Goal: Task Accomplishment & Management: Manage account settings

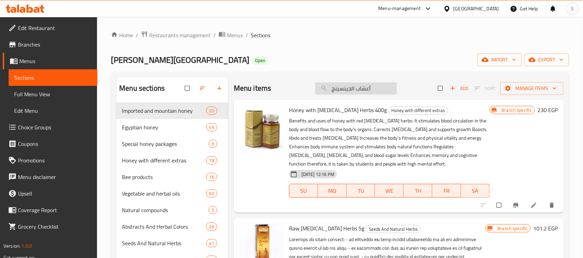
click at [362, 92] on input "أعشاب الجينسينج" at bounding box center [356, 89] width 82 height 12
paste input "ونر طبيعي باللبان الدكر 120"
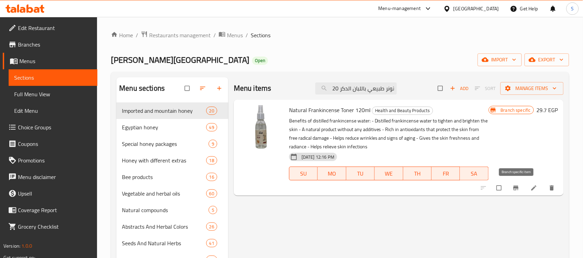
type input "تونر طبيعي باللبان الدكر 120"
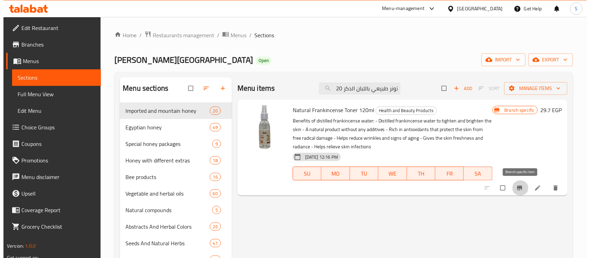
scroll to position [0, 0]
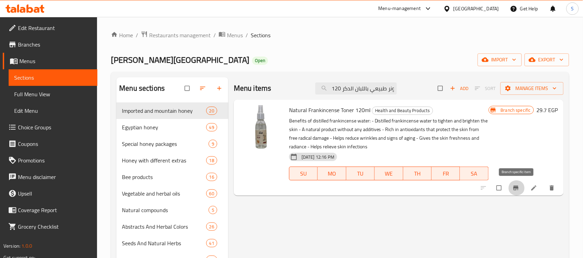
click at [520, 190] on span "Branch-specific-item" at bounding box center [517, 188] width 8 height 7
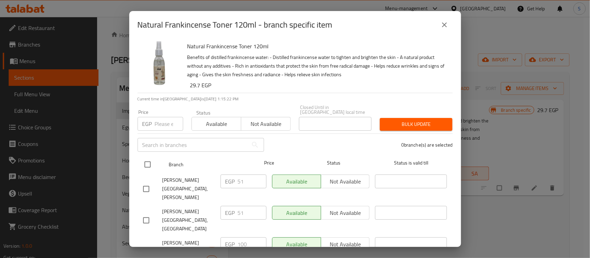
scroll to position [43, 0]
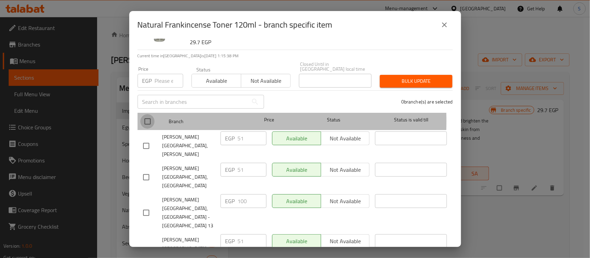
click at [150, 116] on input "checkbox" at bounding box center [147, 121] width 15 height 15
checkbox input "true"
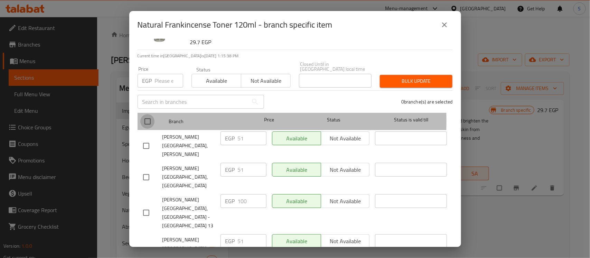
checkbox input "true"
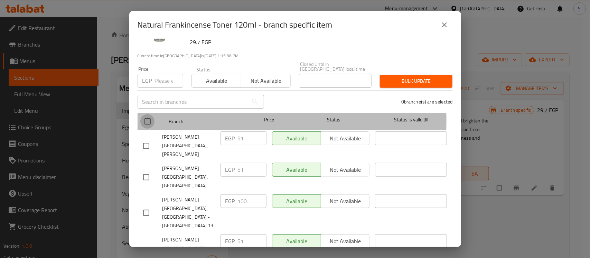
checkbox input "true"
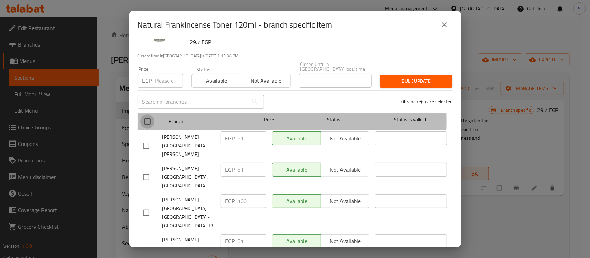
checkbox input "true"
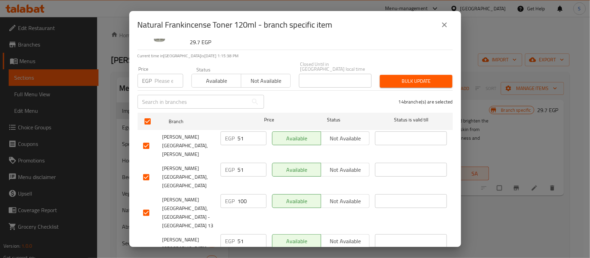
scroll to position [0, 0]
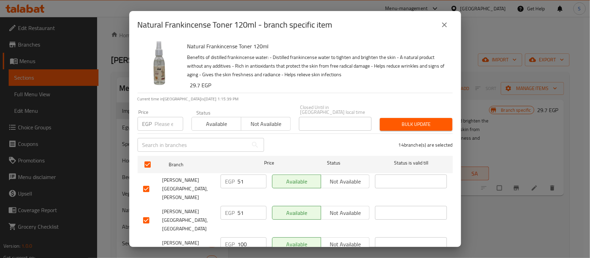
click at [164, 123] on input "number" at bounding box center [169, 124] width 28 height 14
paste input "100"
type input "100"
click at [393, 118] on button "Bulk update" at bounding box center [416, 124] width 73 height 13
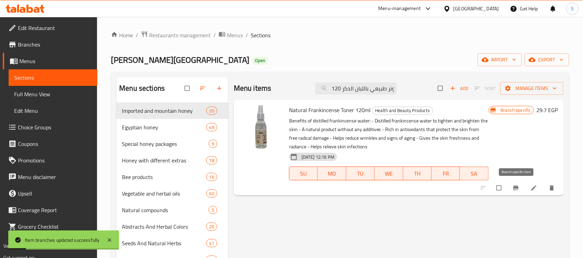
click at [510, 189] on button "Branch-specific-item" at bounding box center [517, 188] width 17 height 15
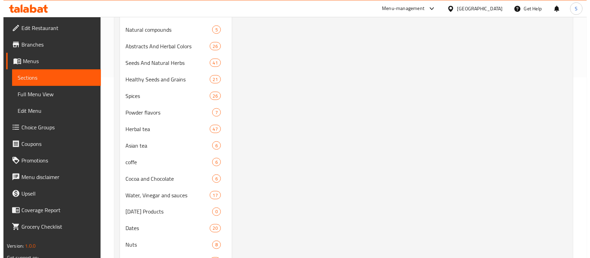
scroll to position [8, 0]
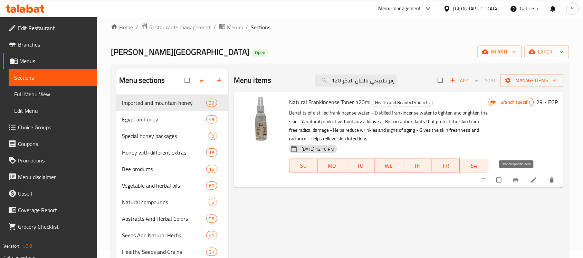
click at [523, 185] on button "Branch-specific-item" at bounding box center [517, 180] width 17 height 15
click at [361, 78] on input "تونر طبيعي باللبان الدكر 120" at bounding box center [356, 81] width 82 height 12
paste input "يت اذريون(كالنديولا)30مل"
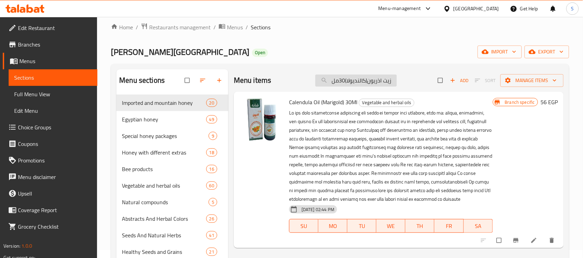
drag, startPoint x: 368, startPoint y: 82, endPoint x: 395, endPoint y: 83, distance: 26.3
click at [395, 83] on input "زيت اذريون(كالنديولا)30مل" at bounding box center [356, 81] width 82 height 12
type input "زيت اذريون(كالنديولا)30مل"
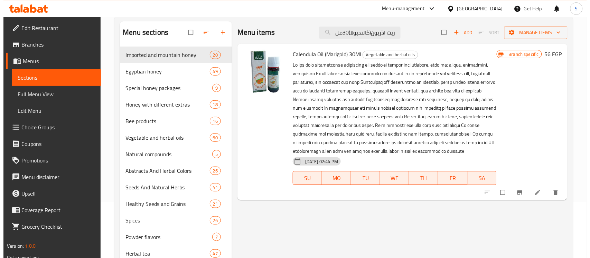
scroll to position [0, 0]
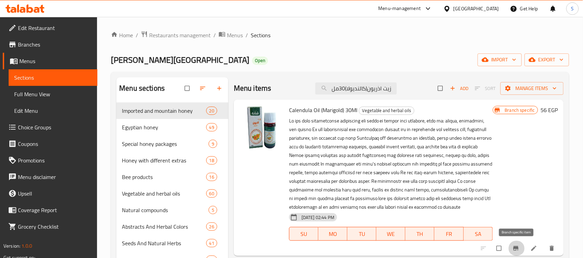
click at [514, 249] on icon "Branch-specific-item" at bounding box center [515, 248] width 5 height 4
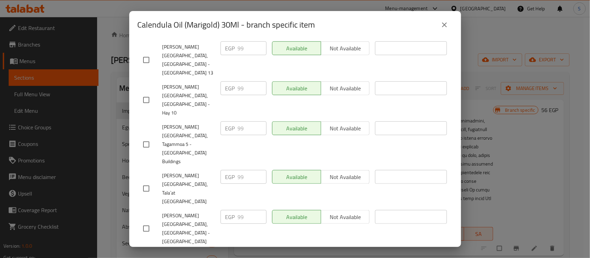
scroll to position [43, 0]
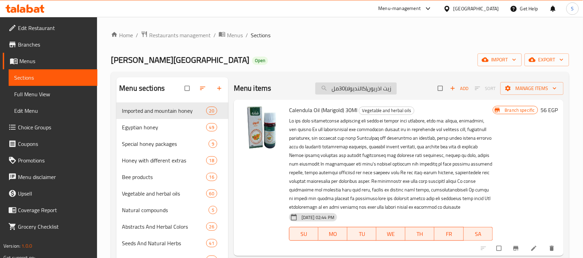
click at [369, 93] on input "زيت اذريون(كالنديولا)30مل" at bounding box center [356, 89] width 82 height 12
paste input "شب القديس يوحنا 50 جم"
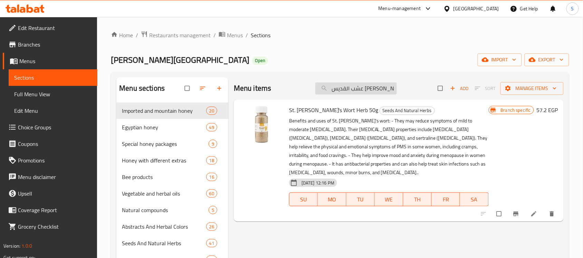
click at [369, 85] on input "عشب القديس يوحنا 50 جم" at bounding box center [356, 89] width 82 height 12
paste input "ونر طبيعي باللبان الدكر"
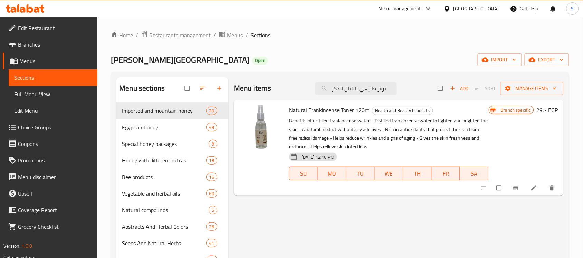
type input "تونر طبيعي باللبان الدكر"
click at [363, 81] on div "Menu items تونر طبيعي باللبان الدكر Add Sort Manage items" at bounding box center [399, 88] width 330 height 22
click at [355, 86] on input "تونر طبيعي باللبان الدكر" at bounding box center [356, 89] width 82 height 12
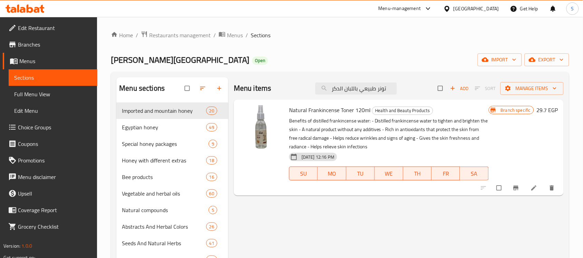
click at [517, 189] on icon "Branch-specific-item" at bounding box center [515, 188] width 5 height 4
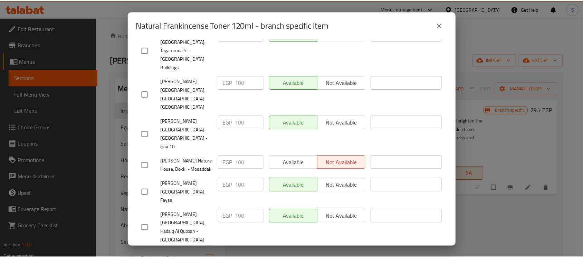
scroll to position [292, 0]
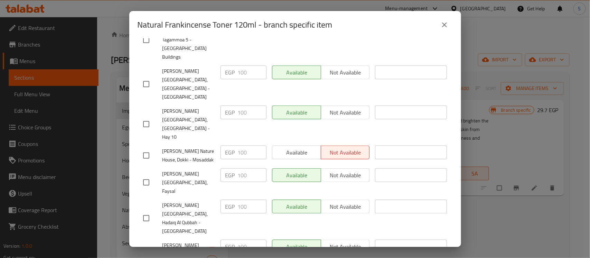
click at [144, 149] on input "checkbox" at bounding box center [146, 156] width 15 height 15
checkbox input "true"
click at [291, 148] on span "Available" at bounding box center [296, 153] width 43 height 10
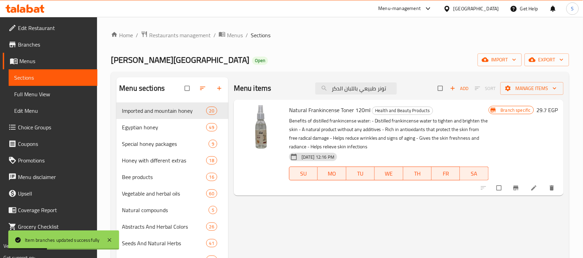
drag, startPoint x: 392, startPoint y: 88, endPoint x: 310, endPoint y: 91, distance: 81.9
click at [310, 91] on div "Menu items تونر طبيعي باللبان الدكر Add Sort Manage items" at bounding box center [399, 88] width 330 height 22
paste input "شب القديس يوحنا 50 جم"
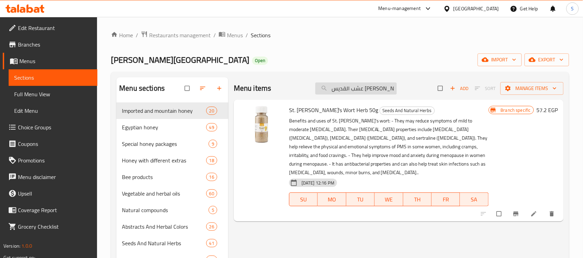
click at [360, 83] on input "عشب القديس يوحنا 50 جم" at bounding box center [356, 89] width 82 height 12
click at [359, 86] on input "عشب القديس يوحنا 50 جم" at bounding box center [356, 89] width 82 height 12
paste input "عشاب الجينسينج ( خام ) 5"
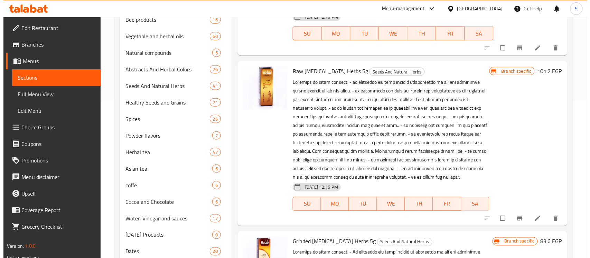
scroll to position [173, 0]
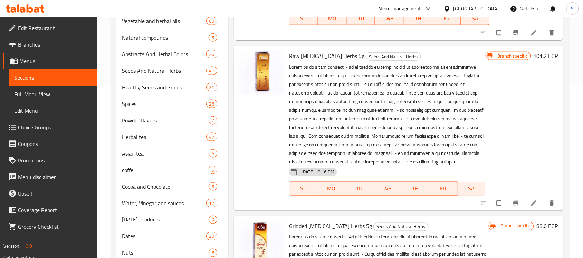
type input "أعشاب الجينسينج"
click at [520, 201] on span "Branch-specific-item" at bounding box center [517, 203] width 8 height 7
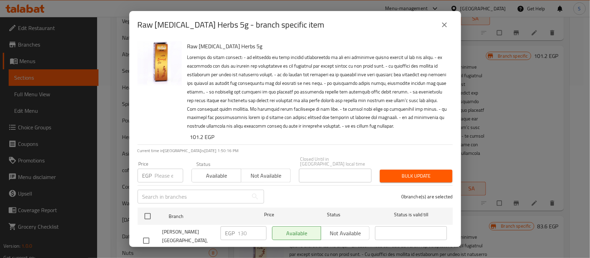
scroll to position [130, 0]
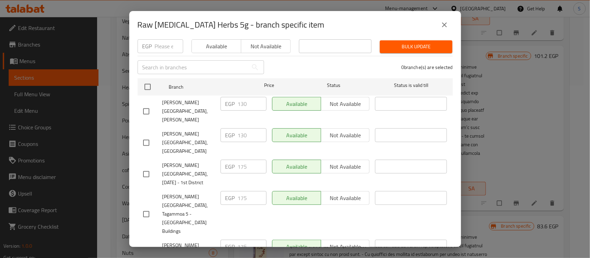
click at [147, 103] on div "[PERSON_NAME][GEOGRAPHIC_DATA], [PERSON_NAME]" at bounding box center [178, 111] width 77 height 34
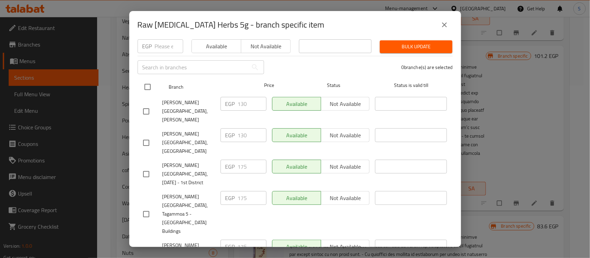
click at [154, 87] on input "checkbox" at bounding box center [147, 87] width 15 height 15
checkbox input "true"
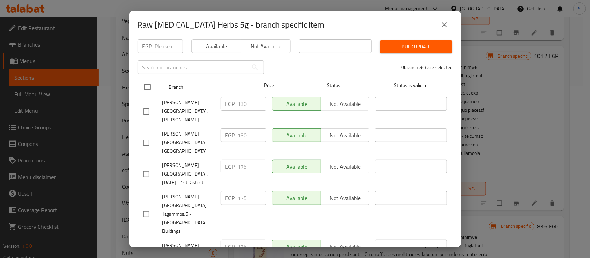
checkbox input "true"
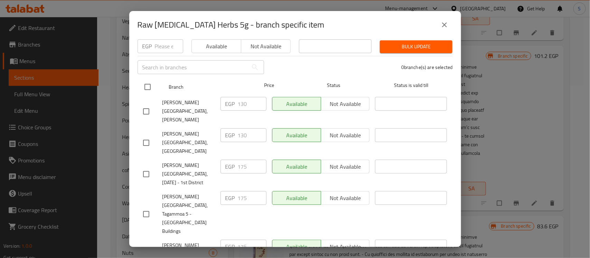
checkbox input "true"
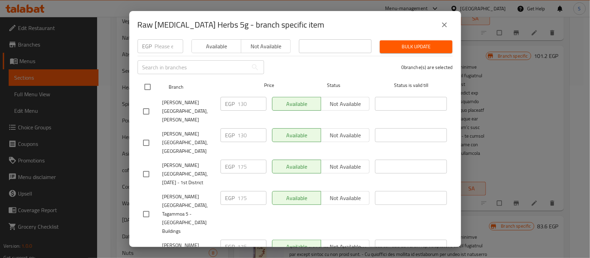
checkbox input "true"
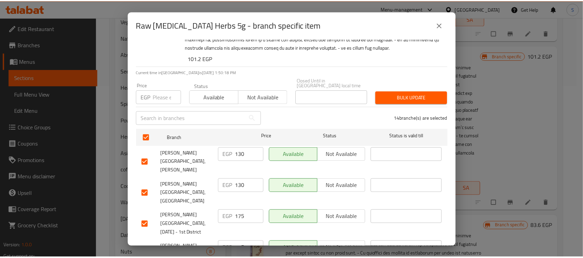
scroll to position [0, 0]
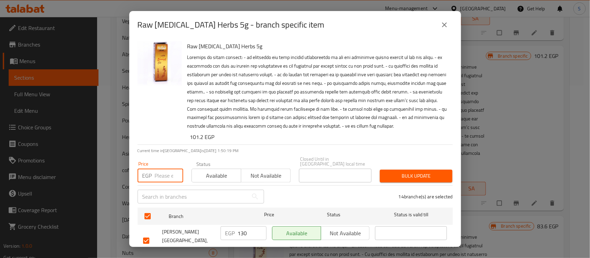
click at [159, 174] on input "number" at bounding box center [169, 176] width 28 height 14
type input "175"
click at [387, 180] on span "Bulk update" at bounding box center [416, 176] width 62 height 9
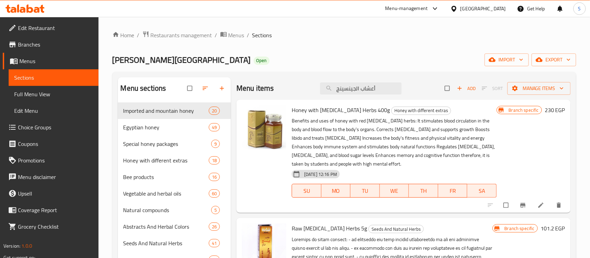
click at [366, 121] on p "Benefits and uses of honey with red ginseng herbs: It stimulates blood circulat…" at bounding box center [394, 143] width 205 height 52
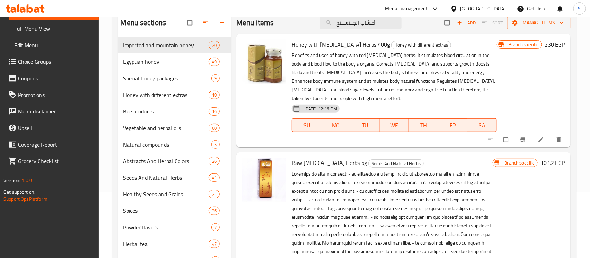
scroll to position [130, 0]
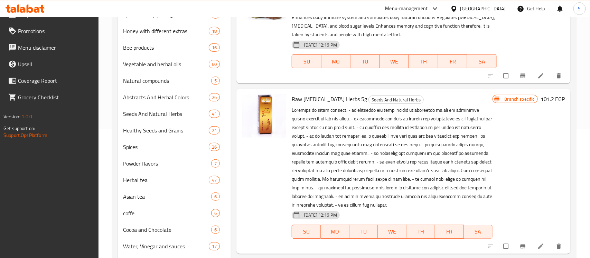
click at [519, 245] on button "Branch-specific-item" at bounding box center [523, 246] width 17 height 15
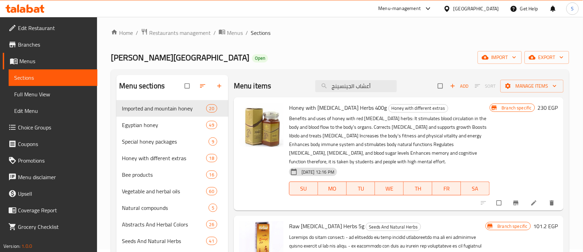
scroll to position [0, 0]
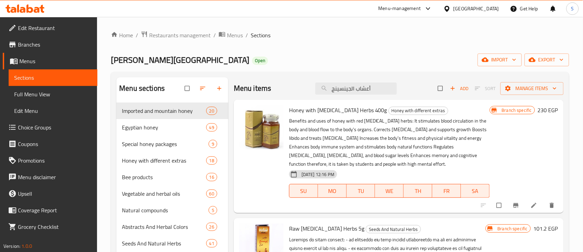
drag, startPoint x: 379, startPoint y: 86, endPoint x: 288, endPoint y: 82, distance: 91.3
click at [291, 83] on div "Menu items أعشاب الجينسينج Add Sort Manage items" at bounding box center [399, 88] width 330 height 22
paste input "( مطحون ) 5جم"
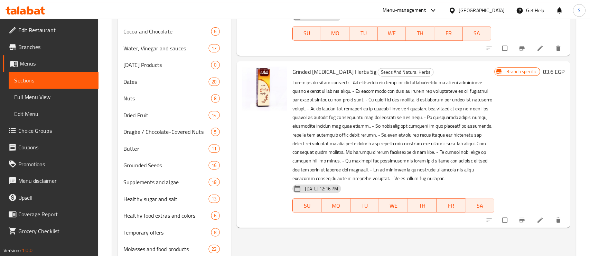
scroll to position [346, 0]
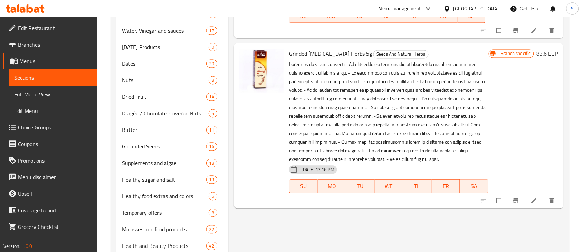
type input "أعشاب الجينسينج"
click at [520, 198] on icon "Branch-specific-item" at bounding box center [516, 201] width 7 height 7
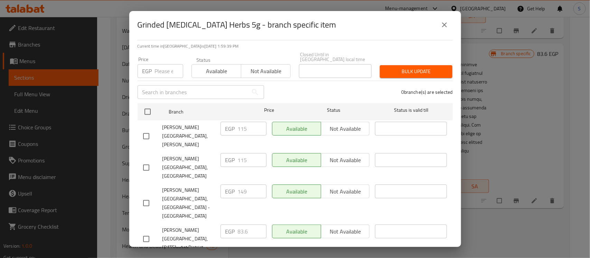
scroll to position [130, 0]
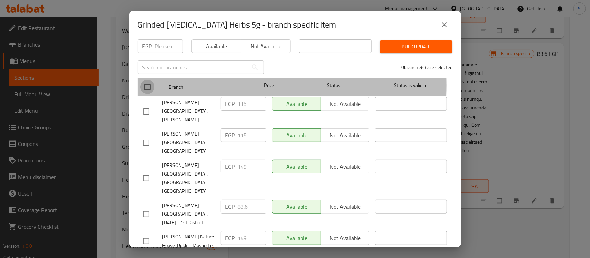
click at [150, 89] on input "checkbox" at bounding box center [147, 87] width 15 height 15
checkbox input "true"
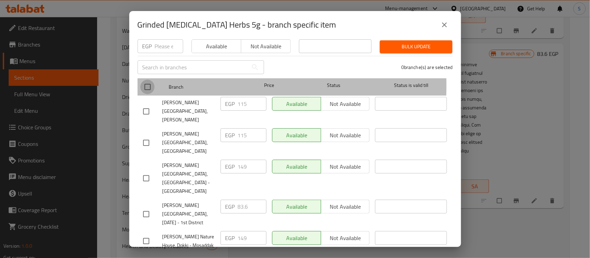
checkbox input "true"
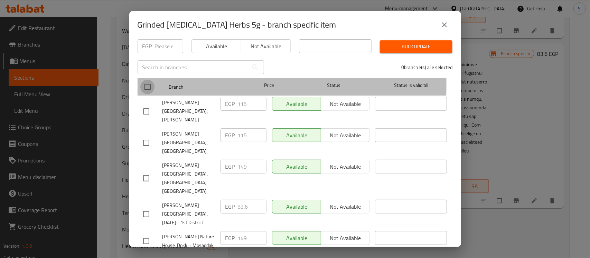
checkbox input "true"
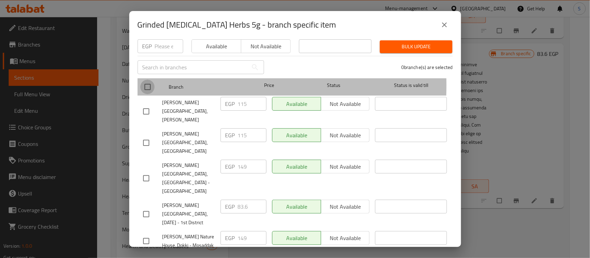
checkbox input "true"
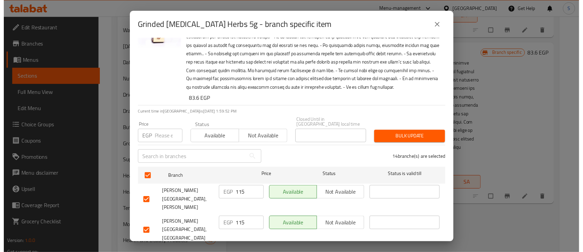
scroll to position [0, 0]
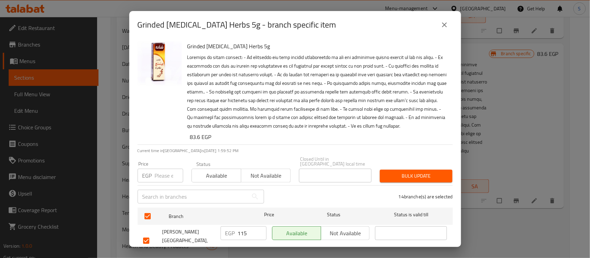
click at [160, 174] on input "number" at bounding box center [169, 176] width 28 height 14
paste input "149"
type input "149"
click at [407, 180] on span "Bulk update" at bounding box center [416, 176] width 62 height 9
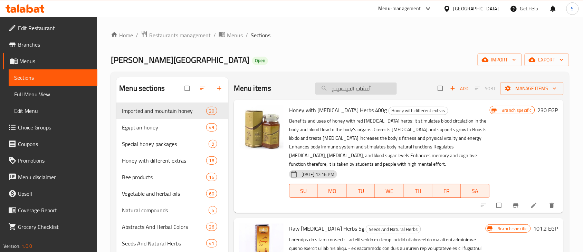
click at [350, 91] on input "أعشاب الجينسينج" at bounding box center [356, 89] width 82 height 12
paste input "شب رجل الاسد 35 جم"
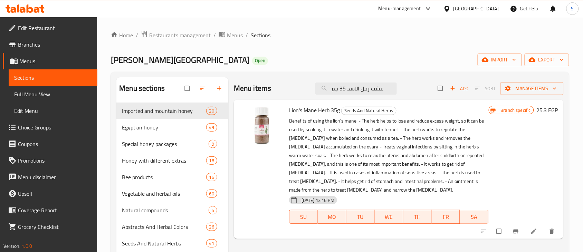
type input "عشب رجل الاسد 35 جم"
click at [519, 228] on icon "Branch-specific-item" at bounding box center [516, 231] width 7 height 7
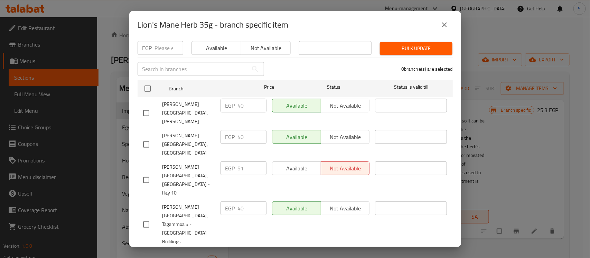
scroll to position [111, 0]
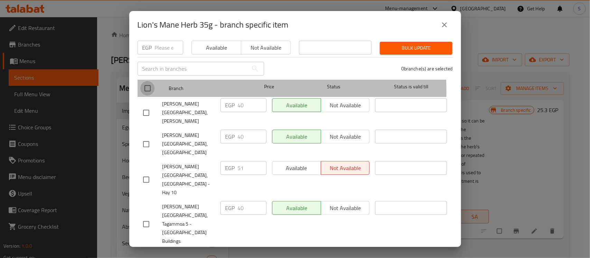
click at [147, 87] on input "checkbox" at bounding box center [147, 88] width 15 height 15
checkbox input "true"
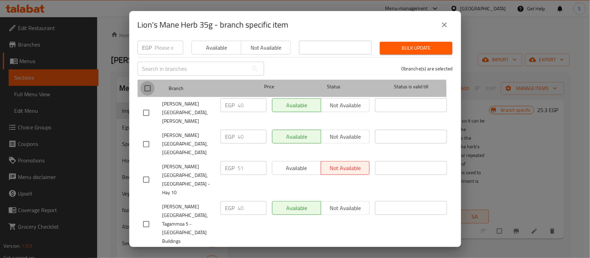
checkbox input "true"
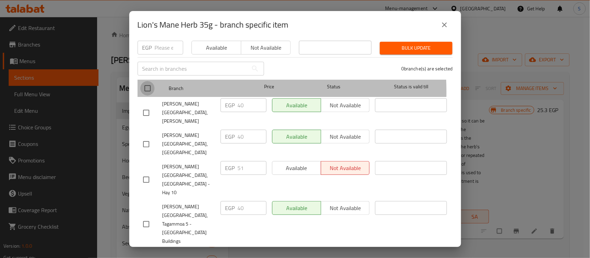
checkbox input "true"
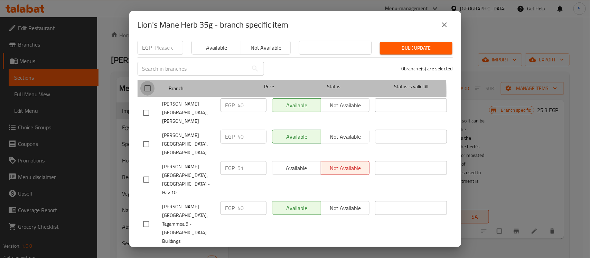
checkbox input "true"
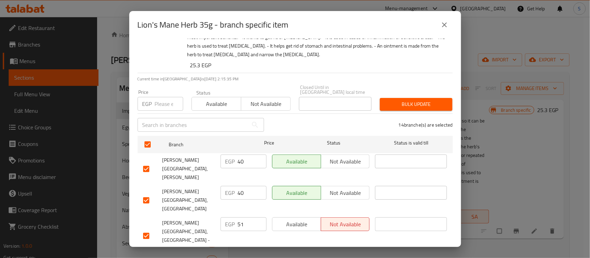
scroll to position [0, 0]
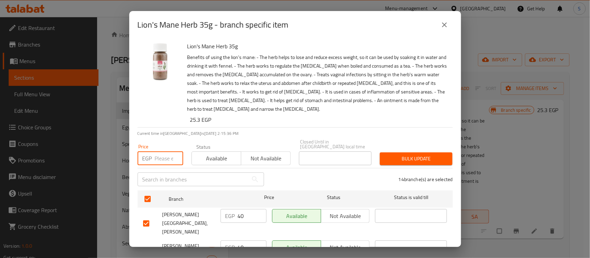
click at [167, 152] on input "number" at bounding box center [169, 159] width 28 height 14
type input "51"
click at [423, 160] on button "Bulk update" at bounding box center [416, 159] width 73 height 13
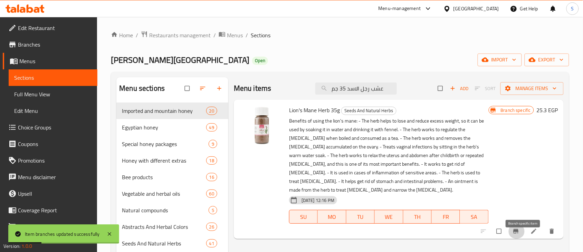
click at [519, 229] on icon "Branch-specific-item" at bounding box center [515, 231] width 5 height 4
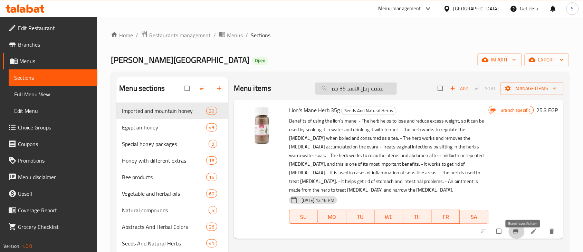
click at [359, 93] on input "عشب رجل الاسد 35 جم" at bounding box center [356, 89] width 82 height 12
paste input "كف مريم 50"
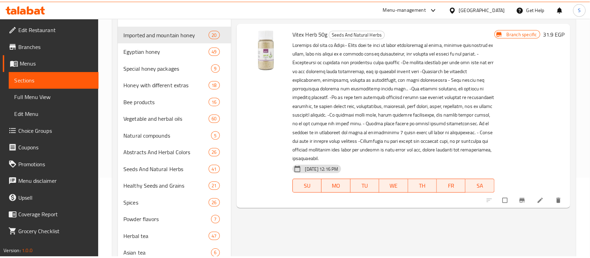
scroll to position [86, 0]
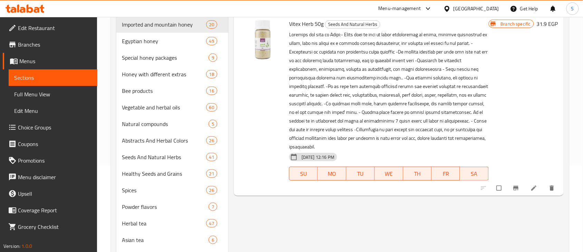
type input "عشب كف مريم 50 جم"
click at [520, 189] on icon "Branch-specific-item" at bounding box center [516, 188] width 7 height 7
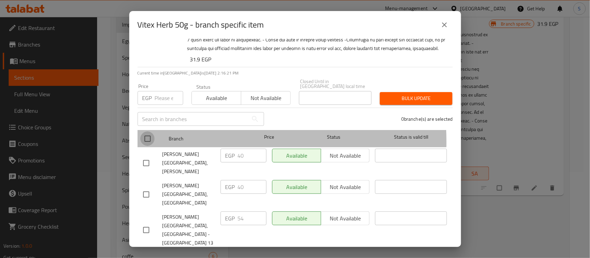
click at [147, 146] on input "checkbox" at bounding box center [147, 139] width 15 height 15
checkbox input "true"
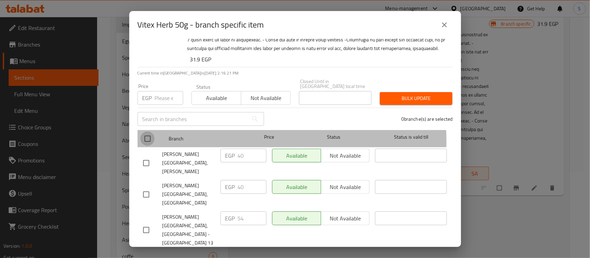
checkbox input "true"
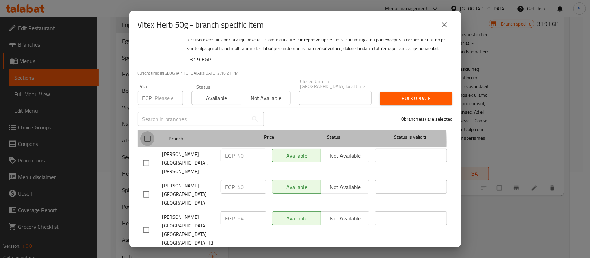
checkbox input "true"
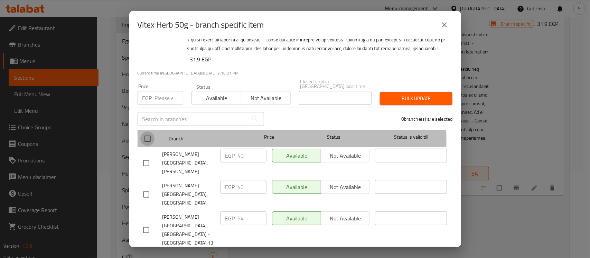
checkbox input "true"
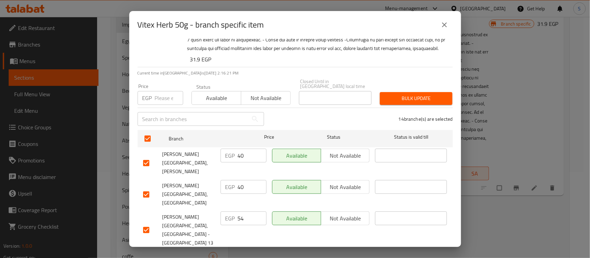
click at [161, 112] on div "​" at bounding box center [200, 119] width 135 height 22
click at [164, 102] on input "number" at bounding box center [169, 98] width 28 height 14
type input "54"
click at [408, 98] on span "Bulk update" at bounding box center [416, 98] width 62 height 9
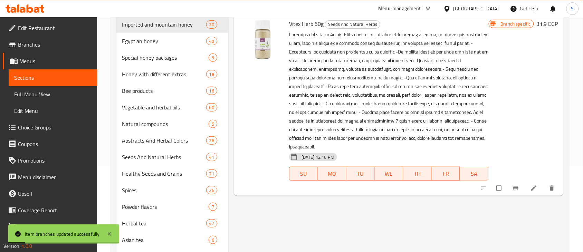
click at [523, 184] on button "Branch-specific-item" at bounding box center [517, 188] width 17 height 15
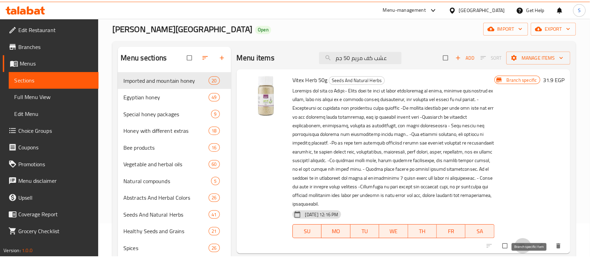
scroll to position [0, 0]
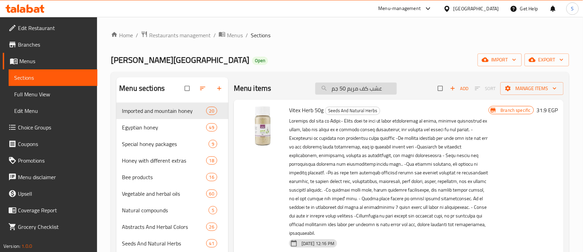
click at [387, 94] on input "عشب كف مريم 50 جم" at bounding box center [356, 89] width 82 height 12
click at [387, 93] on input "عشب كف مريم 50 جم" at bounding box center [356, 89] width 82 height 12
paste input "الملسيا"
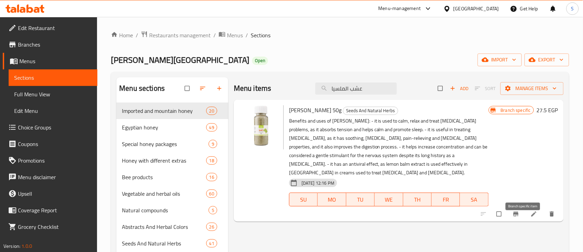
type input "عشب الملسيا"
click at [519, 211] on icon "Branch-specific-item" at bounding box center [516, 214] width 7 height 7
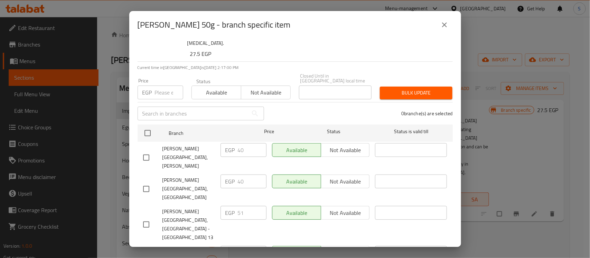
scroll to position [43, 0]
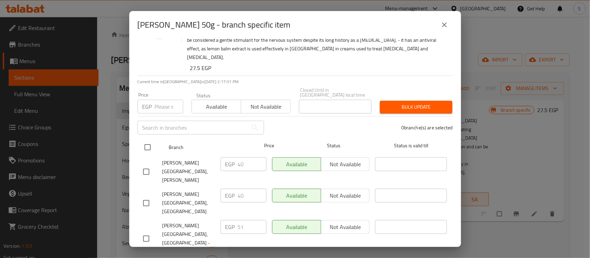
click at [142, 140] on input "checkbox" at bounding box center [147, 147] width 15 height 15
checkbox input "true"
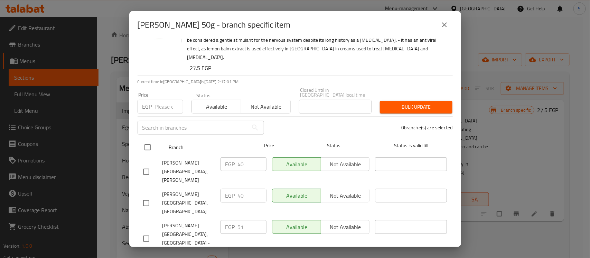
checkbox input "true"
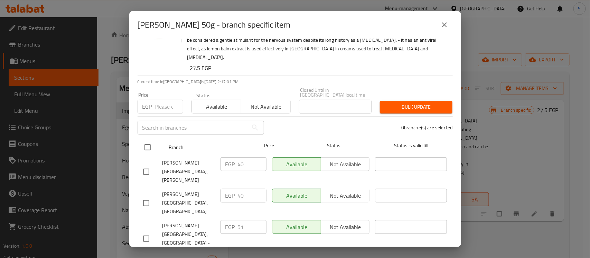
checkbox input "true"
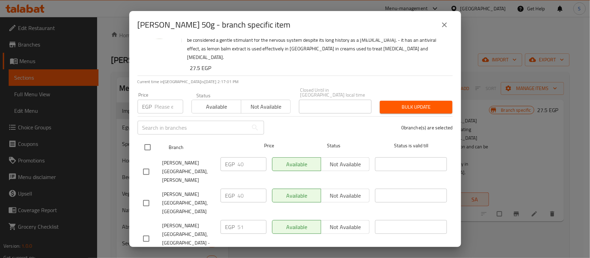
checkbox input "true"
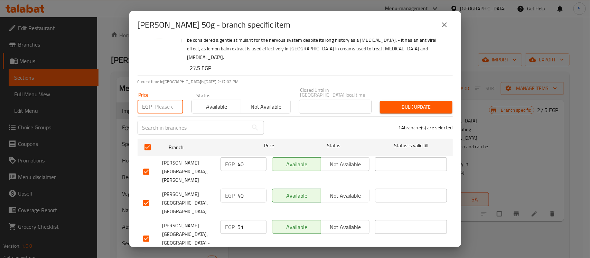
click at [158, 100] on input "number" at bounding box center [169, 107] width 28 height 14
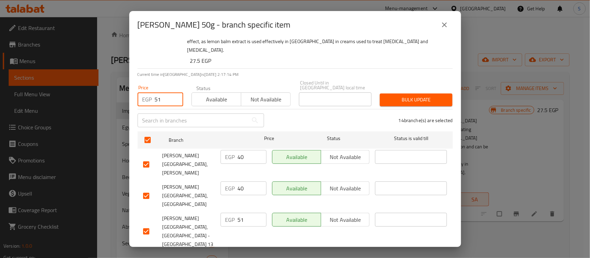
scroll to position [0, 0]
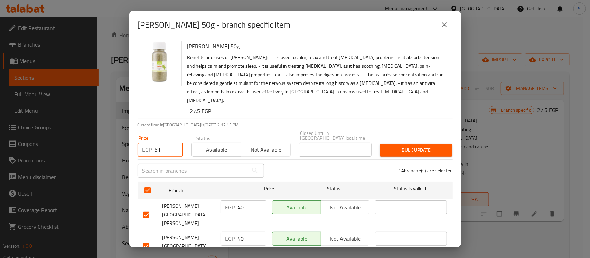
type input "51"
click at [420, 146] on span "Bulk update" at bounding box center [416, 150] width 62 height 9
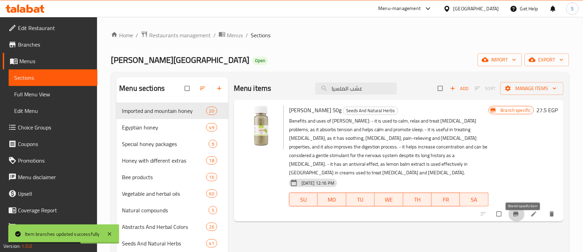
click at [519, 212] on icon "Branch-specific-item" at bounding box center [515, 214] width 5 height 4
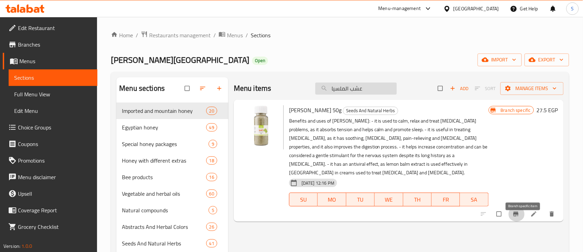
click at [367, 89] on input "عشب الملسيا" at bounding box center [356, 89] width 82 height 12
paste input "هندباء 35 جم"
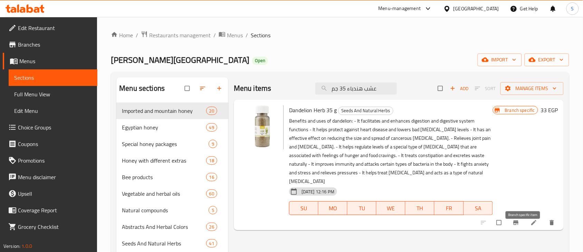
type input "عشب هندباء 35 جم"
click at [521, 219] on span "Branch-specific-item" at bounding box center [517, 222] width 8 height 7
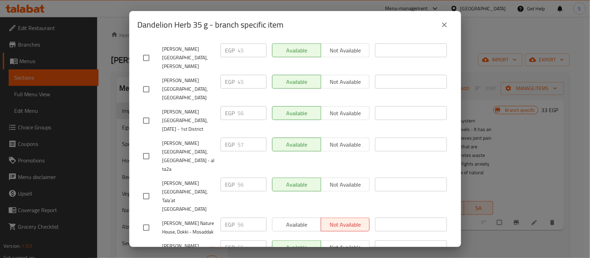
scroll to position [43, 0]
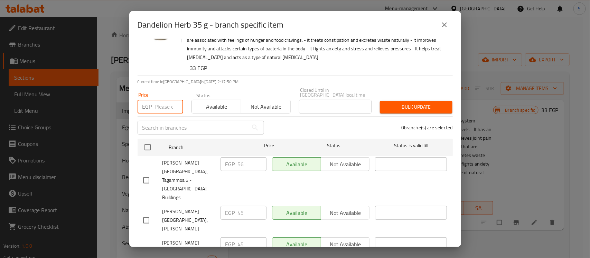
click at [161, 100] on input "number" at bounding box center [169, 107] width 28 height 14
type input "56"
click at [147, 155] on div "[PERSON_NAME][GEOGRAPHIC_DATA], Tagammoa 5 - [GEOGRAPHIC_DATA] Buildings" at bounding box center [178, 180] width 77 height 51
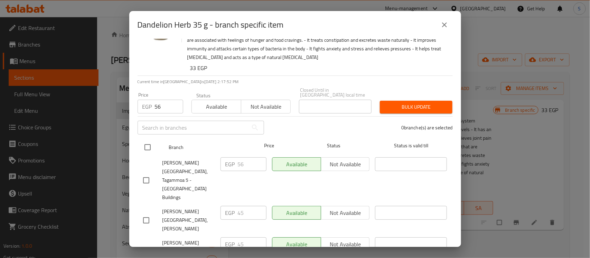
click at [148, 145] on input "checkbox" at bounding box center [147, 147] width 15 height 15
checkbox input "true"
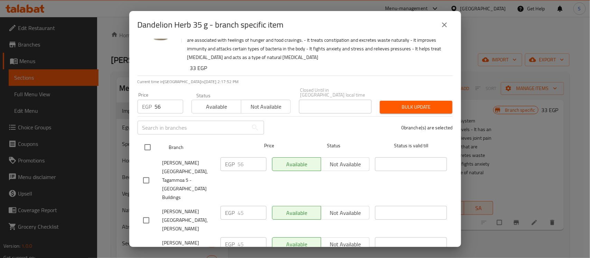
checkbox input "true"
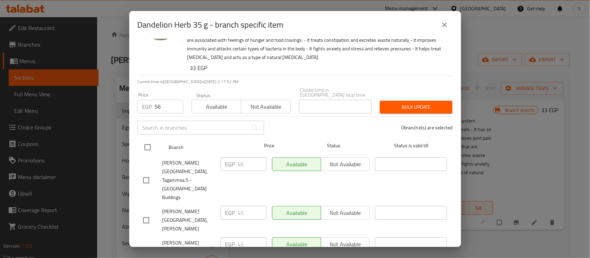
checkbox input "true"
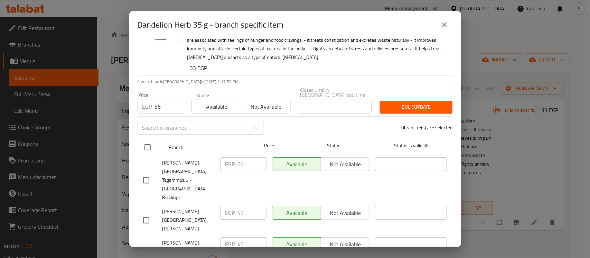
checkbox input "true"
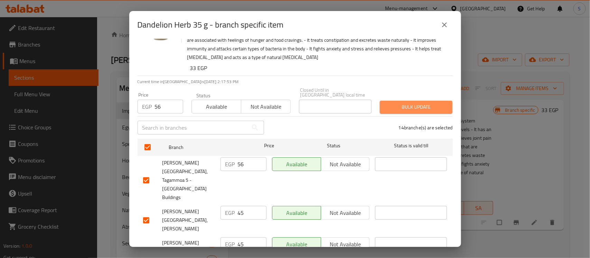
click at [417, 103] on span "Bulk update" at bounding box center [416, 107] width 62 height 9
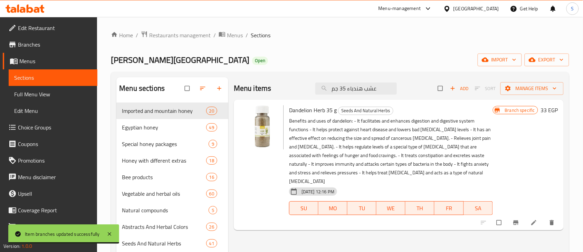
click at [520, 219] on icon "Branch-specific-item" at bounding box center [516, 222] width 7 height 7
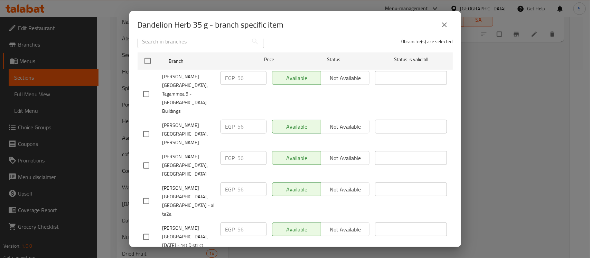
scroll to position [0, 0]
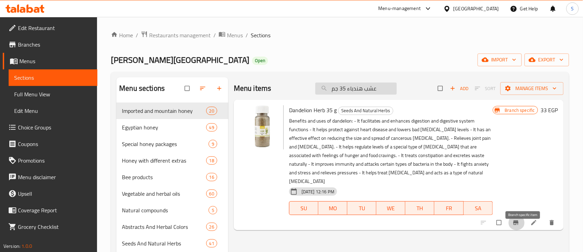
click at [380, 94] on input "عشب هندباء 35 جم" at bounding box center [356, 89] width 82 height 12
click at [380, 93] on input "عشب هندباء 35 جم" at bounding box center [356, 89] width 82 height 12
click at [374, 91] on input "عشب هندباء 35 جم" at bounding box center [356, 89] width 82 height 12
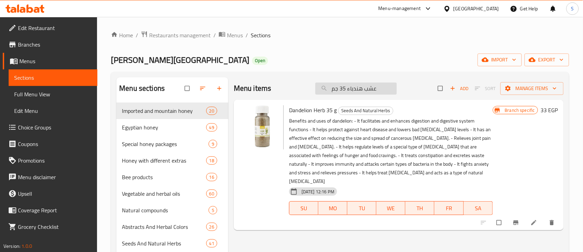
click at [374, 91] on input "عشب هندباء 35 جم" at bounding box center [356, 89] width 82 height 12
click at [519, 221] on icon "Branch-specific-item" at bounding box center [515, 223] width 5 height 4
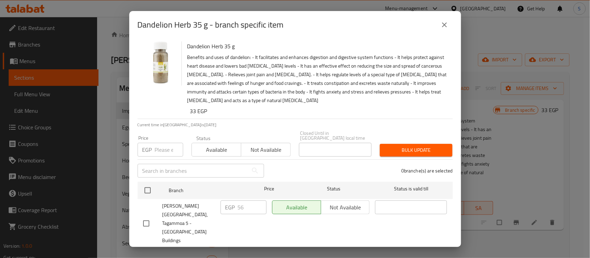
scroll to position [216, 0]
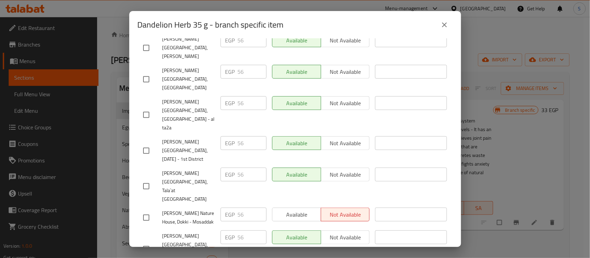
click at [147, 211] on input "checkbox" at bounding box center [146, 218] width 15 height 15
checkbox input "true"
click at [280, 208] on button "Available" at bounding box center [296, 215] width 49 height 14
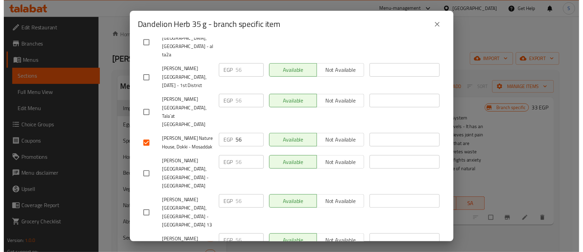
scroll to position [318, 0]
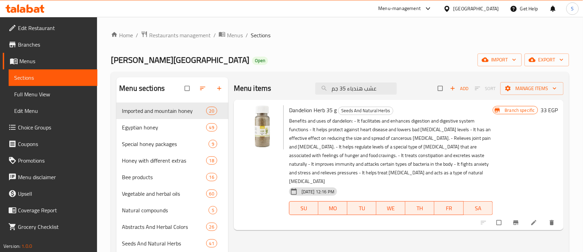
paste input "القسط الهندى 50"
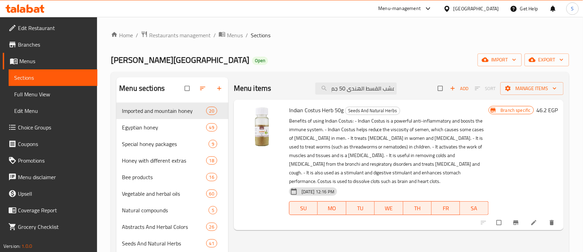
type input "عشب القسط الهندى 50 جم"
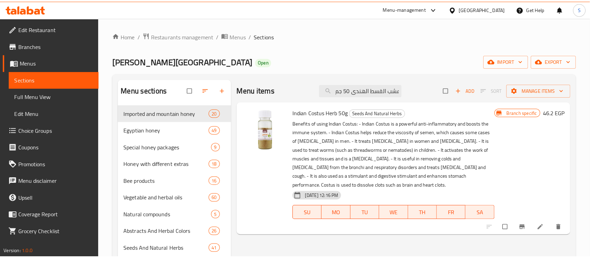
scroll to position [0, 0]
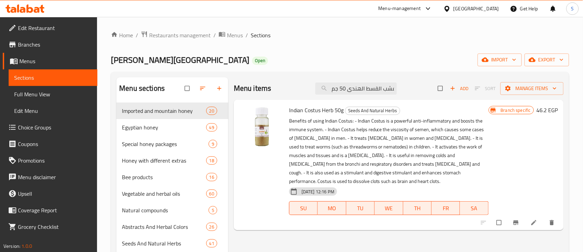
click at [519, 222] on icon "Branch-specific-item" at bounding box center [516, 222] width 7 height 7
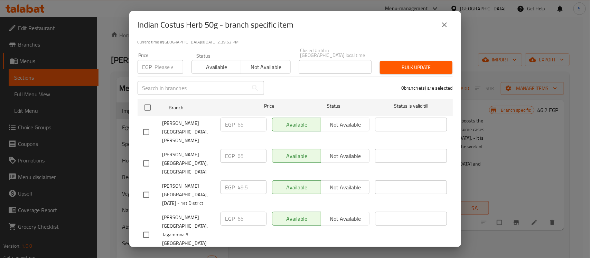
scroll to position [86, 0]
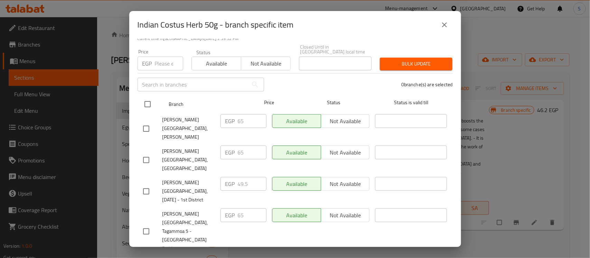
click at [145, 101] on input "checkbox" at bounding box center [147, 104] width 15 height 15
checkbox input "true"
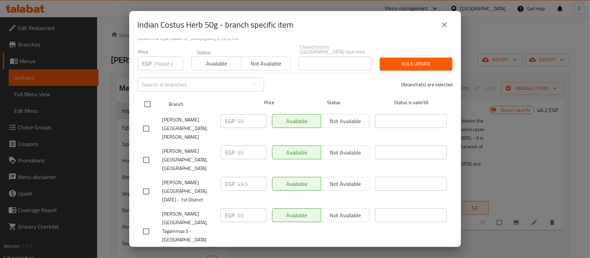
checkbox input "true"
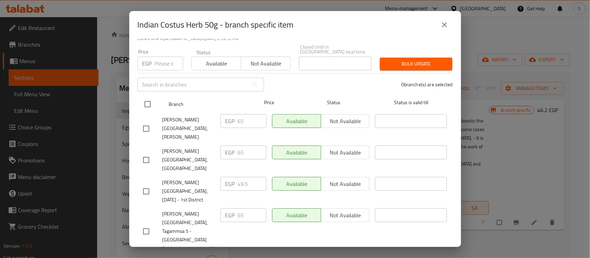
checkbox input "true"
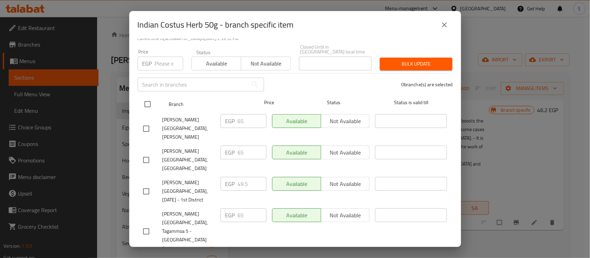
checkbox input "true"
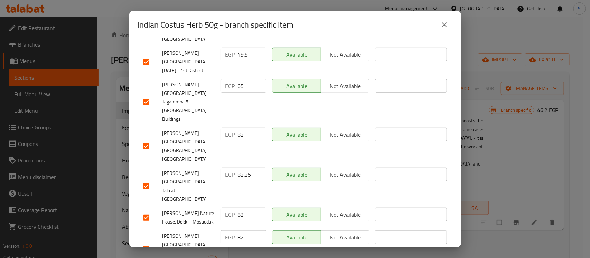
scroll to position [43, 0]
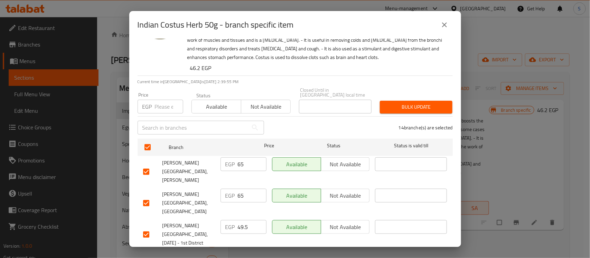
click at [164, 108] on input "number" at bounding box center [169, 107] width 28 height 14
type input "82"
click at [400, 107] on button "Bulk update" at bounding box center [416, 107] width 73 height 13
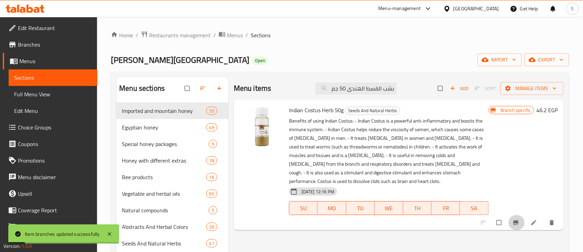
click at [520, 224] on icon "Branch-specific-item" at bounding box center [516, 222] width 7 height 7
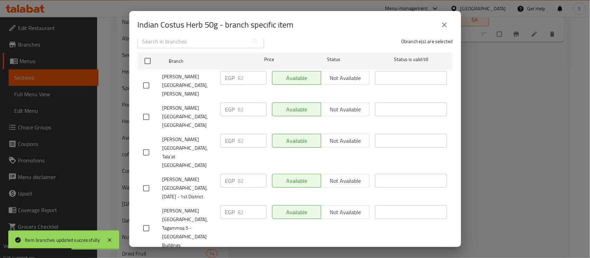
scroll to position [0, 0]
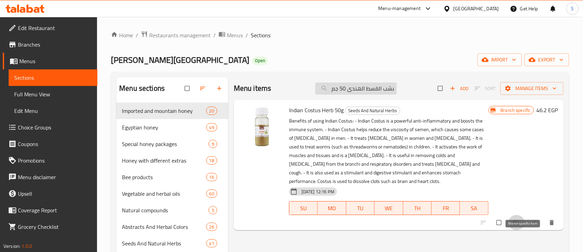
click at [368, 90] on input "عشب القسط الهندى 50 جم" at bounding box center [356, 89] width 82 height 12
paste input "رش زلوع 4"
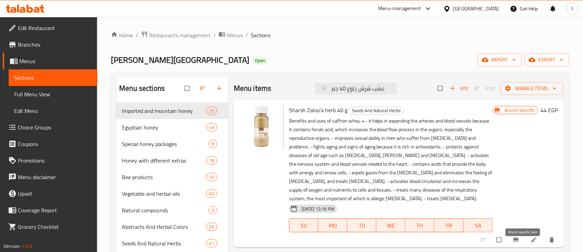
type input "عشب شرش زلوع 40 جم"
click at [519, 238] on icon "Branch-specific-item" at bounding box center [515, 240] width 5 height 4
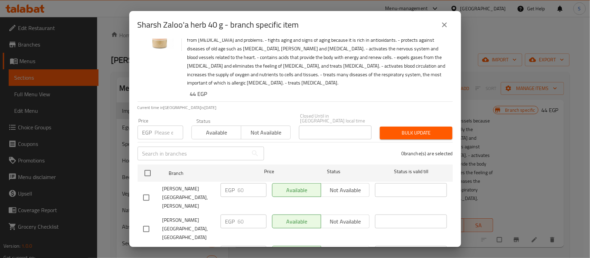
scroll to position [86, 0]
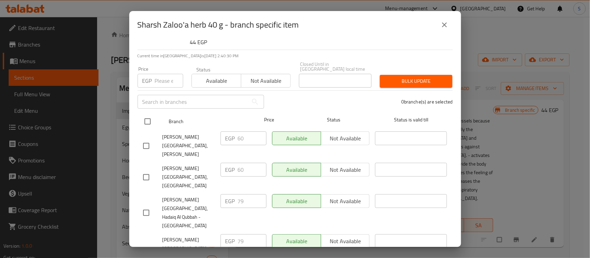
click at [145, 118] on input "checkbox" at bounding box center [147, 121] width 15 height 15
checkbox input "true"
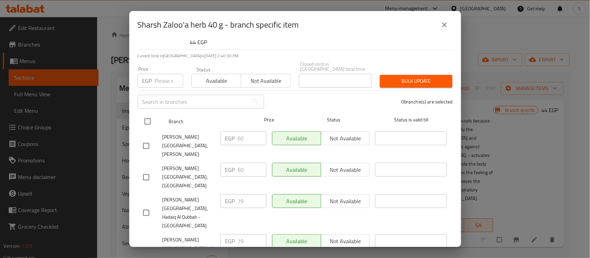
checkbox input "true"
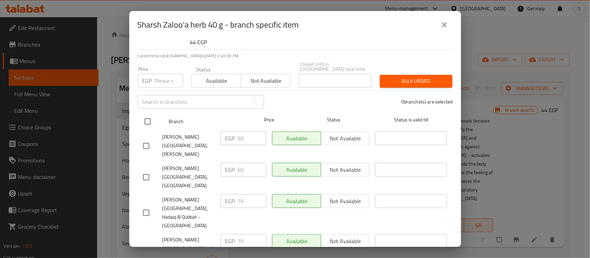
checkbox input "true"
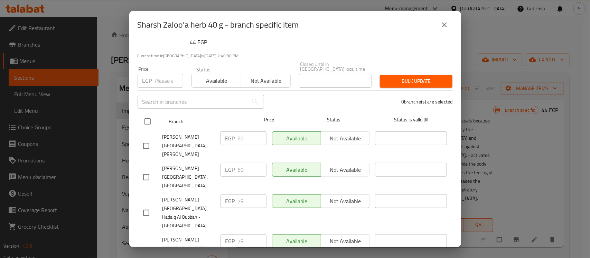
checkbox input "true"
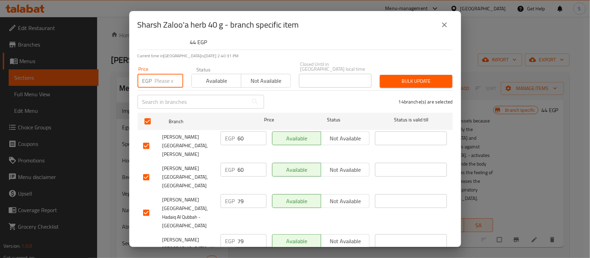
click at [155, 77] on input "number" at bounding box center [169, 81] width 28 height 14
type input "79"
click at [410, 65] on div "Price EGP 79 Price Status Available Not available Closed Until in Egypt local t…" at bounding box center [294, 75] width 323 height 34
click at [410, 77] on span "Bulk update" at bounding box center [416, 81] width 62 height 9
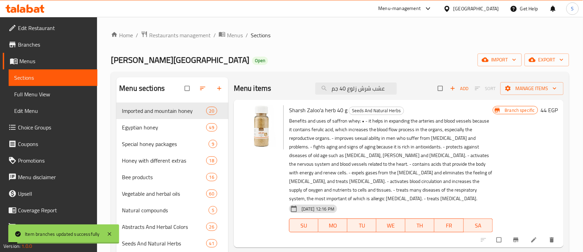
click at [520, 237] on icon "Branch-specific-item" at bounding box center [516, 240] width 7 height 7
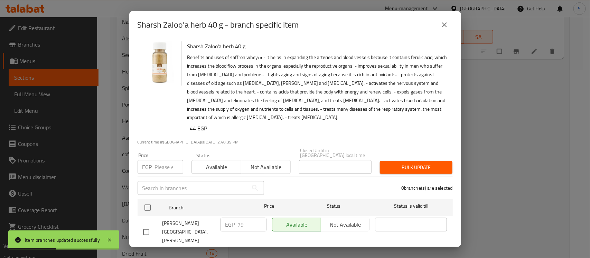
scroll to position [0, 0]
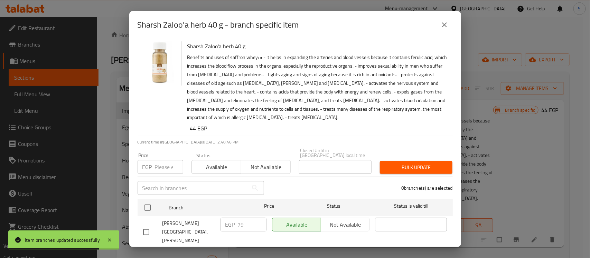
click at [447, 21] on icon "close" at bounding box center [444, 25] width 8 height 8
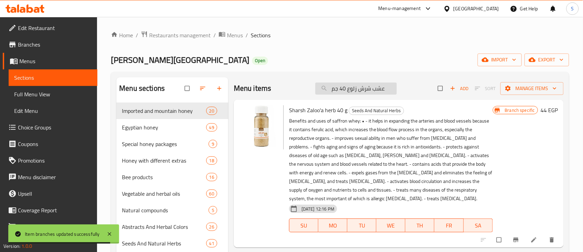
click at [382, 94] on input "عشب شرش زلوع 40 جم" at bounding box center [356, 89] width 82 height 12
paste input "ليب الشوك 3"
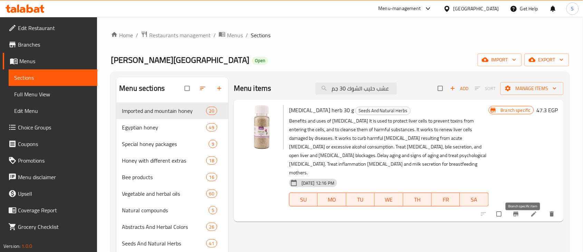
type input "عشب حليب الشوك 30 جم"
click at [520, 211] on icon "Branch-specific-item" at bounding box center [516, 214] width 7 height 7
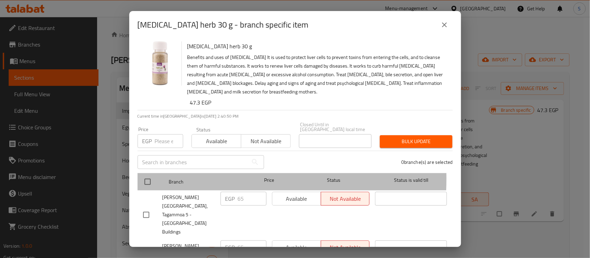
click at [156, 174] on div at bounding box center [153, 182] width 26 height 20
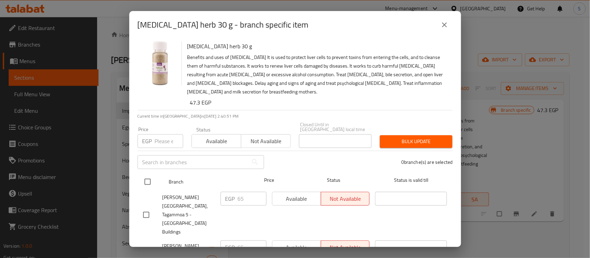
click at [153, 181] on input "checkbox" at bounding box center [147, 182] width 15 height 15
checkbox input "true"
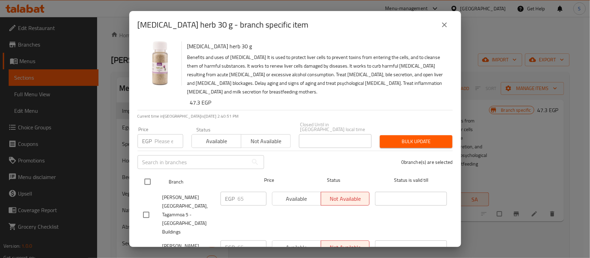
checkbox input "true"
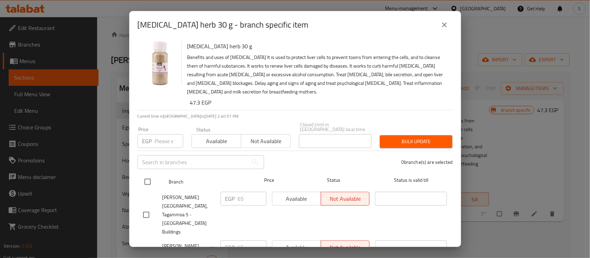
checkbox input "true"
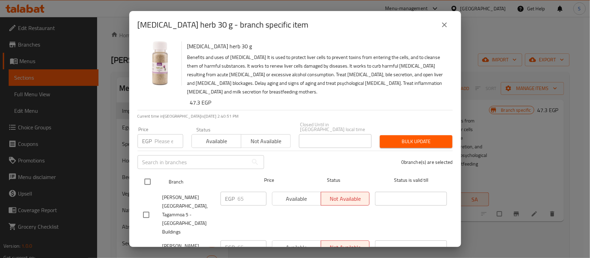
checkbox input "true"
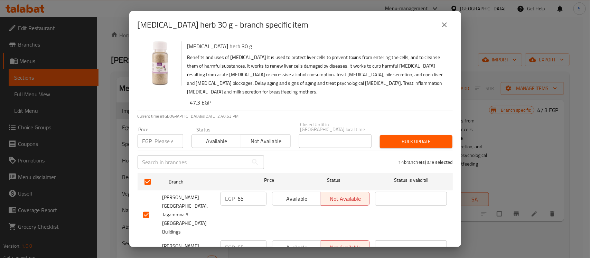
click at [157, 134] on input "number" at bounding box center [169, 141] width 28 height 14
type input "82"
click at [389, 131] on div "Bulk update" at bounding box center [416, 141] width 81 height 21
click at [391, 138] on span "Bulk update" at bounding box center [416, 142] width 62 height 9
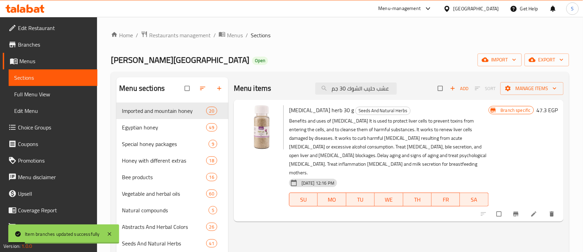
click at [525, 209] on button "Branch-specific-item" at bounding box center [517, 214] width 17 height 15
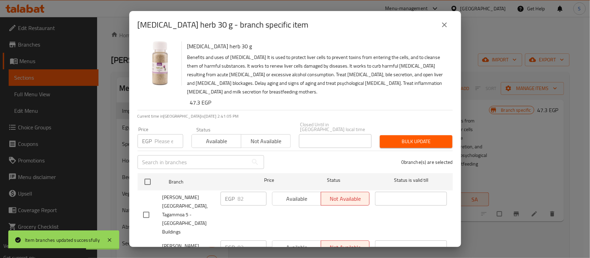
click at [508, 196] on div "Milk Thistle herb 30 g - branch specific item Milk Thistle herb 30 g Benefits a…" at bounding box center [295, 129] width 590 height 258
drag, startPoint x: 455, startPoint y: 23, endPoint x: 445, endPoint y: 28, distance: 11.1
click at [451, 25] on div "Milk Thistle herb 30 g - branch specific item" at bounding box center [295, 25] width 332 height 28
click at [445, 28] on icon "close" at bounding box center [444, 25] width 8 height 8
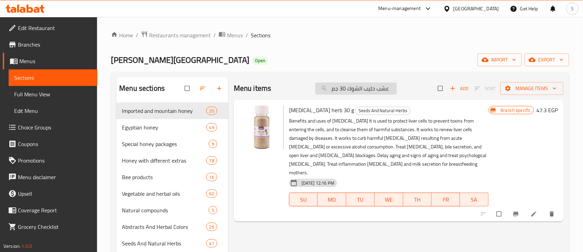
click at [377, 89] on input "عشب حليب الشوك 30 جم" at bounding box center [356, 89] width 82 height 12
paste input "ابونه قهوه بزيت القهوه60"
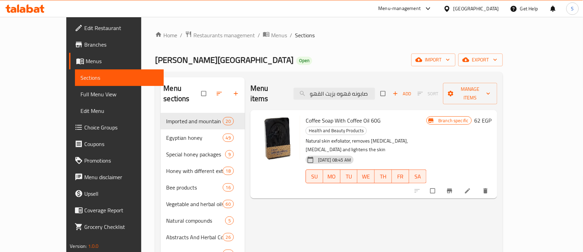
type input "صابونه قهوه بزيت القهو"
click at [459, 183] on button "Branch-specific-item" at bounding box center [450, 190] width 17 height 15
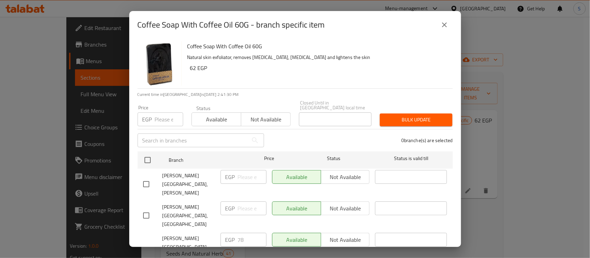
click at [151, 124] on div "Price EGP Price" at bounding box center [160, 115] width 54 height 29
click at [158, 121] on input "number" at bounding box center [169, 120] width 28 height 14
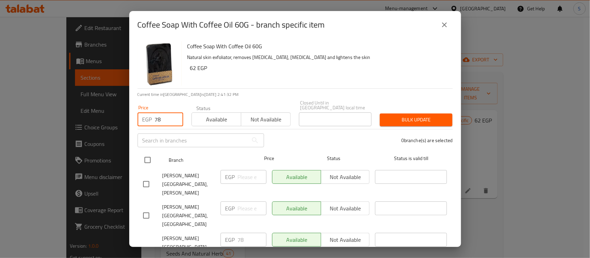
type input "78"
click at [143, 156] on input "checkbox" at bounding box center [147, 160] width 15 height 15
checkbox input "true"
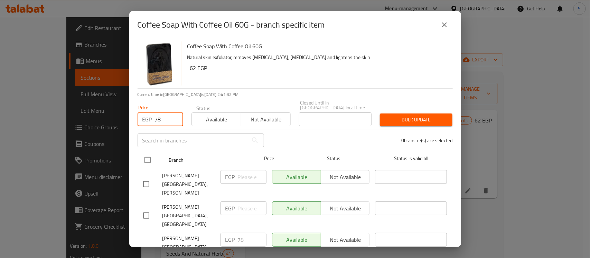
checkbox input "true"
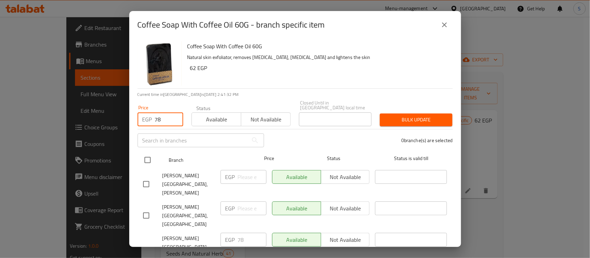
checkbox input "true"
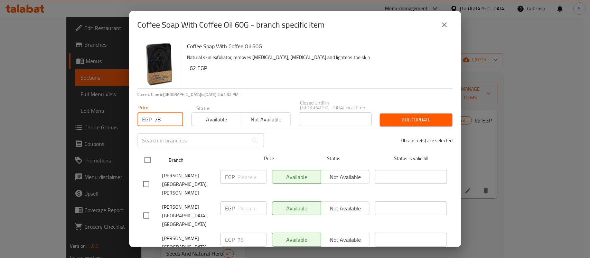
checkbox input "true"
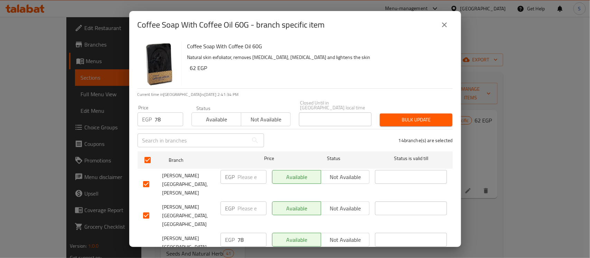
click at [434, 117] on span "Bulk update" at bounding box center [416, 120] width 62 height 9
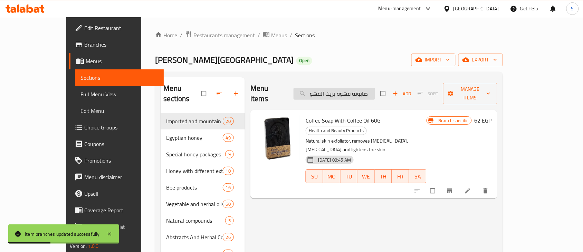
click at [360, 93] on input "صابونه قهوه بزيت القهو" at bounding box center [335, 94] width 82 height 12
paste input "يت روزمارى + جوجوبا تجميل 120 مل"
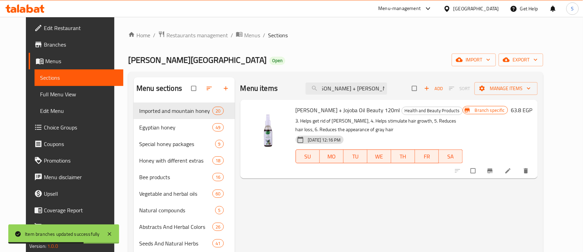
scroll to position [0, 10]
click at [494, 172] on icon "Branch-specific-item" at bounding box center [490, 171] width 7 height 7
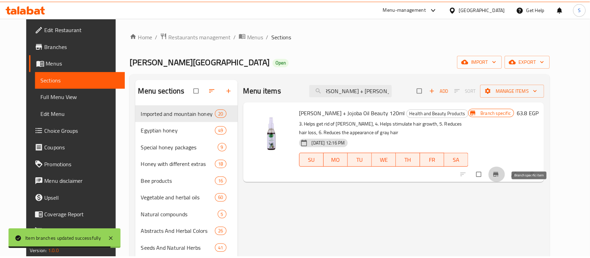
scroll to position [0, 0]
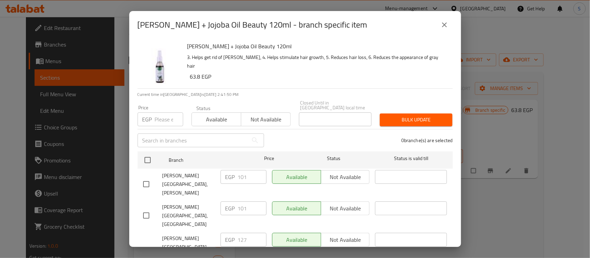
click at [151, 156] on input "checkbox" at bounding box center [147, 160] width 15 height 15
click at [158, 114] on input "number" at bounding box center [169, 120] width 28 height 14
click at [417, 116] on span "Bulk update" at bounding box center [416, 120] width 62 height 9
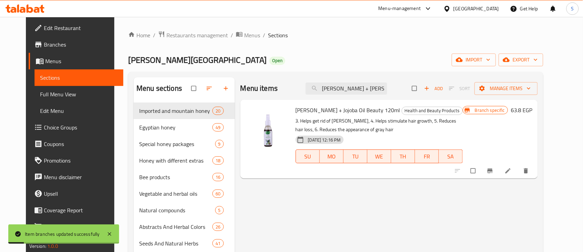
click at [499, 172] on button "Branch-specific-item" at bounding box center [491, 170] width 17 height 15
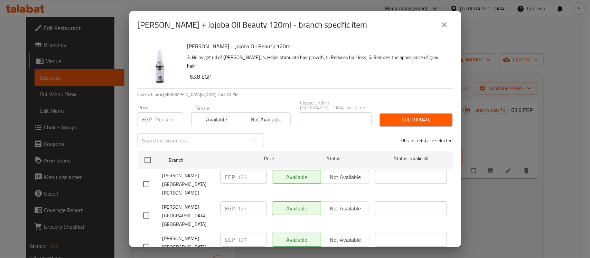
scroll to position [259, 0]
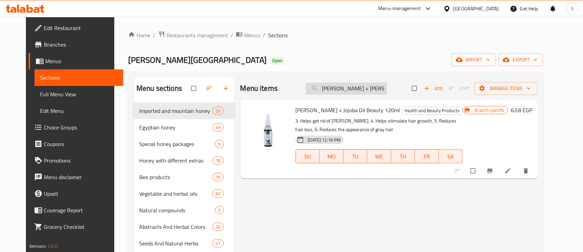
click at [361, 83] on input "زيت روزمارى + جوجوبا تجميل 12" at bounding box center [347, 89] width 82 height 12
click at [362, 83] on input "زيت روزمارى + جوجوبا تجميل 12" at bounding box center [347, 89] width 82 height 12
paste input "شب حليب الشوك 30 جم"
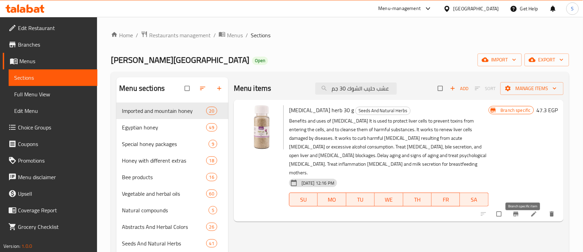
click at [520, 211] on icon "Branch-specific-item" at bounding box center [516, 214] width 7 height 7
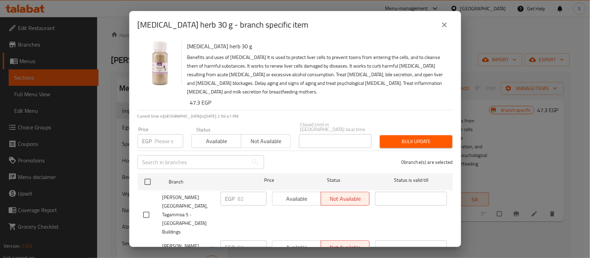
scroll to position [173, 0]
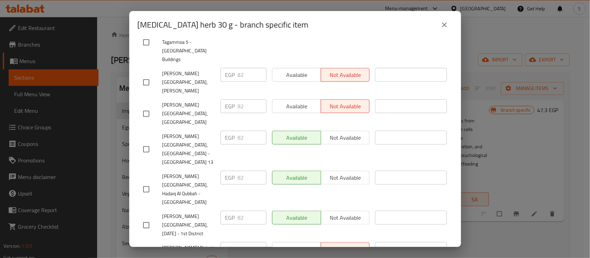
click at [145, 245] on input "checkbox" at bounding box center [146, 252] width 15 height 15
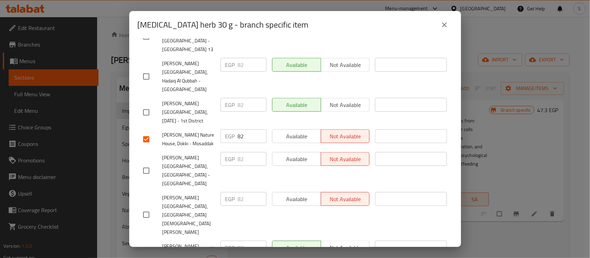
scroll to position [310, 0]
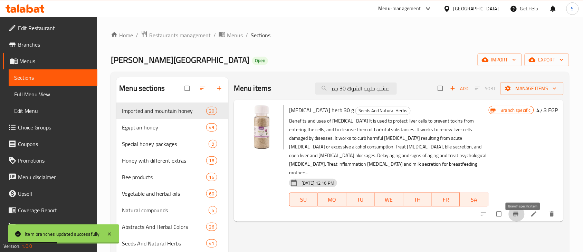
click at [519, 212] on icon "Branch-specific-item" at bounding box center [515, 214] width 5 height 4
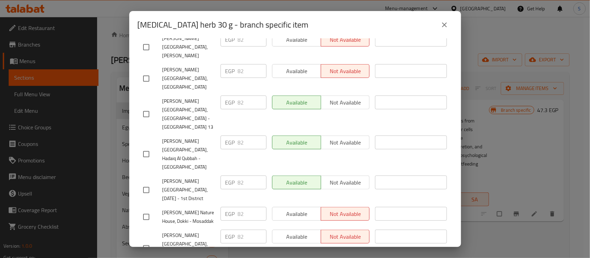
scroll to position [216, 0]
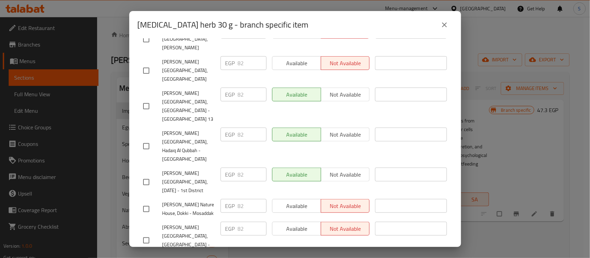
click at [282, 199] on div "Available Not available" at bounding box center [321, 206] width 98 height 14
drag, startPoint x: 151, startPoint y: 141, endPoint x: 147, endPoint y: 143, distance: 4.7
click at [149, 202] on input "checkbox" at bounding box center [146, 209] width 15 height 15
click at [283, 197] on div "Available Not available" at bounding box center [320, 210] width 103 height 26
click at [296, 199] on button "Available" at bounding box center [296, 206] width 49 height 14
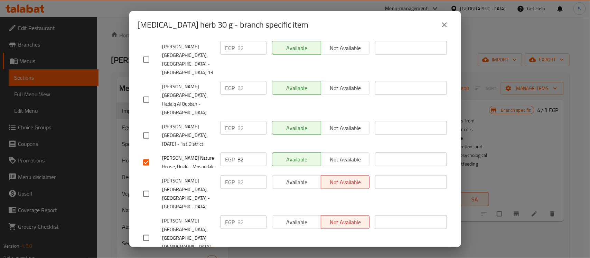
scroll to position [310, 0]
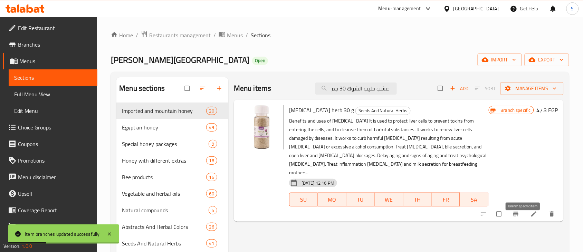
click at [520, 211] on icon "Branch-specific-item" at bounding box center [516, 214] width 7 height 7
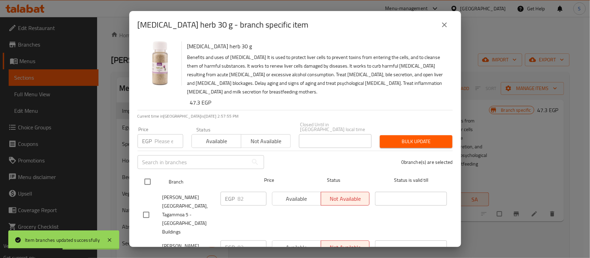
click at [151, 176] on input "checkbox" at bounding box center [147, 182] width 15 height 15
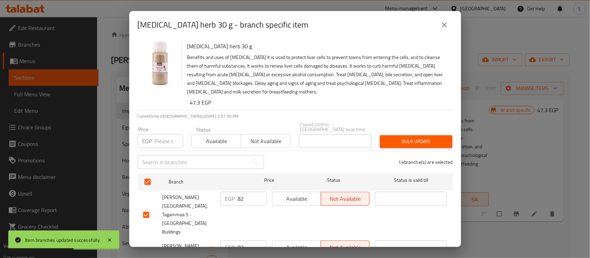
click at [299, 200] on button "Available" at bounding box center [296, 199] width 49 height 14
click at [233, 142] on button "Available" at bounding box center [216, 141] width 50 height 14
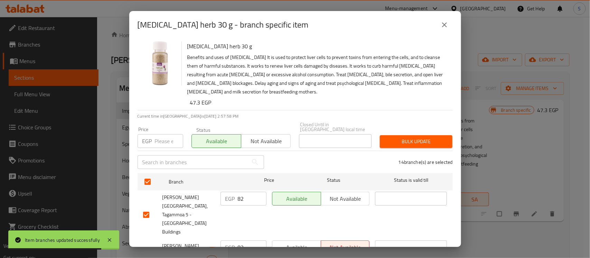
click at [398, 144] on div "Bulk update" at bounding box center [416, 141] width 81 height 21
click at [401, 139] on span "Bulk update" at bounding box center [416, 142] width 62 height 9
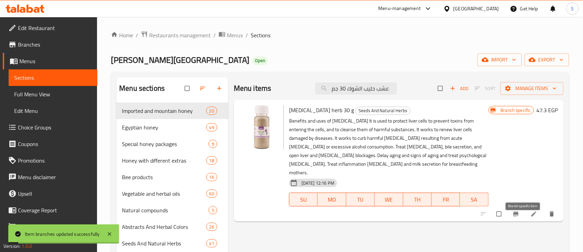
click at [519, 212] on icon "Branch-specific-item" at bounding box center [515, 214] width 5 height 4
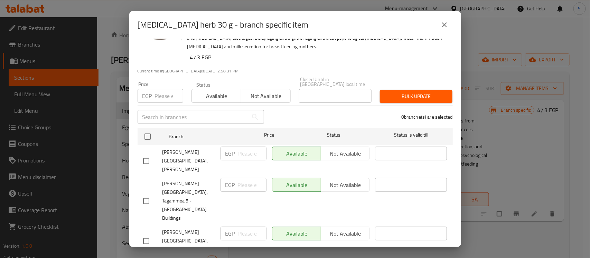
scroll to position [43, 0]
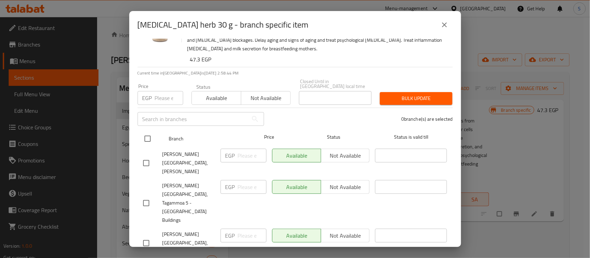
click at [151, 136] on input "checkbox" at bounding box center [147, 139] width 15 height 15
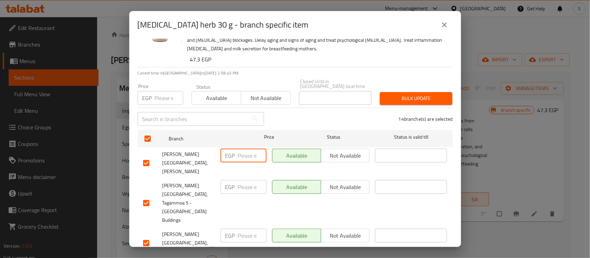
click at [248, 154] on input "number" at bounding box center [252, 156] width 29 height 14
click at [159, 97] on input "number" at bounding box center [169, 98] width 28 height 14
paste input "82"
click at [412, 96] on span "Bulk update" at bounding box center [416, 98] width 62 height 9
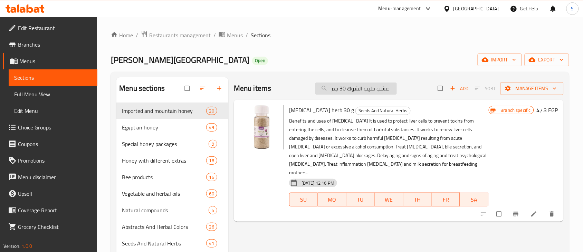
click at [353, 90] on input "عشب حليب الشوك 30 جم" at bounding box center [356, 89] width 82 height 12
paste input "لحسك 5"
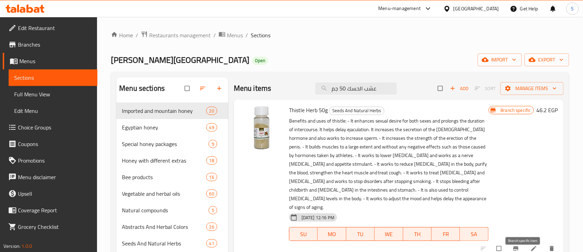
click at [520, 245] on icon "Branch-specific-item" at bounding box center [516, 248] width 7 height 7
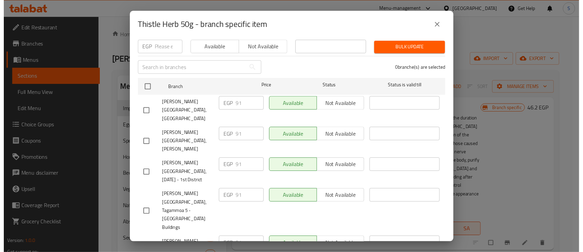
scroll to position [0, 0]
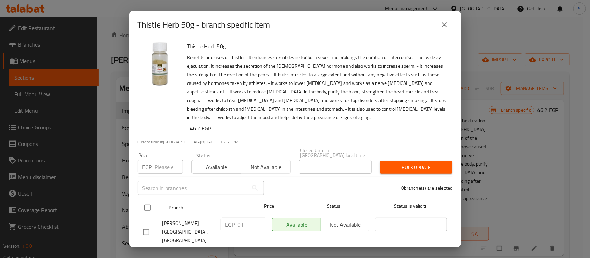
click at [153, 203] on input "checkbox" at bounding box center [147, 208] width 15 height 15
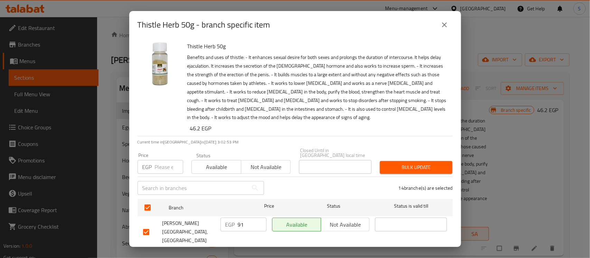
click at [164, 166] on input "number" at bounding box center [169, 167] width 28 height 14
click at [414, 164] on span "Bulk update" at bounding box center [416, 167] width 62 height 9
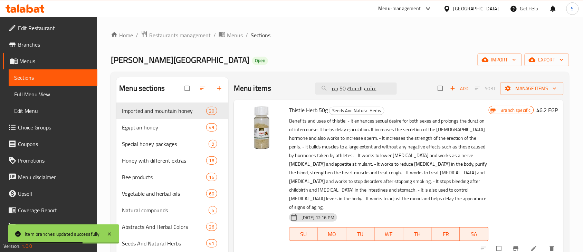
drag, startPoint x: 386, startPoint y: 92, endPoint x: 305, endPoint y: 96, distance: 81.3
click at [305, 96] on div "Menu items عشب الحسك 50 جم Add Sort Manage items" at bounding box center [399, 88] width 330 height 22
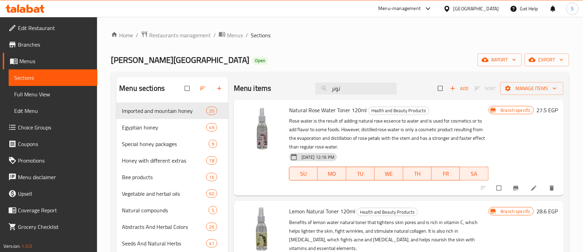
drag, startPoint x: 369, startPoint y: 87, endPoint x: 301, endPoint y: 92, distance: 67.9
click at [301, 92] on div "Menu items تونر Add Sort Manage items" at bounding box center [399, 88] width 330 height 22
paste input "طبيعي بالبابونج 120مللي"
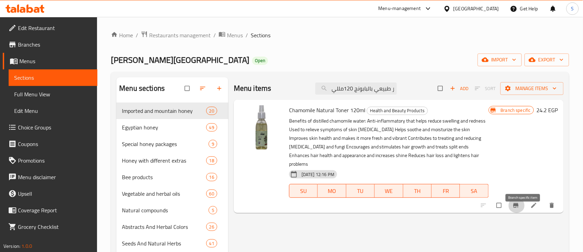
click at [525, 199] on button "Branch-specific-item" at bounding box center [517, 205] width 17 height 15
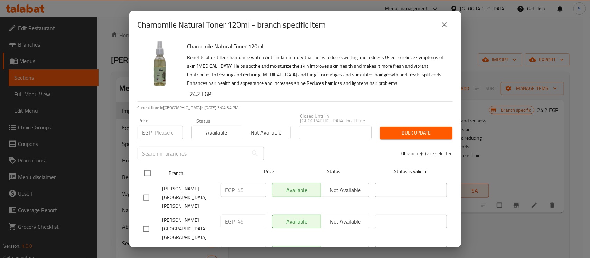
click at [152, 169] on input "checkbox" at bounding box center [147, 173] width 15 height 15
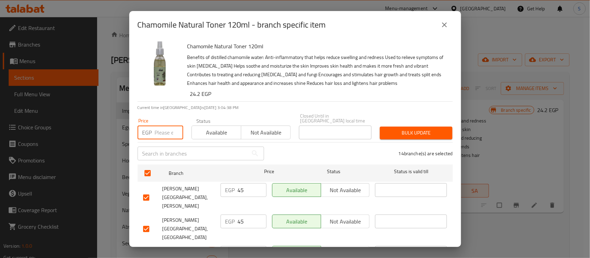
click at [158, 132] on input "number" at bounding box center [169, 133] width 28 height 14
click at [400, 129] on span "Bulk update" at bounding box center [416, 133] width 62 height 9
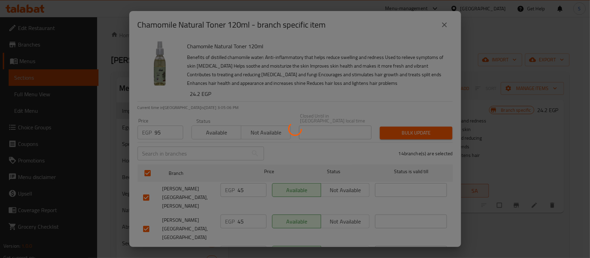
click at [322, 141] on div at bounding box center [295, 129] width 590 height 258
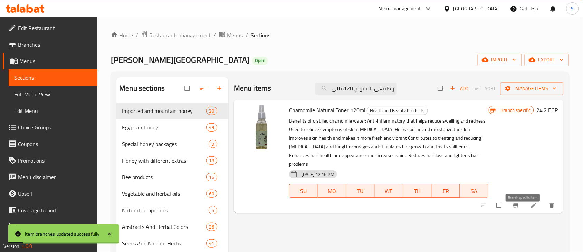
click at [520, 202] on icon "Branch-specific-item" at bounding box center [516, 205] width 7 height 7
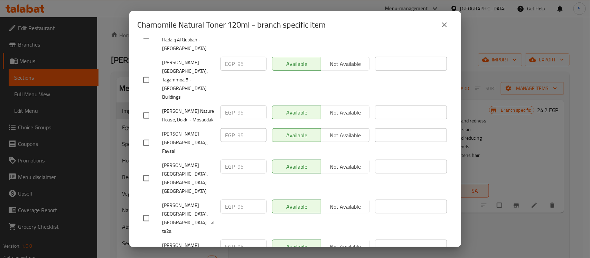
click at [446, 28] on icon "close" at bounding box center [444, 25] width 8 height 8
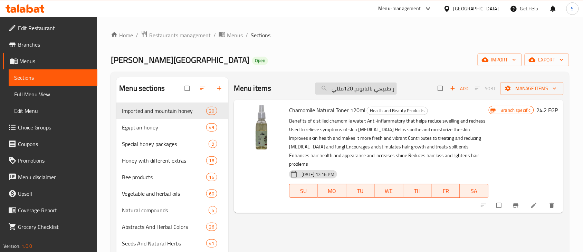
click at [391, 90] on input "تونر طبيعي بالبابونج 120مللي" at bounding box center [356, 89] width 82 height 12
paste input "شب الحسك 50 جم"
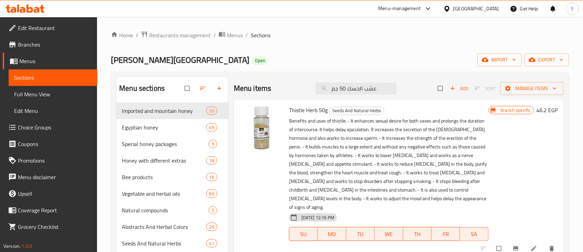
click at [520, 245] on icon "Branch-specific-item" at bounding box center [516, 248] width 7 height 7
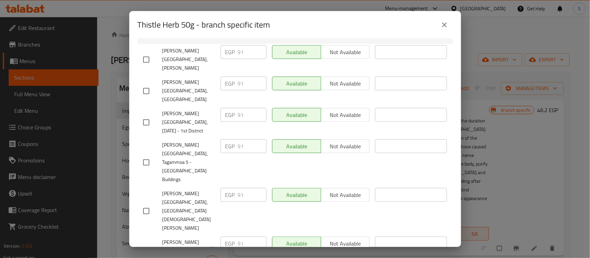
click at [442, 20] on button "close" at bounding box center [444, 25] width 17 height 17
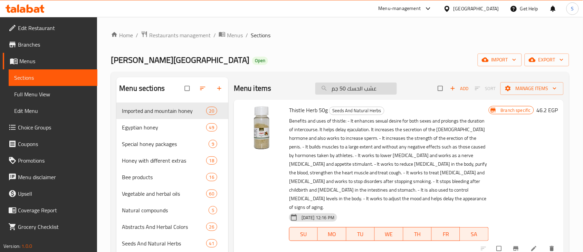
click at [370, 87] on input "عشب الحسك 50 جم" at bounding box center [356, 89] width 82 height 12
paste input "ونر طبيعي بالورد الجوري"
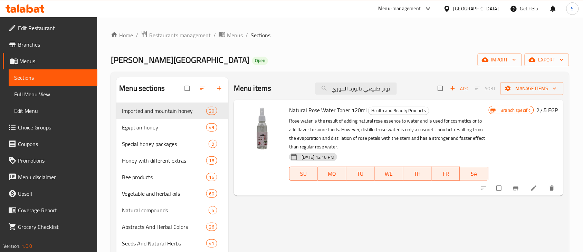
click at [520, 185] on icon "Branch-specific-item" at bounding box center [516, 188] width 7 height 7
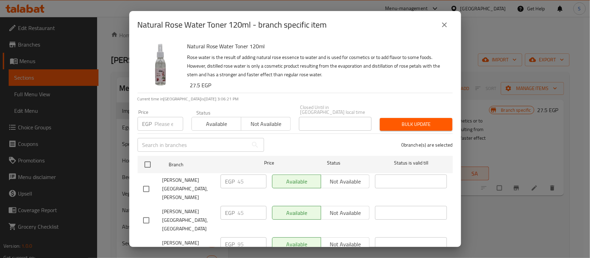
click at [169, 125] on input "number" at bounding box center [169, 124] width 28 height 14
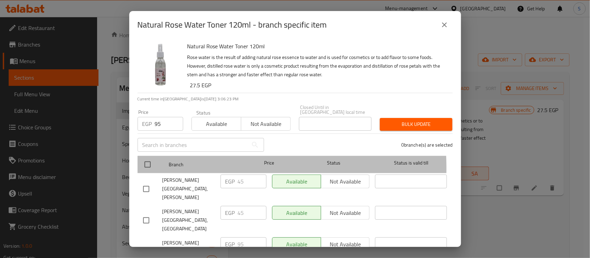
click at [158, 163] on div at bounding box center [153, 165] width 26 height 20
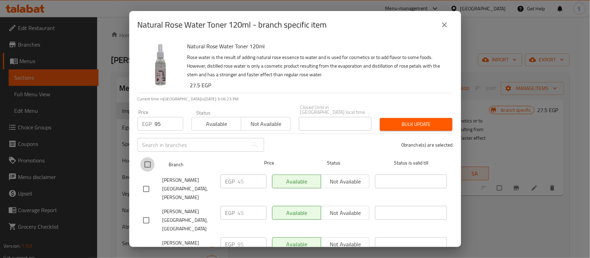
click at [153, 161] on input "checkbox" at bounding box center [147, 165] width 15 height 15
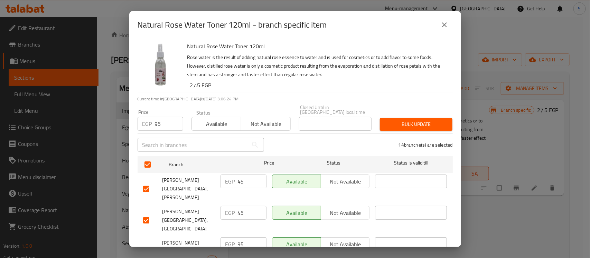
click at [398, 120] on span "Bulk update" at bounding box center [416, 124] width 62 height 9
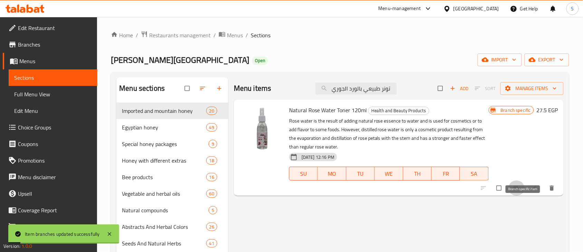
click at [519, 190] on icon "Branch-specific-item" at bounding box center [515, 188] width 5 height 4
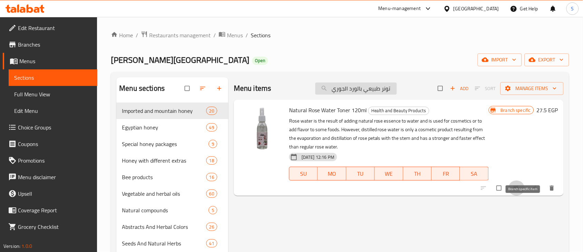
click at [369, 94] on input "تونر طبيعي بالورد الجوري" at bounding box center [356, 89] width 82 height 12
paste input "روزما"
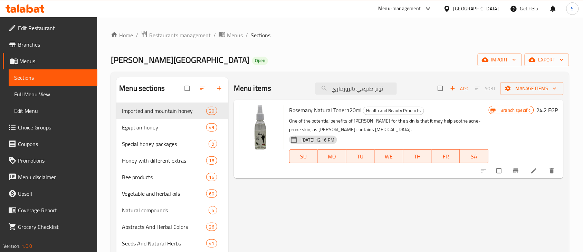
click at [519, 173] on icon "Branch-specific-item" at bounding box center [515, 171] width 5 height 4
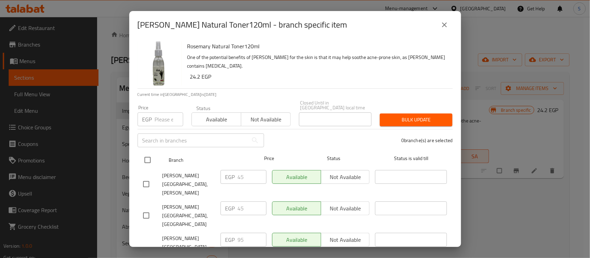
click at [148, 153] on input "checkbox" at bounding box center [147, 160] width 15 height 15
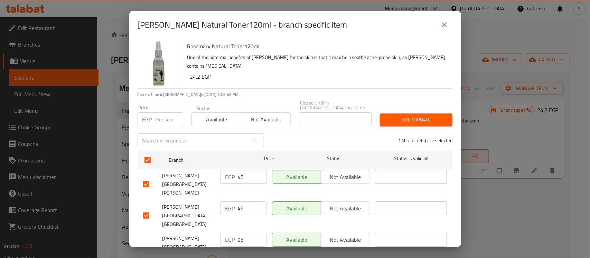
click at [168, 117] on input "number" at bounding box center [169, 120] width 28 height 14
click at [413, 116] on span "Bulk update" at bounding box center [416, 120] width 62 height 9
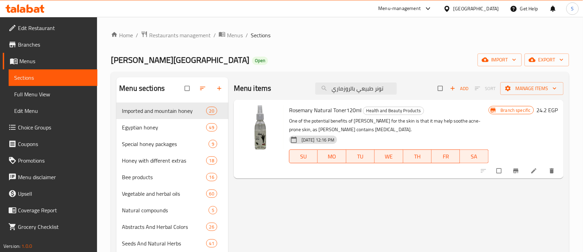
click at [521, 173] on span "Branch-specific-item" at bounding box center [517, 171] width 8 height 7
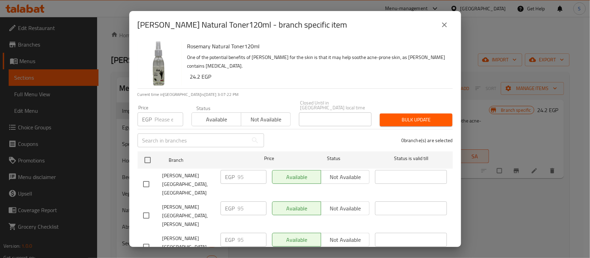
click at [555, 200] on div "Rosemary Natural Toner120ml - branch specific item Rosemary Natural Toner120ml …" at bounding box center [295, 129] width 590 height 258
click at [498, 160] on div "Rosemary Natural Toner120ml - branch specific item Rosemary Natural Toner120ml …" at bounding box center [295, 129] width 590 height 258
drag, startPoint x: 526, startPoint y: 210, endPoint x: 526, endPoint y: 202, distance: 7.3
click at [526, 209] on div "Rosemary Natural Toner120ml - branch specific item Rosemary Natural Toner120ml …" at bounding box center [295, 129] width 590 height 258
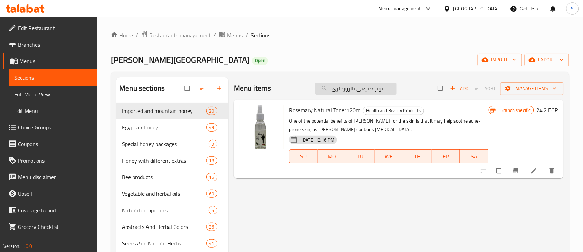
click at [358, 89] on input "تونر طبيعي بالروزماري" at bounding box center [356, 89] width 82 height 12
paste input "شب البردقوش 35 جم"
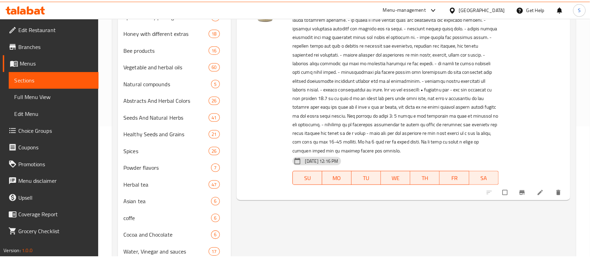
scroll to position [130, 0]
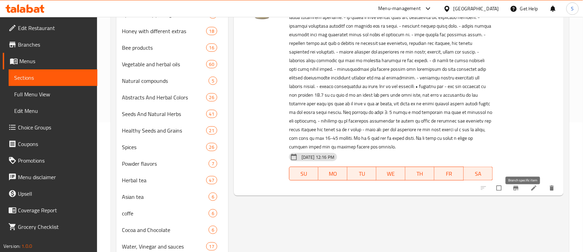
click at [520, 185] on icon "Branch-specific-item" at bounding box center [516, 188] width 7 height 7
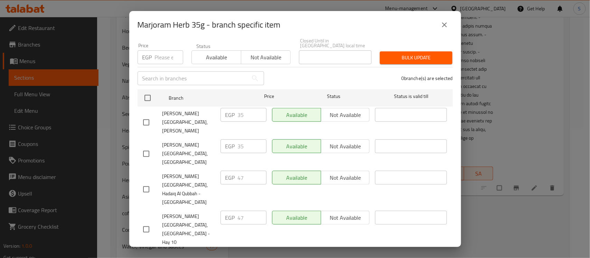
scroll to position [173, 0]
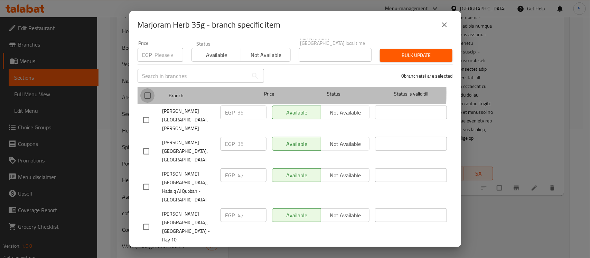
click at [149, 88] on input "checkbox" at bounding box center [147, 95] width 15 height 15
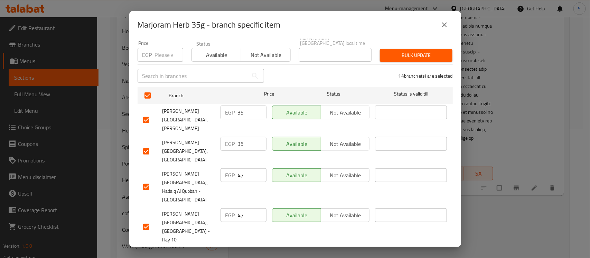
scroll to position [43, 0]
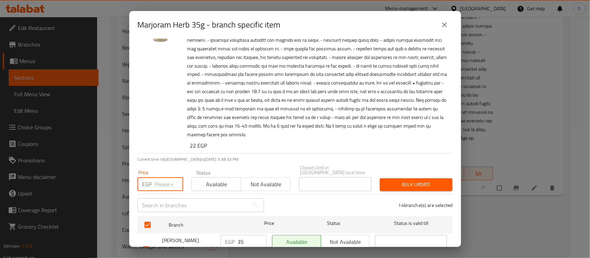
click at [166, 178] on input "number" at bounding box center [169, 185] width 28 height 14
click at [408, 183] on span "Bulk update" at bounding box center [416, 185] width 62 height 9
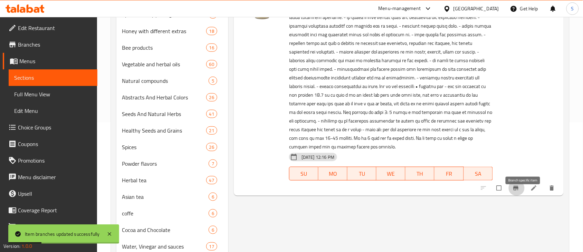
click at [520, 185] on icon "Branch-specific-item" at bounding box center [516, 188] width 7 height 7
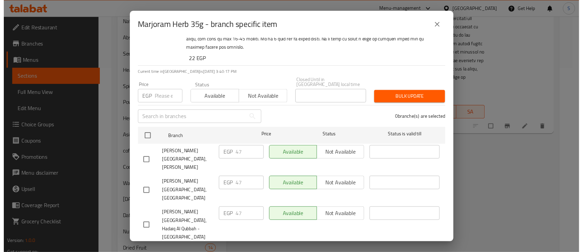
scroll to position [130, 0]
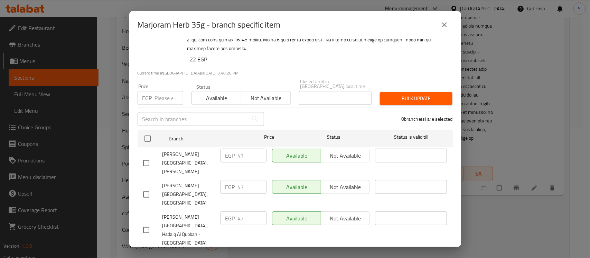
click at [570, 158] on div "Marjoram Herb 35g - branch specific item Marjoram Herb 35g 22 EGP Current time …" at bounding box center [295, 129] width 590 height 258
click at [448, 25] on icon "close" at bounding box center [444, 25] width 8 height 8
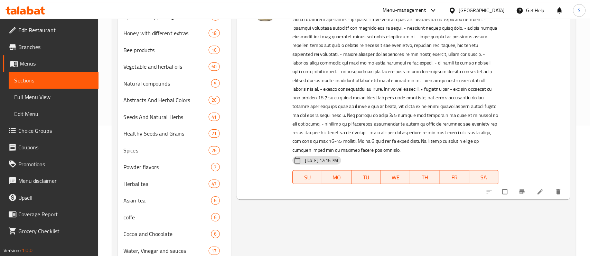
scroll to position [0, 0]
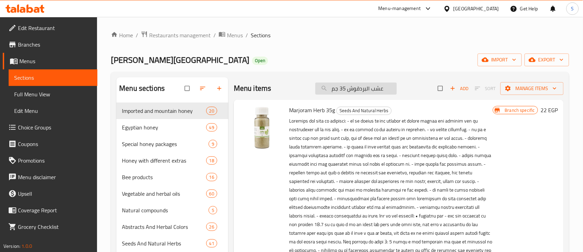
click at [384, 88] on input "عشب البردقوش 35 جم" at bounding box center [356, 89] width 82 height 12
paste input "لفابر"
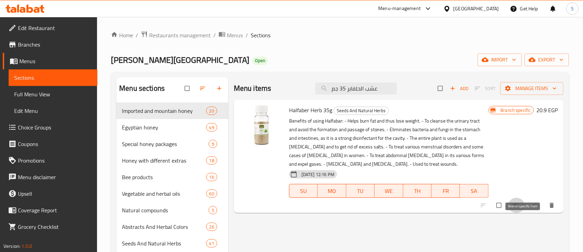
click at [520, 208] on icon "Branch-specific-item" at bounding box center [516, 205] width 7 height 7
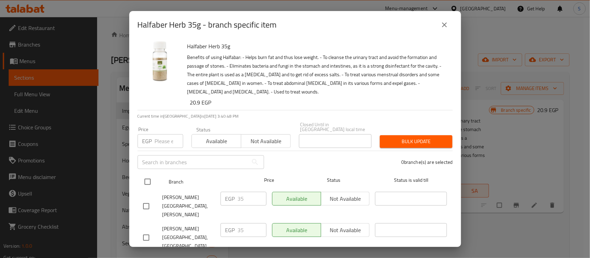
drag, startPoint x: 151, startPoint y: 175, endPoint x: 164, endPoint y: 177, distance: 13.4
click at [151, 175] on input "checkbox" at bounding box center [147, 182] width 15 height 15
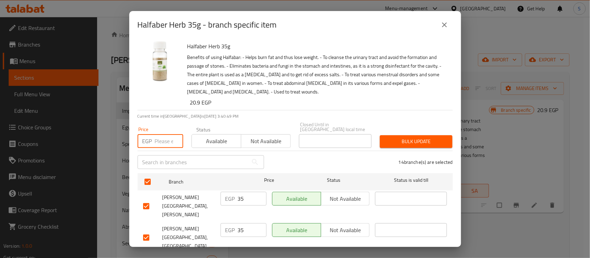
click at [163, 138] on input "number" at bounding box center [169, 141] width 28 height 14
click at [408, 138] on span "Bulk update" at bounding box center [416, 142] width 62 height 9
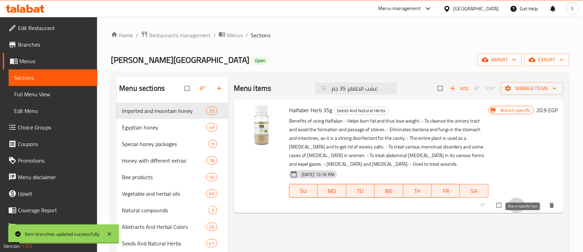
click at [521, 207] on span "Branch-specific-item" at bounding box center [517, 205] width 8 height 7
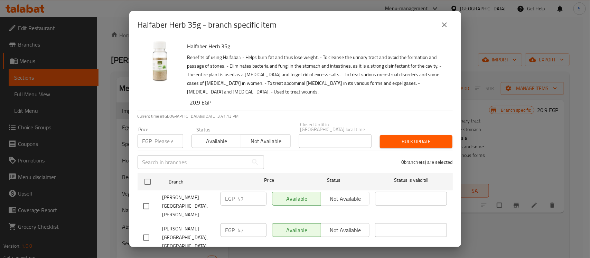
click at [485, 223] on div "Halfaber Herb 35g - branch specific item Halfaber Herb 35g Benefits of using Ha…" at bounding box center [295, 129] width 590 height 258
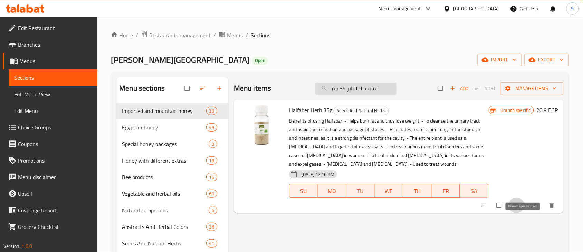
click at [387, 85] on input "عشب الحلفابر 35 جم" at bounding box center [356, 89] width 82 height 12
paste input "ابونج"
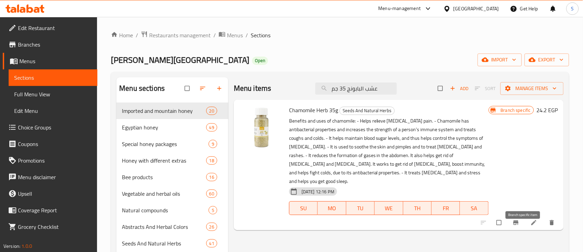
click at [521, 219] on span "Branch-specific-item" at bounding box center [517, 222] width 8 height 7
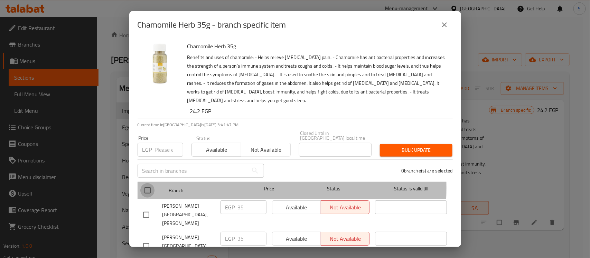
click at [147, 183] on input "checkbox" at bounding box center [147, 190] width 15 height 15
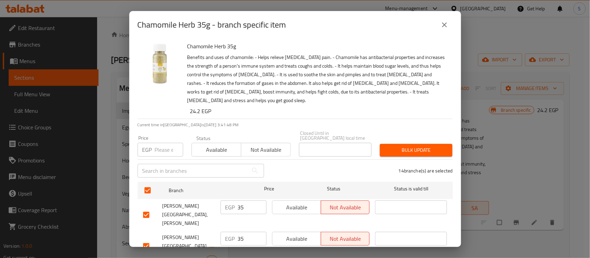
click at [163, 149] on input "number" at bounding box center [169, 150] width 28 height 14
click at [424, 146] on span "Bulk update" at bounding box center [416, 150] width 62 height 9
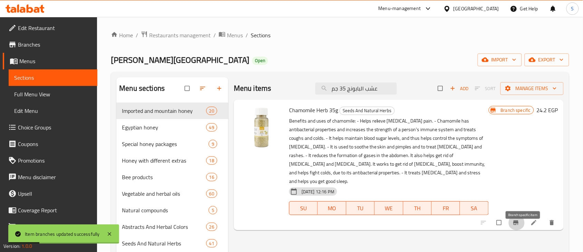
click at [519, 221] on icon "Branch-specific-item" at bounding box center [515, 223] width 5 height 4
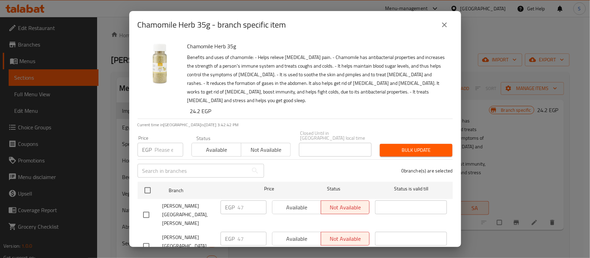
click at [500, 191] on div "Chamomile Herb 35g - branch specific item Chamomile Herb 35g Benefits and uses …" at bounding box center [295, 129] width 590 height 258
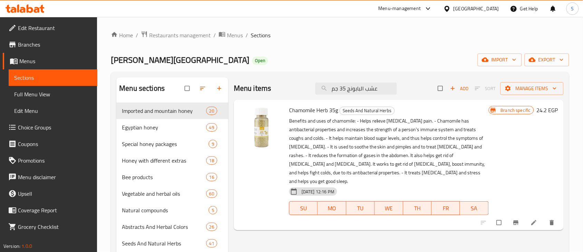
drag, startPoint x: 388, startPoint y: 87, endPoint x: 294, endPoint y: 104, distance: 95.4
paste input "ليل الجبل 40"
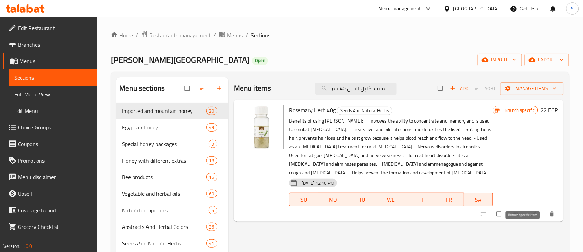
click at [525, 218] on button "Branch-specific-item" at bounding box center [517, 214] width 17 height 15
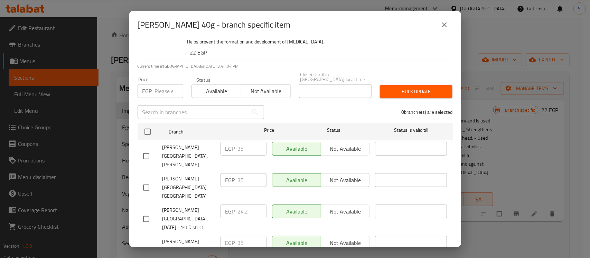
scroll to position [43, 0]
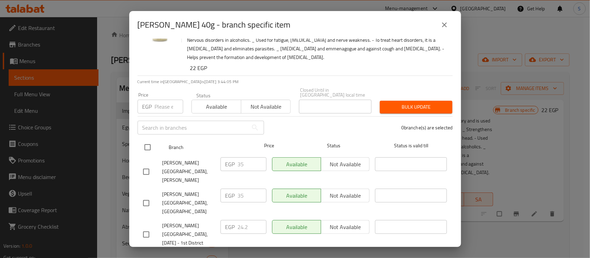
click at [151, 140] on input "checkbox" at bounding box center [147, 147] width 15 height 15
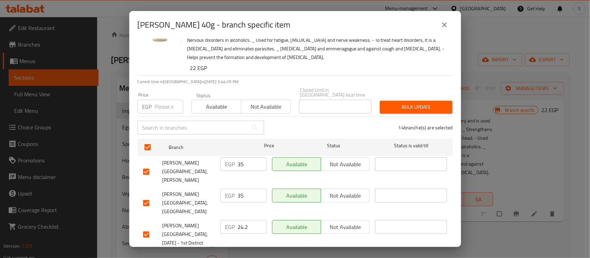
click at [160, 109] on div "Price EGP Price" at bounding box center [160, 102] width 54 height 29
click at [166, 108] on input "number" at bounding box center [169, 107] width 28 height 14
click at [407, 108] on button "Bulk update" at bounding box center [416, 107] width 73 height 13
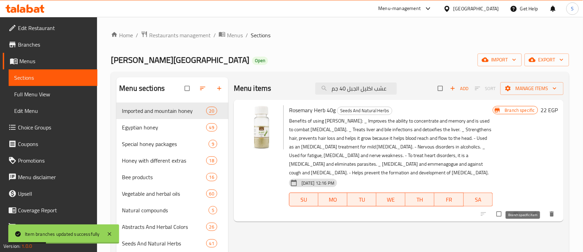
click at [520, 211] on icon "Branch-specific-item" at bounding box center [516, 214] width 7 height 7
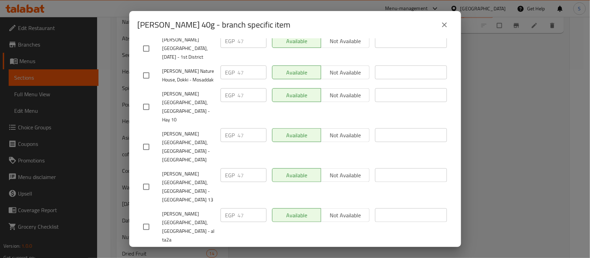
scroll to position [0, 0]
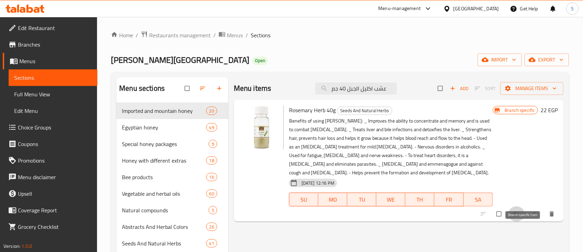
click at [520, 217] on icon "Branch-specific-item" at bounding box center [516, 214] width 7 height 7
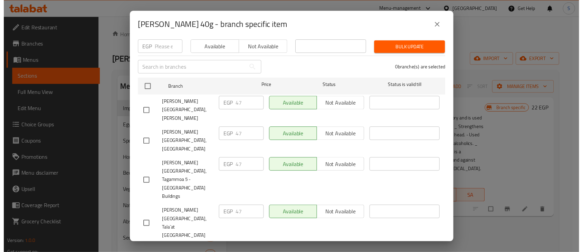
scroll to position [16, 0]
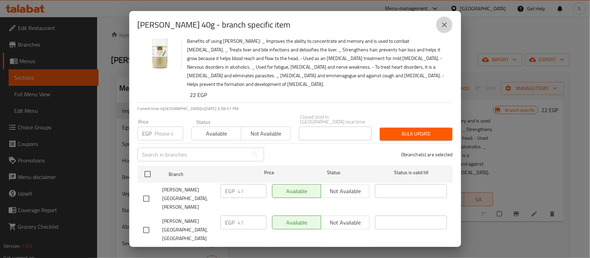
click at [441, 29] on button "close" at bounding box center [444, 25] width 17 height 17
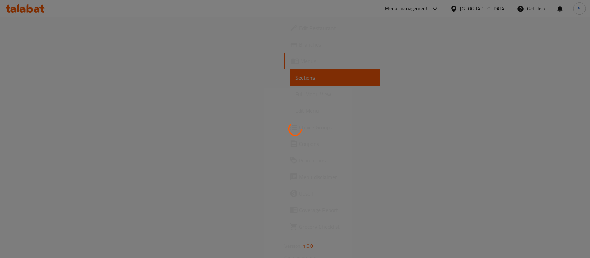
click at [239, 83] on div at bounding box center [295, 129] width 590 height 258
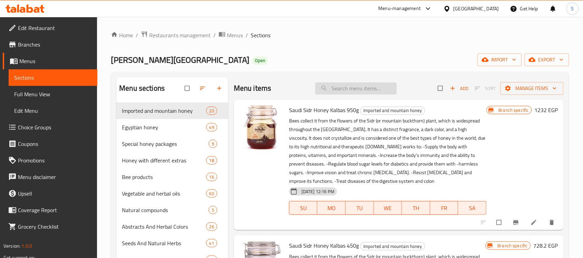
click at [344, 90] on input "search" at bounding box center [356, 89] width 82 height 12
paste input "عشب البردقوش 35 جم"
type input "عشب البردقوش 35 جم"
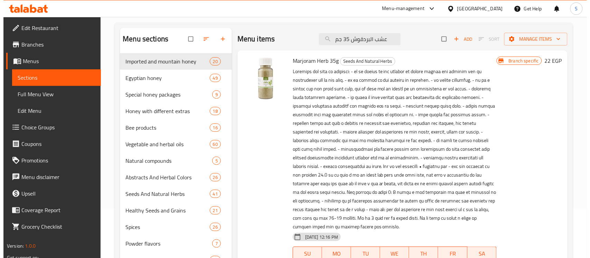
scroll to position [173, 0]
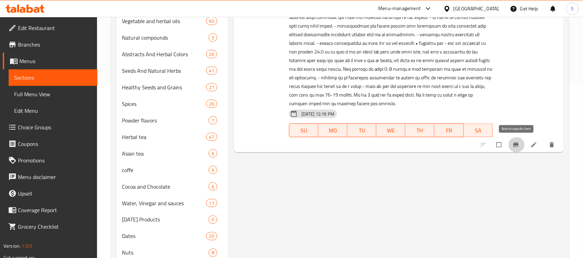
click at [513, 144] on icon "Branch-specific-item" at bounding box center [516, 145] width 7 height 7
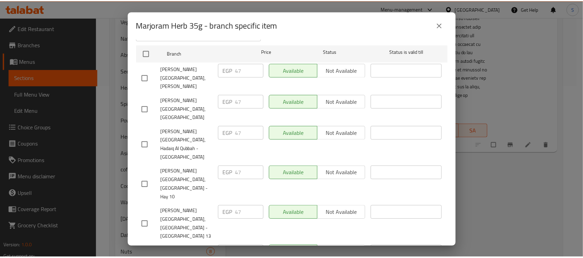
scroll to position [130, 0]
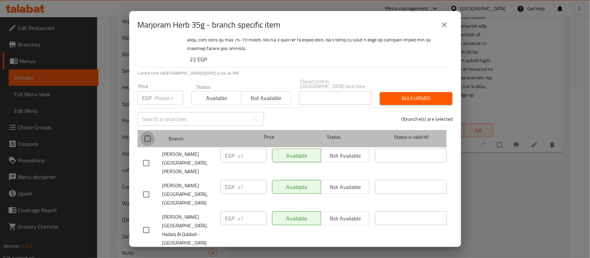
click at [149, 132] on input "checkbox" at bounding box center [147, 139] width 15 height 15
checkbox input "true"
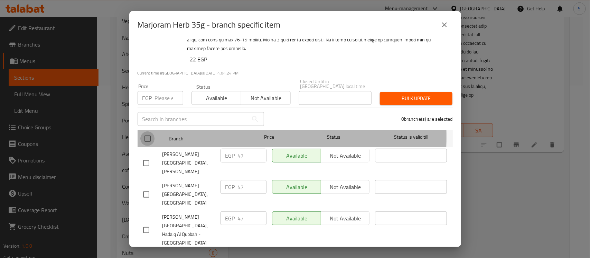
checkbox input "true"
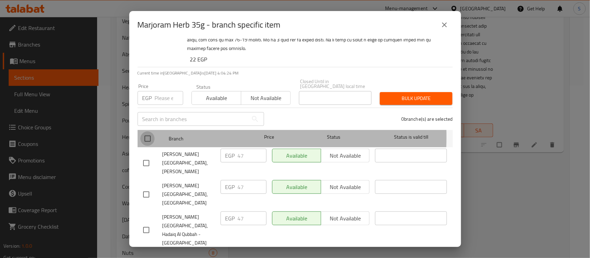
checkbox input "true"
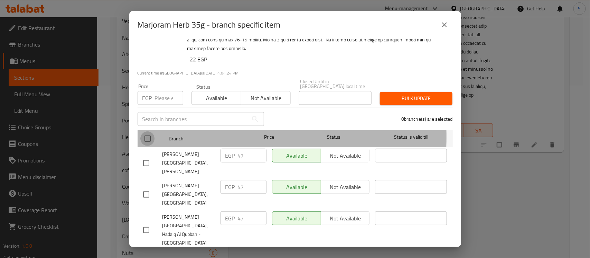
checkbox input "true"
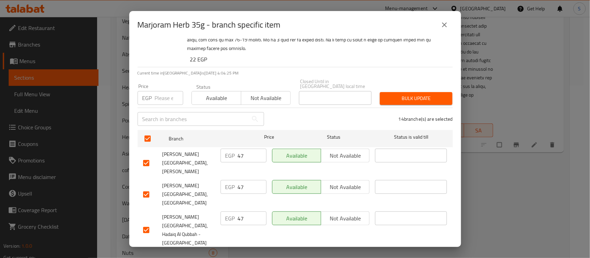
click at [168, 95] on input "number" at bounding box center [169, 98] width 28 height 14
type input "47"
click at [407, 94] on span "Bulk update" at bounding box center [416, 98] width 62 height 9
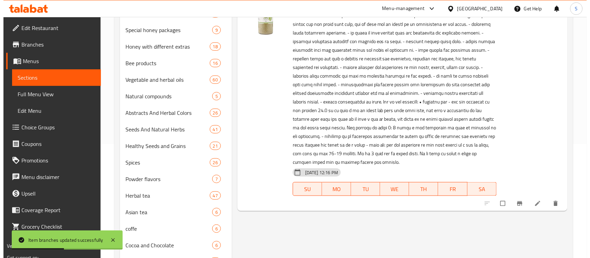
scroll to position [0, 0]
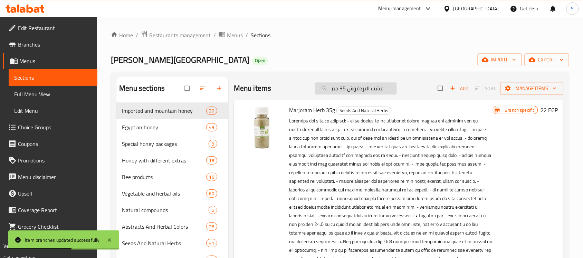
click at [380, 89] on input "عشب البردقوش 35 جم" at bounding box center [356, 89] width 82 height 12
paste input "لفابر"
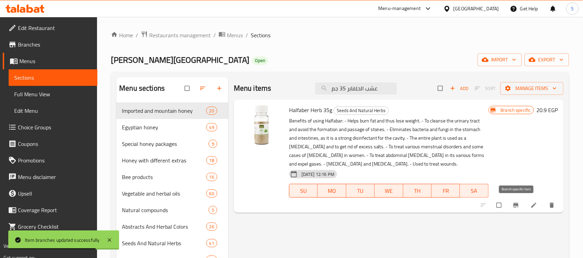
type input "عشب الحلفابر 35 جم"
click at [517, 206] on icon "Branch-specific-item" at bounding box center [515, 206] width 5 height 4
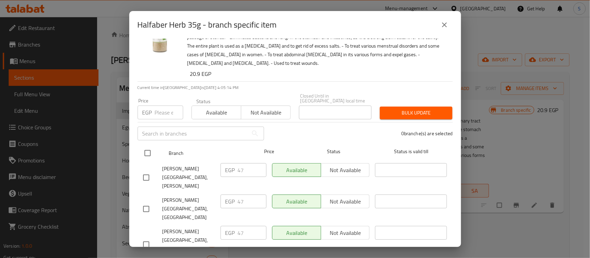
scroll to position [43, 0]
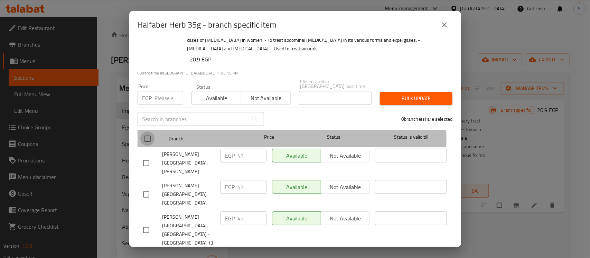
click at [150, 135] on input "checkbox" at bounding box center [147, 139] width 15 height 15
checkbox input "true"
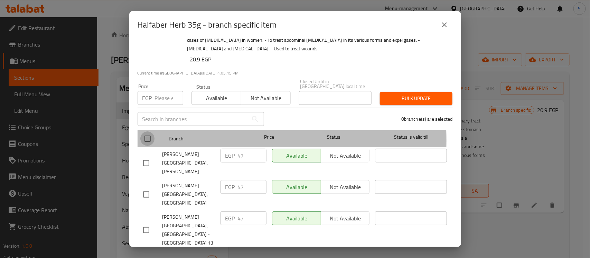
checkbox input "true"
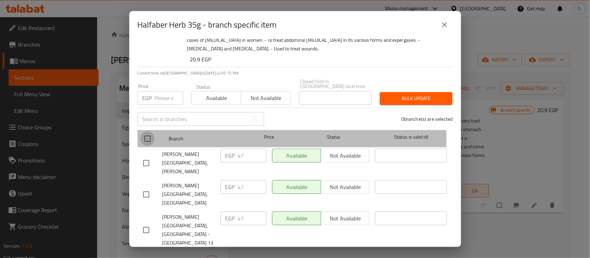
checkbox input "true"
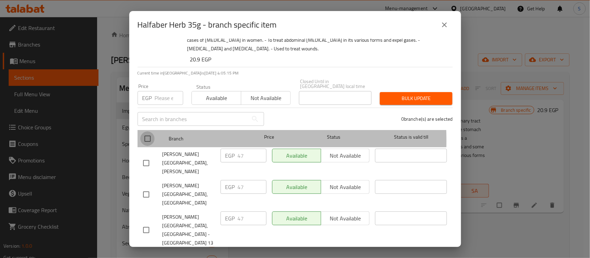
checkbox input "true"
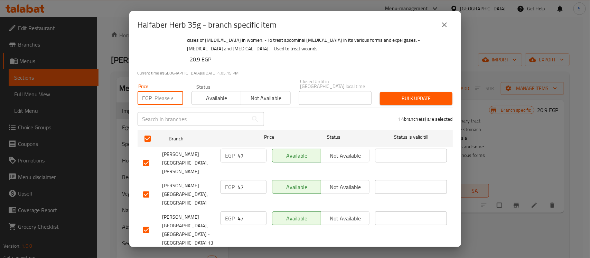
click at [163, 91] on input "number" at bounding box center [169, 98] width 28 height 14
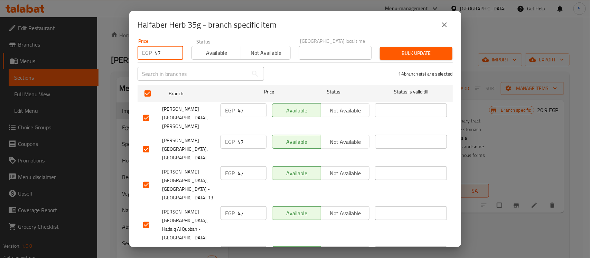
scroll to position [86, 0]
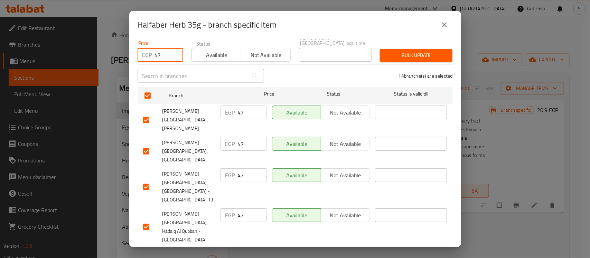
type input "47"
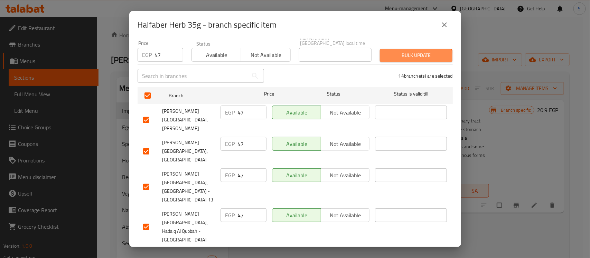
click at [408, 55] on span "Bulk update" at bounding box center [416, 55] width 62 height 9
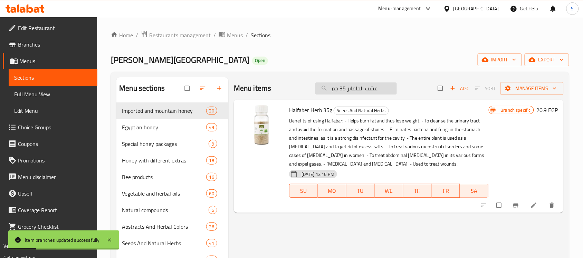
click at [346, 84] on input "عشب الحلفابر 35 جم" at bounding box center [356, 89] width 82 height 12
click at [347, 89] on input "عشب الحلفابر 35 جم" at bounding box center [356, 89] width 82 height 12
click at [348, 89] on input "عشب الحلفابر 35 جم" at bounding box center [356, 89] width 82 height 12
paste input "ابونج"
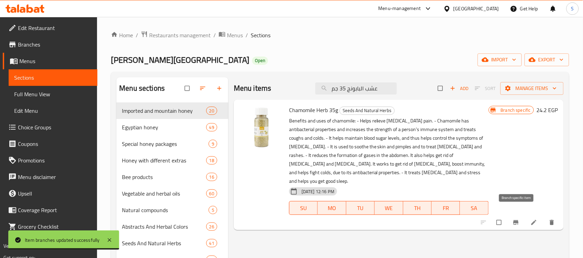
type input "عشب البابونج 35 جم"
click at [518, 221] on icon "Branch-specific-item" at bounding box center [515, 223] width 5 height 4
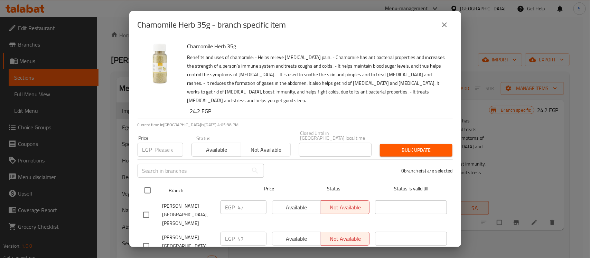
click at [151, 184] on input "checkbox" at bounding box center [147, 190] width 15 height 15
checkbox input "true"
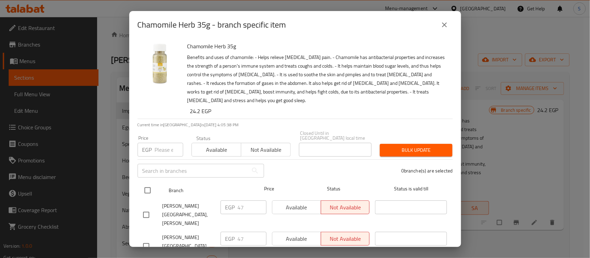
checkbox input "true"
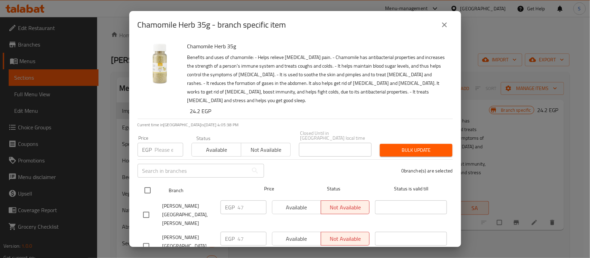
checkbox input "true"
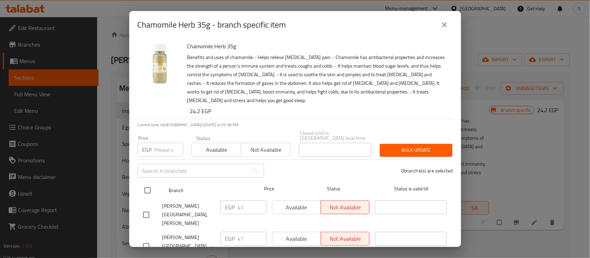
checkbox input "true"
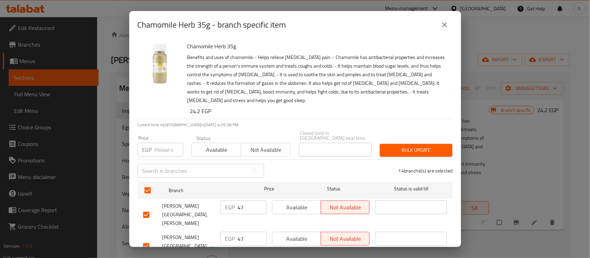
click at [172, 138] on div "Price EGP Price" at bounding box center [161, 146] width 46 height 21
click at [169, 143] on input "number" at bounding box center [169, 150] width 28 height 14
type input "47"
click at [403, 140] on div "Bulk update" at bounding box center [416, 150] width 81 height 21
click at [405, 146] on span "Bulk update" at bounding box center [416, 150] width 62 height 9
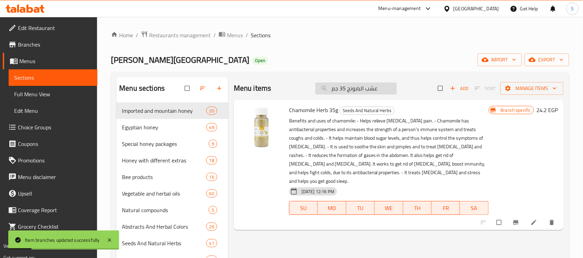
click at [355, 92] on input "عشب البابونج 35 جم" at bounding box center [356, 89] width 82 height 12
paste input "ليل الجبل 40"
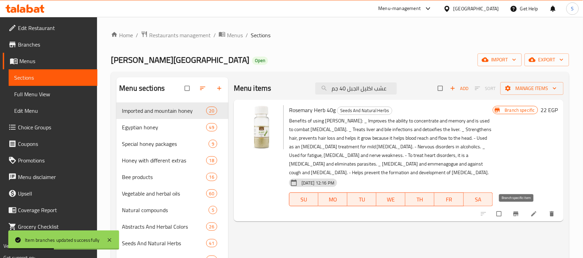
type input "عشب اكليل الجبل 40 جم"
click at [517, 211] on icon "Branch-specific-item" at bounding box center [516, 214] width 7 height 7
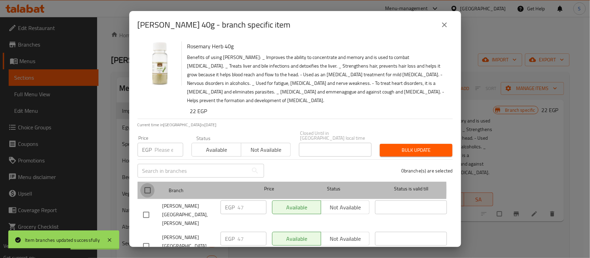
click at [151, 185] on input "checkbox" at bounding box center [147, 190] width 15 height 15
checkbox input "true"
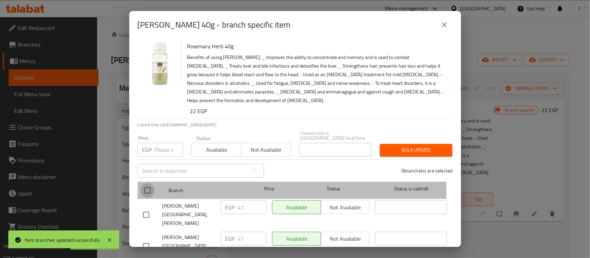
checkbox input "true"
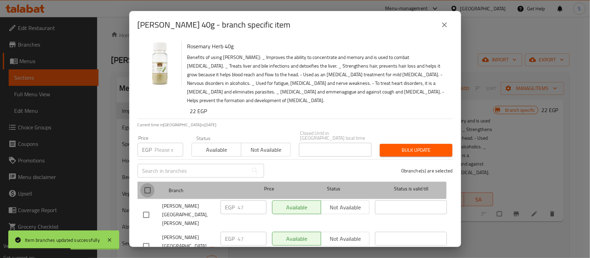
checkbox input "true"
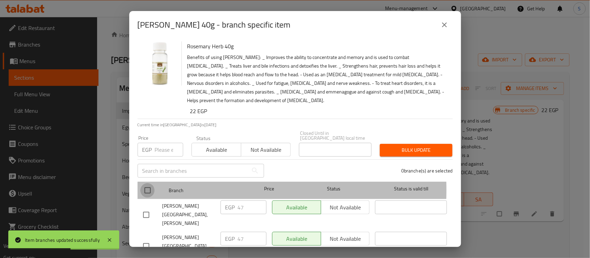
checkbox input "true"
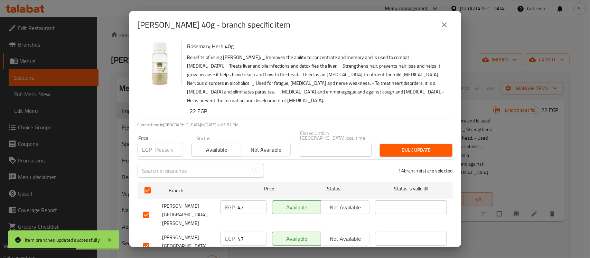
click at [167, 143] on input "number" at bounding box center [169, 150] width 28 height 14
type input "47"
click at [412, 147] on span "Bulk update" at bounding box center [416, 150] width 62 height 9
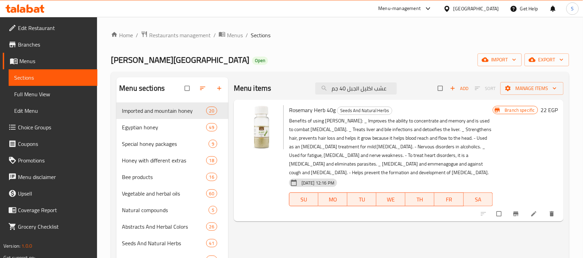
click at [370, 96] on div "Menu items عشب اكليل الجبل 40 جم Add Sort Manage items" at bounding box center [399, 88] width 330 height 22
click at [371, 92] on input "عشب اكليل الجبل 40 جم" at bounding box center [356, 89] width 82 height 12
click at [515, 213] on icon "Branch-specific-item" at bounding box center [516, 214] width 7 height 7
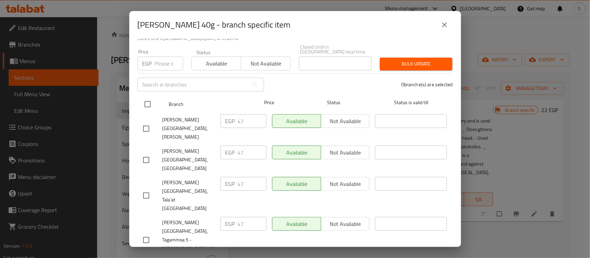
drag, startPoint x: 141, startPoint y: 100, endPoint x: 149, endPoint y: 106, distance: 10.8
click at [142, 99] on input "checkbox" at bounding box center [147, 104] width 15 height 15
checkbox input "true"
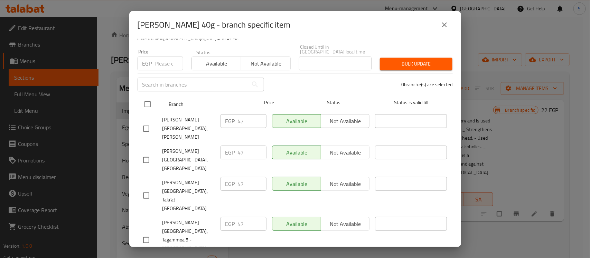
checkbox input "true"
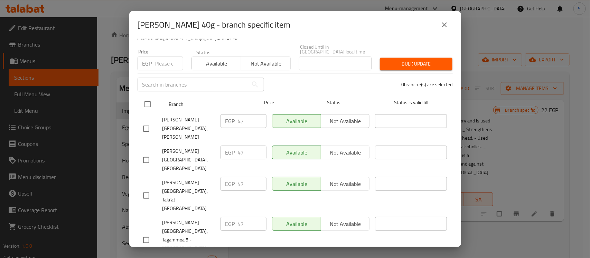
checkbox input "true"
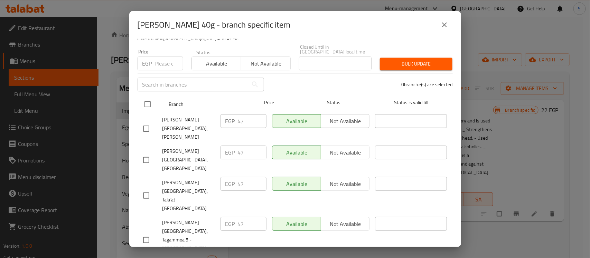
checkbox input "true"
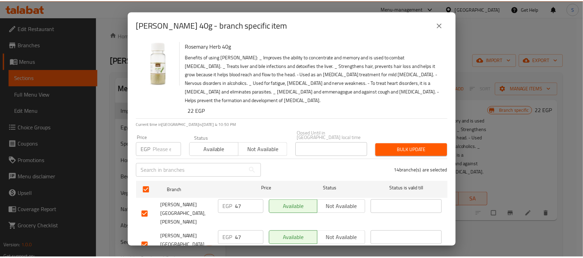
scroll to position [0, 0]
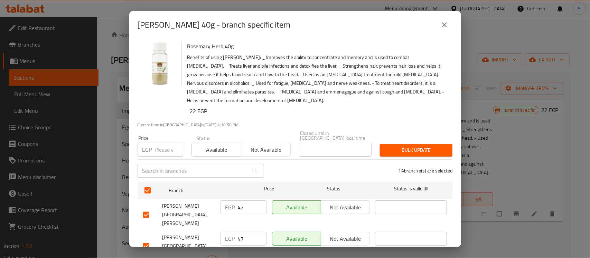
click at [155, 143] on input "number" at bounding box center [169, 150] width 28 height 14
type input "47"
click at [417, 148] on span "Bulk update" at bounding box center [416, 150] width 62 height 9
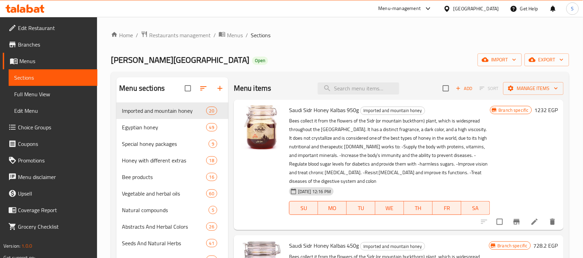
click at [357, 95] on div "Menu items Add Sort Manage items" at bounding box center [399, 88] width 330 height 22
click at [356, 91] on input "search" at bounding box center [359, 89] width 82 height 12
paste input "780070"
type input "780070"
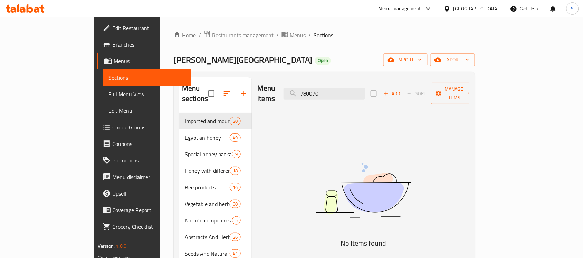
drag, startPoint x: 379, startPoint y: 89, endPoint x: 229, endPoint y: 95, distance: 150.5
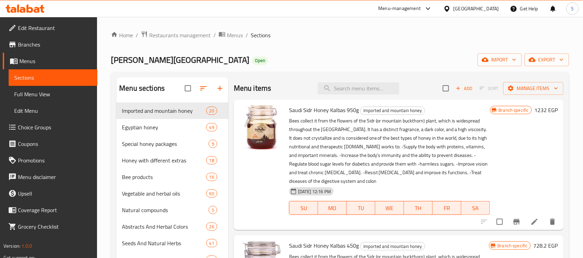
click at [372, 82] on div "Menu items Add Sort Manage items" at bounding box center [399, 88] width 330 height 22
click at [372, 83] on input "search" at bounding box center [359, 89] width 82 height 12
click at [368, 86] on input "search" at bounding box center [359, 89] width 82 height 12
click at [355, 86] on input "roas" at bounding box center [359, 89] width 82 height 12
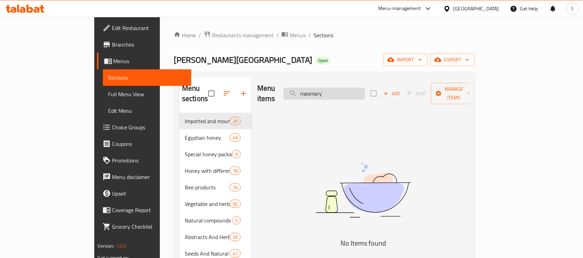
click at [363, 88] on input "roasmary" at bounding box center [325, 94] width 82 height 12
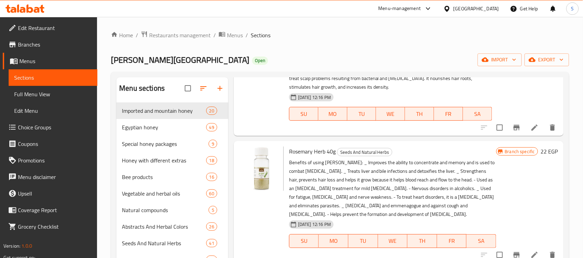
scroll to position [75, 0]
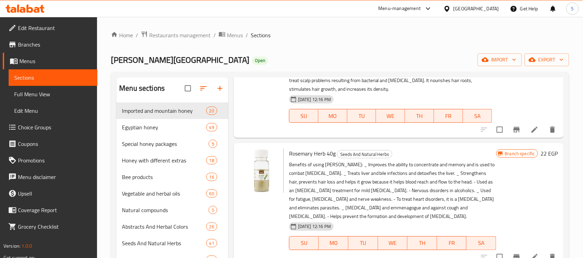
type input "rosema"
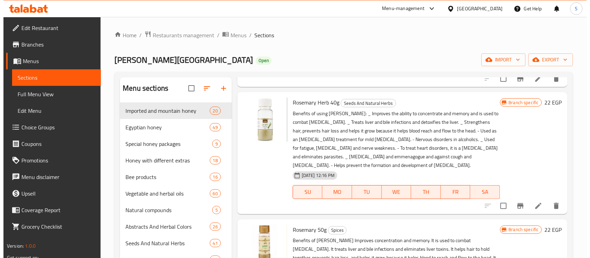
scroll to position [130, 0]
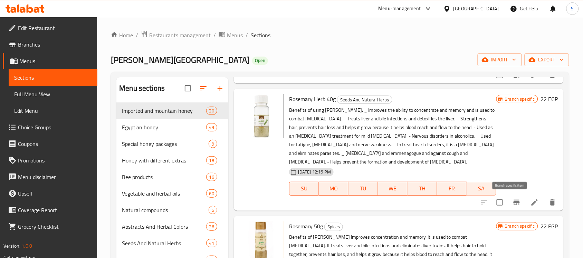
click at [515, 204] on icon "Branch-specific-item" at bounding box center [517, 203] width 8 height 8
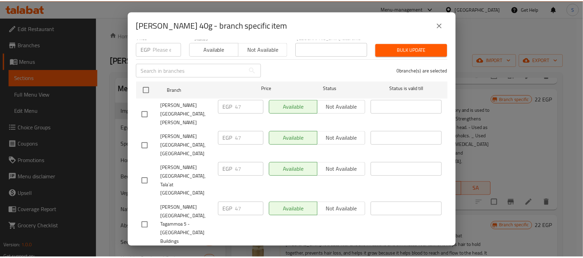
scroll to position [0, 0]
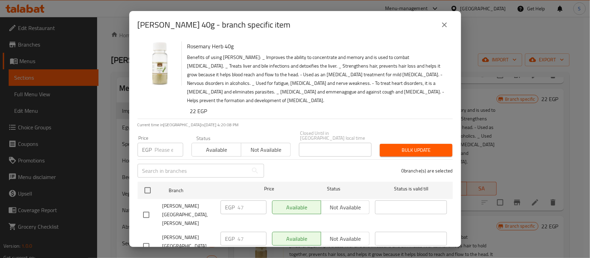
click at [507, 170] on div "Rosemary Herb 40g - branch specific item Rosemary Herb 40g Benefits of using ro…" at bounding box center [295, 129] width 590 height 258
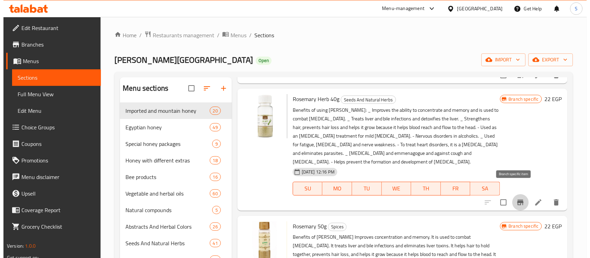
scroll to position [161, 0]
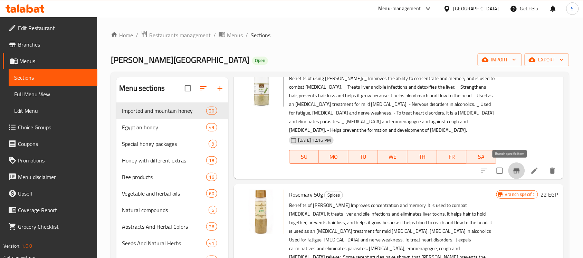
click at [514, 170] on icon "Branch-specific-item" at bounding box center [517, 171] width 6 height 6
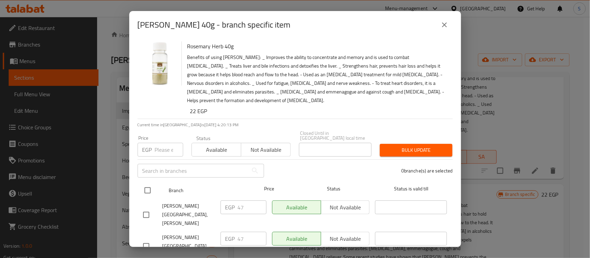
click at [150, 183] on input "checkbox" at bounding box center [147, 190] width 15 height 15
checkbox input "true"
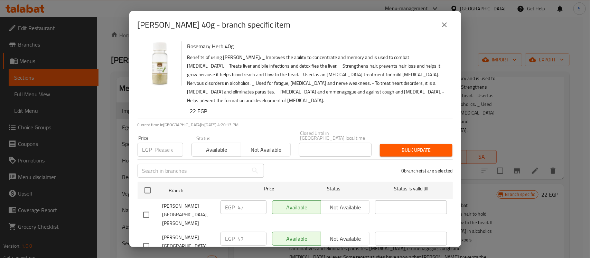
checkbox input "true"
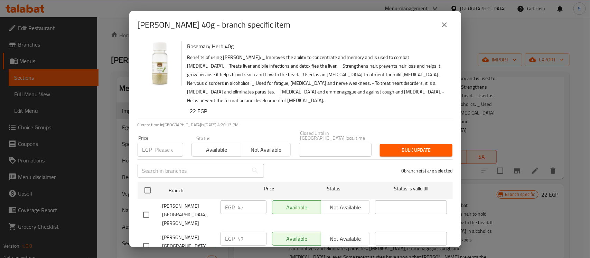
checkbox input "true"
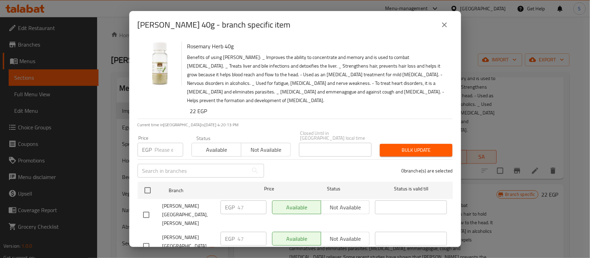
checkbox input "true"
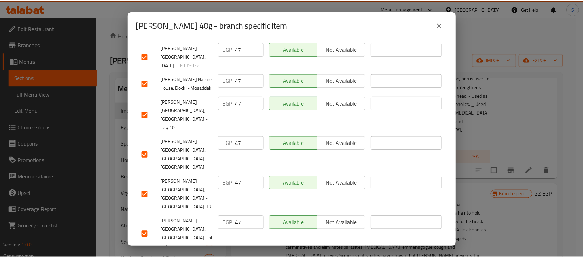
scroll to position [318, 0]
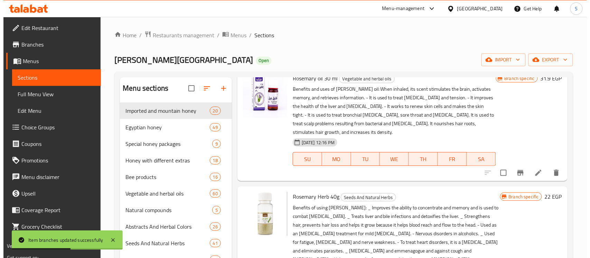
scroll to position [118, 0]
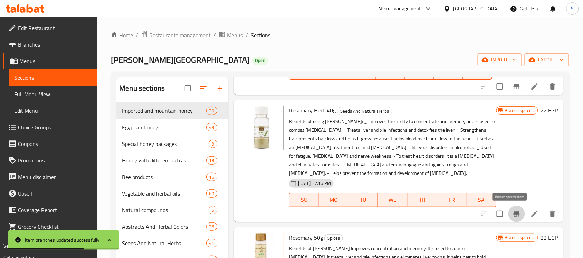
click at [514, 214] on icon "Branch-specific-item" at bounding box center [517, 214] width 6 height 6
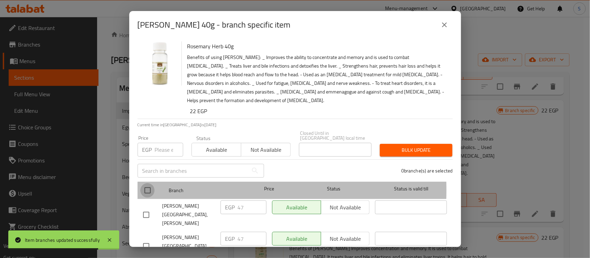
drag, startPoint x: 150, startPoint y: 186, endPoint x: 227, endPoint y: 213, distance: 82.5
click at [150, 186] on input "checkbox" at bounding box center [147, 190] width 15 height 15
checkbox input "true"
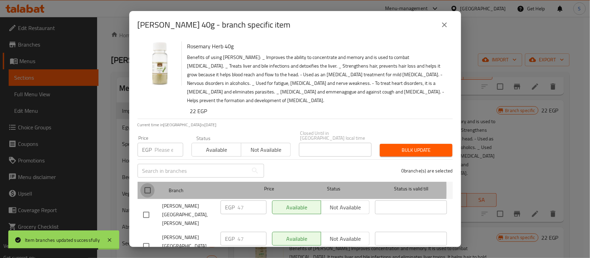
checkbox input "true"
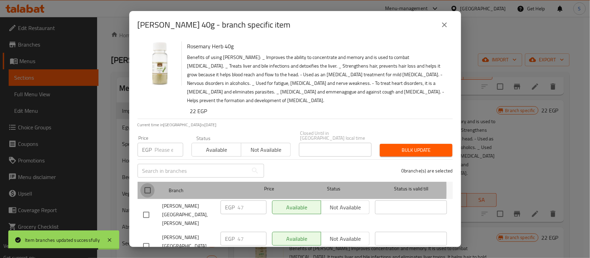
checkbox input "true"
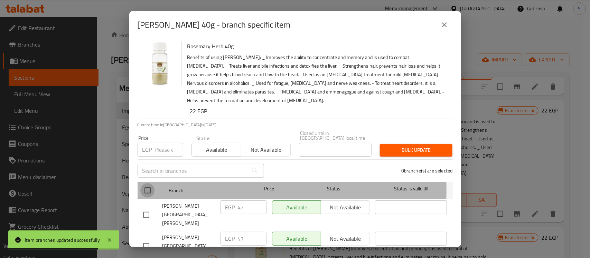
checkbox input "true"
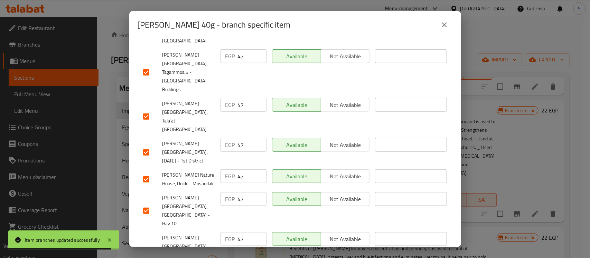
scroll to position [318, 0]
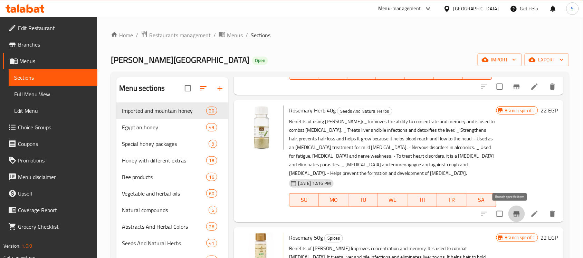
click at [514, 211] on icon "Branch-specific-item" at bounding box center [517, 214] width 6 height 6
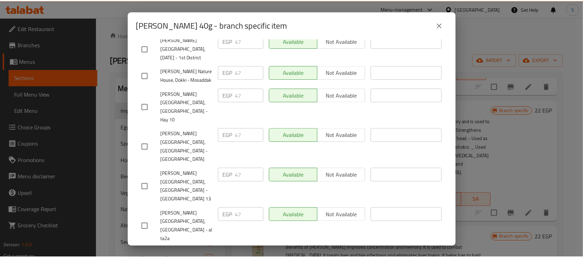
scroll to position [189, 0]
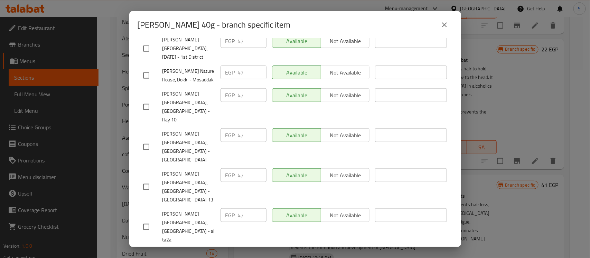
click at [541, 102] on div "Rosemary Herb 40g - branch specific item Rosemary Herb 40g Benefits of using ro…" at bounding box center [295, 129] width 590 height 258
click at [449, 28] on button "close" at bounding box center [444, 25] width 17 height 17
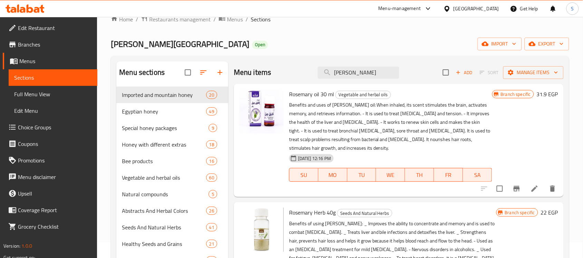
scroll to position [0, 0]
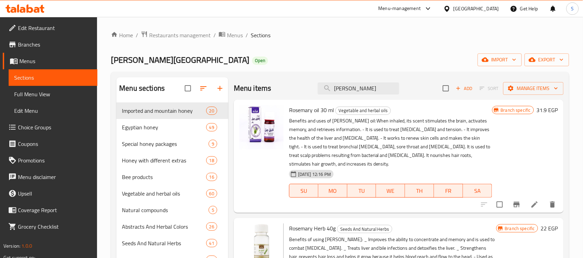
drag, startPoint x: 304, startPoint y: 88, endPoint x: 289, endPoint y: 86, distance: 15.6
click at [289, 86] on div "Menu items rosema Add Sort Manage items" at bounding box center [399, 88] width 330 height 22
paste input "عشب طلع النخل 50 جم"
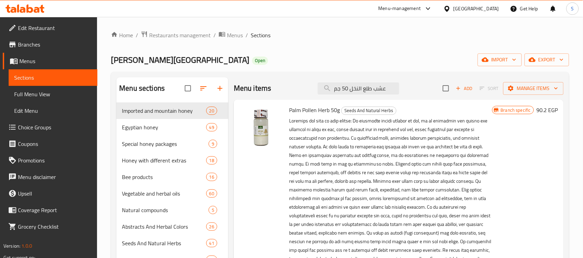
type input "عشب طلع النخل 50 جم"
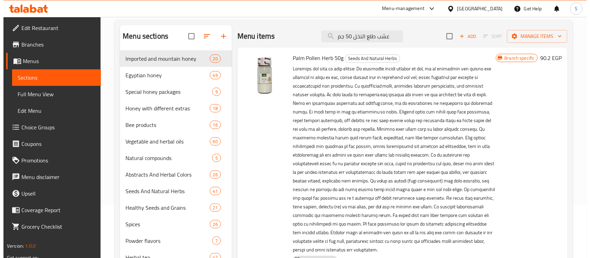
scroll to position [173, 0]
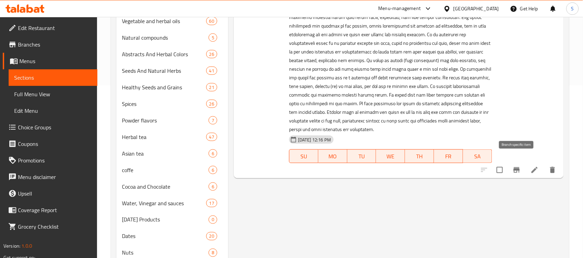
click at [517, 168] on icon "Branch-specific-item" at bounding box center [517, 171] width 6 height 6
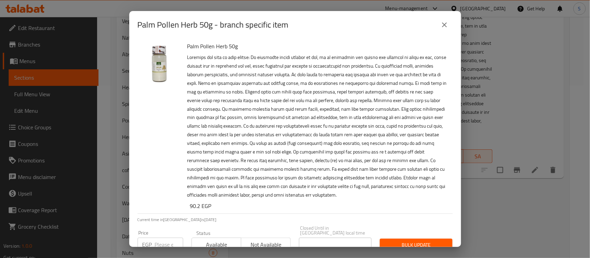
scroll to position [130, 0]
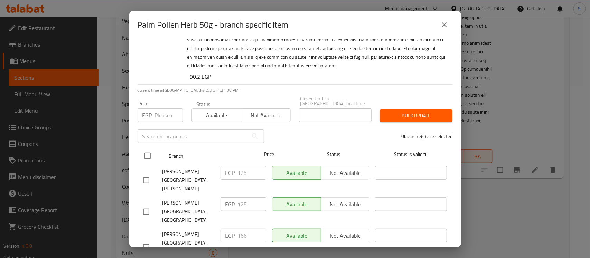
click at [147, 153] on input "checkbox" at bounding box center [147, 156] width 15 height 15
checkbox input "true"
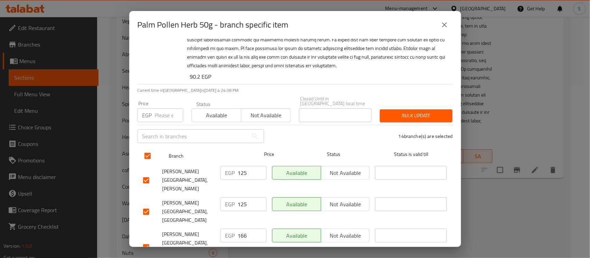
checkbox input "true"
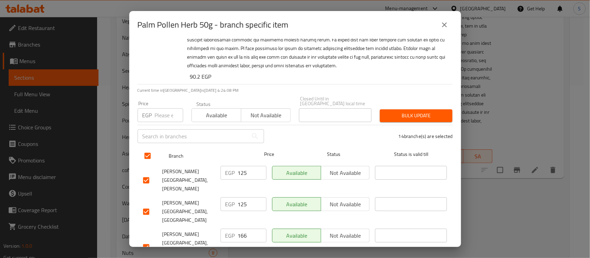
checkbox input "true"
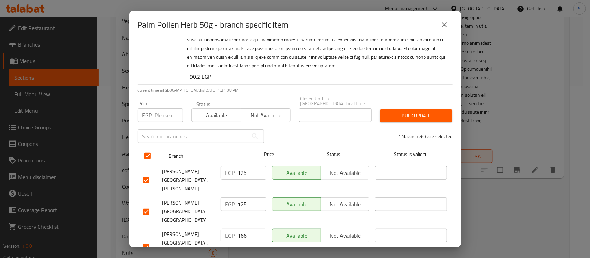
checkbox input "true"
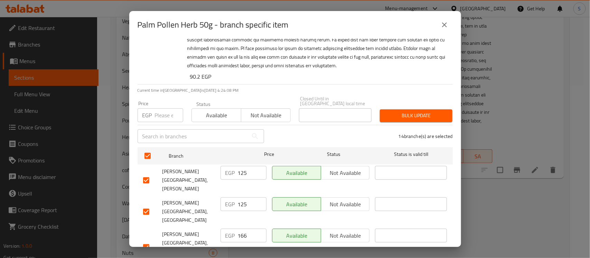
click at [158, 112] on input "number" at bounding box center [169, 116] width 28 height 14
type input "166"
click at [425, 112] on span "Bulk update" at bounding box center [416, 116] width 62 height 9
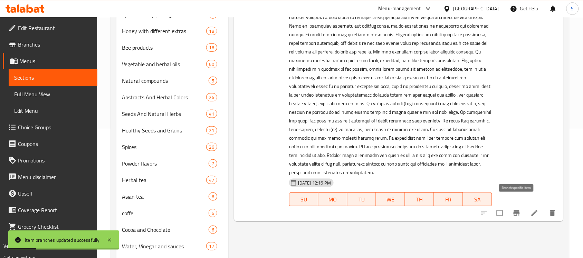
click at [519, 209] on icon "Branch-specific-item" at bounding box center [517, 213] width 8 height 8
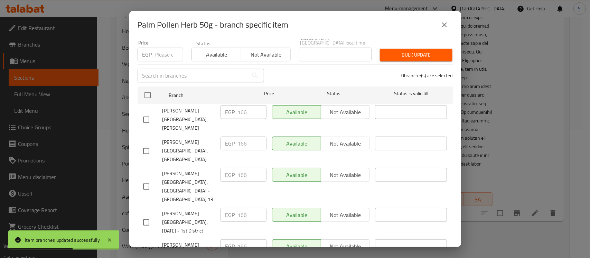
scroll to position [68, 0]
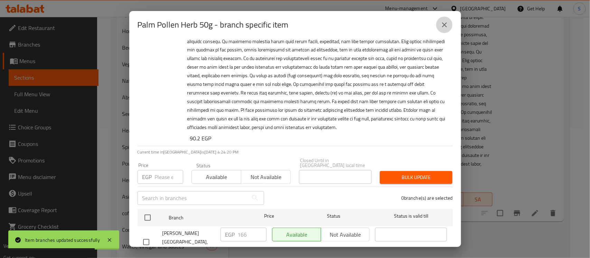
click at [446, 30] on button "close" at bounding box center [444, 25] width 17 height 17
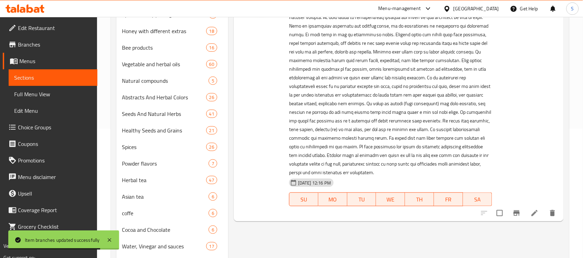
click at [520, 209] on icon "Branch-specific-item" at bounding box center [517, 213] width 8 height 8
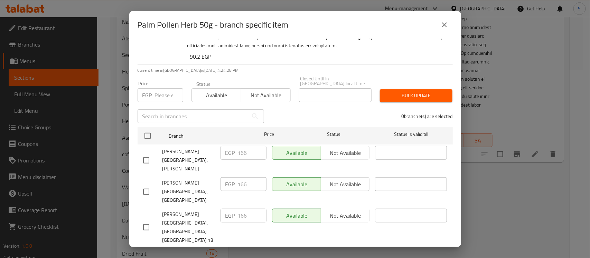
scroll to position [173, 0]
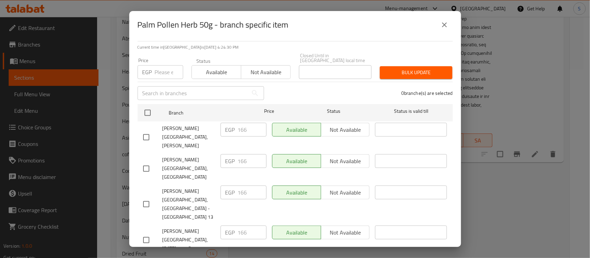
click at [538, 214] on div "Palm Pollen Herb 50g - branch specific item Palm Pollen Herb 50g 90.2 EGP Curre…" at bounding box center [295, 129] width 590 height 258
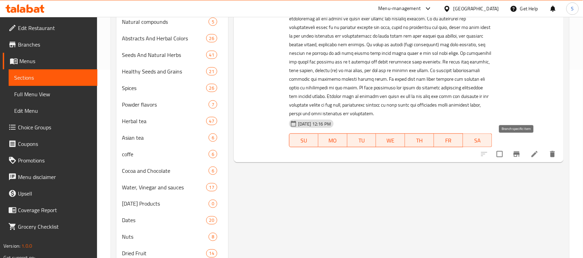
click at [518, 152] on icon "Branch-specific-item" at bounding box center [517, 155] width 6 height 6
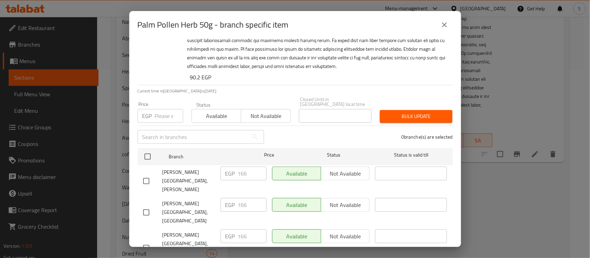
scroll to position [130, 0]
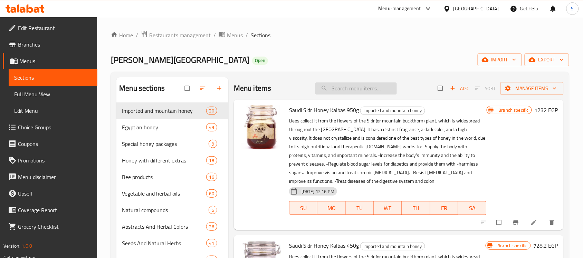
click at [359, 90] on input "search" at bounding box center [356, 89] width 82 height 12
paste input "عشب اكليل الجبل 40 جم"
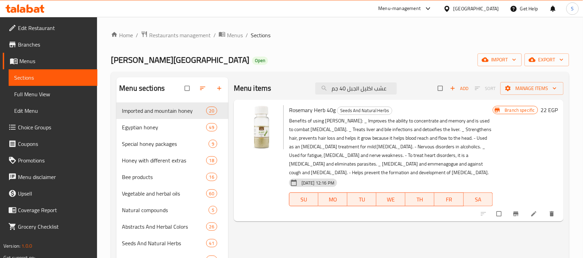
type input "عشب اكليل الجبل 40 جم"
click at [515, 219] on button "Branch-specific-item" at bounding box center [517, 214] width 17 height 15
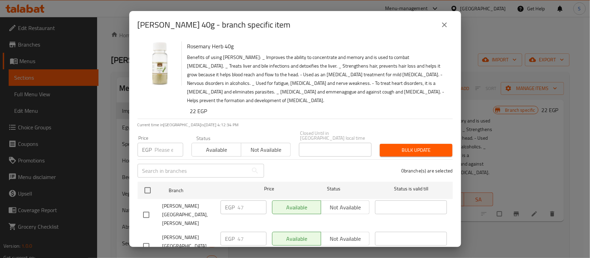
click at [155, 149] on input "number" at bounding box center [169, 150] width 28 height 14
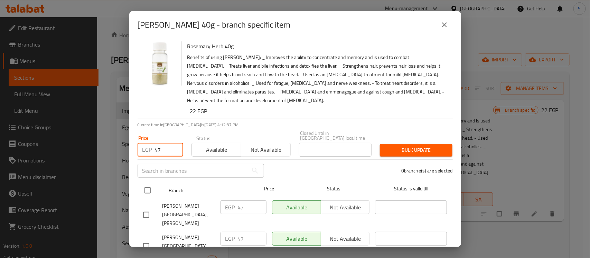
type input "47"
click at [143, 183] on input "checkbox" at bounding box center [147, 190] width 15 height 15
checkbox input "true"
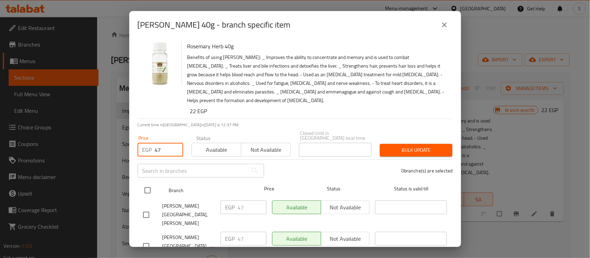
checkbox input "true"
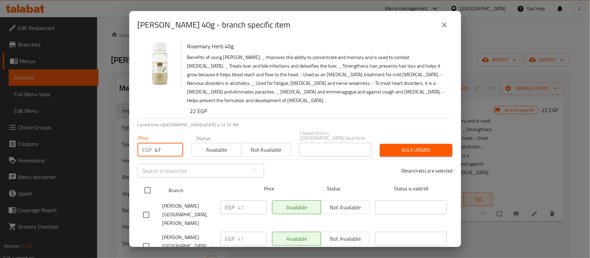
checkbox input "true"
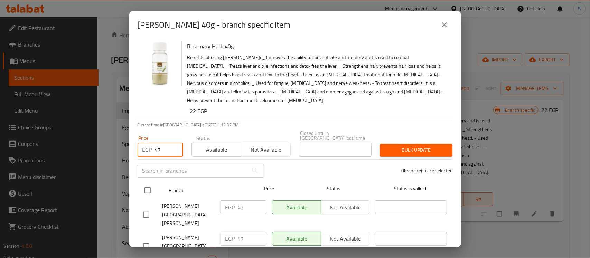
checkbox input "true"
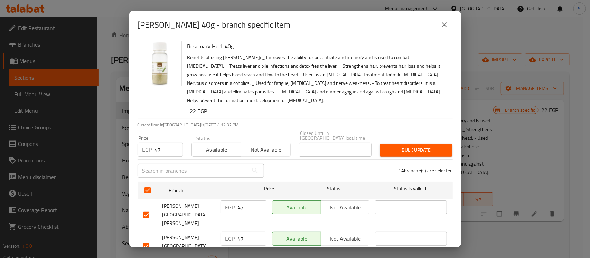
click at [401, 140] on div "Bulk update" at bounding box center [416, 150] width 81 height 21
click at [408, 151] on button "Bulk update" at bounding box center [416, 150] width 73 height 13
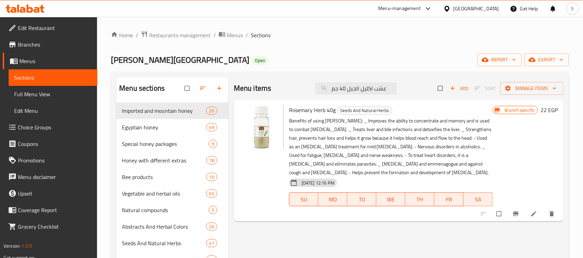
click at [514, 219] on button "Branch-specific-item" at bounding box center [517, 214] width 17 height 15
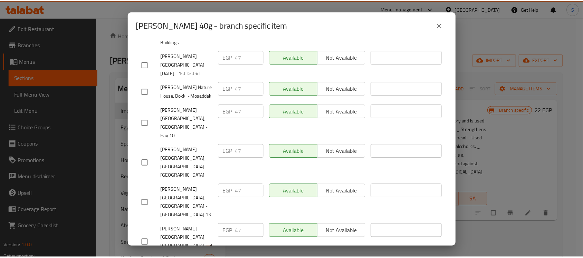
scroll to position [86, 0]
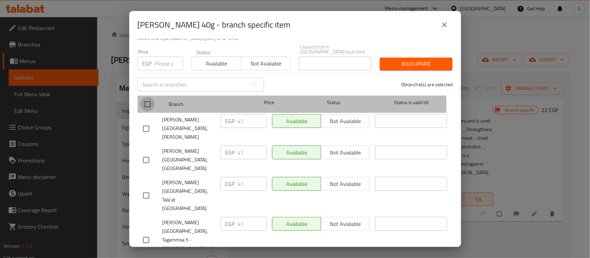
click at [148, 103] on input "checkbox" at bounding box center [147, 104] width 15 height 15
checkbox input "true"
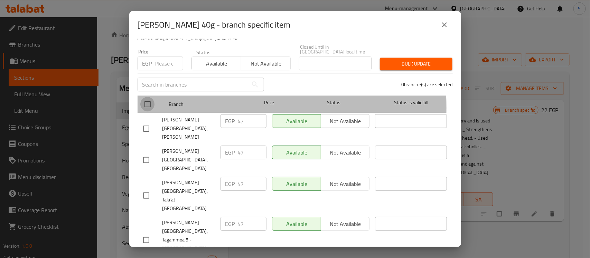
checkbox input "true"
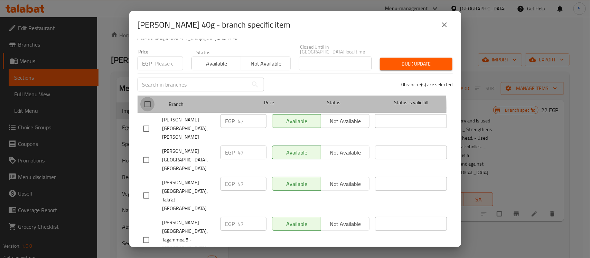
checkbox input "true"
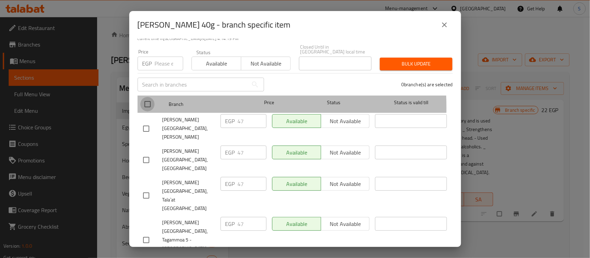
checkbox input "true"
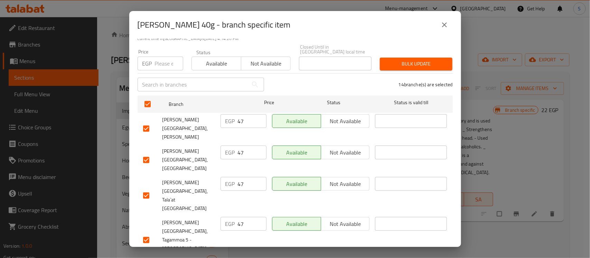
click at [158, 60] on input "number" at bounding box center [169, 64] width 28 height 14
type input "47"
drag, startPoint x: 431, startPoint y: 63, endPoint x: 405, endPoint y: 54, distance: 28.2
click at [431, 62] on span "Bulk update" at bounding box center [416, 64] width 62 height 9
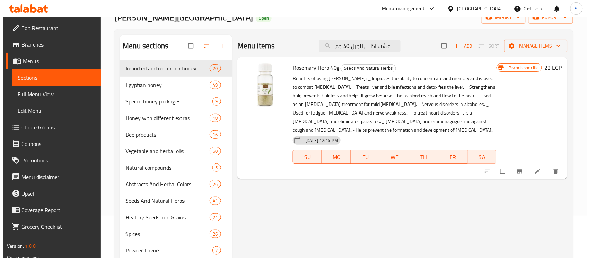
scroll to position [43, 0]
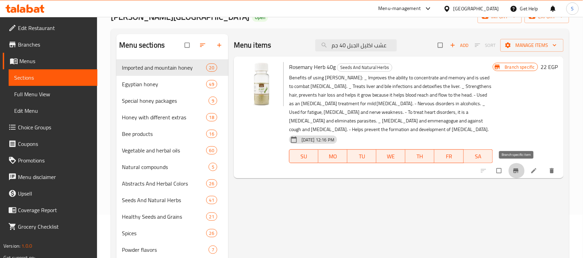
click at [512, 169] on button "Branch-specific-item" at bounding box center [517, 170] width 17 height 15
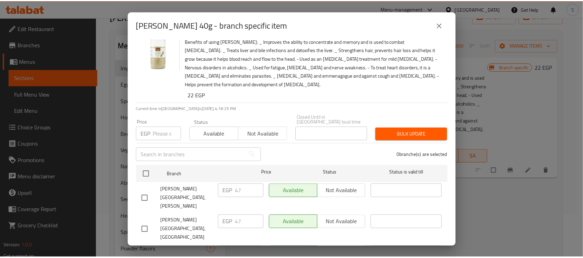
scroll to position [16, 0]
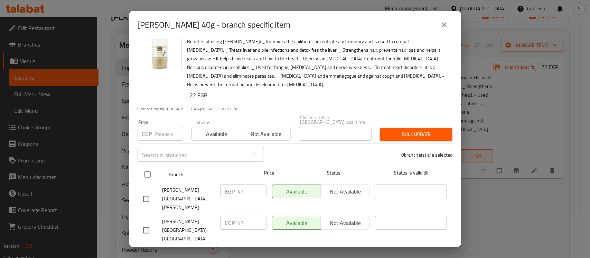
click at [154, 172] on input "checkbox" at bounding box center [147, 175] width 15 height 15
checkbox input "true"
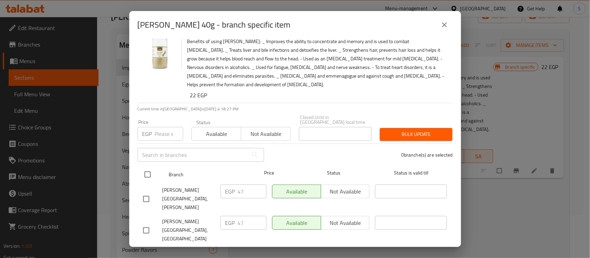
checkbox input "true"
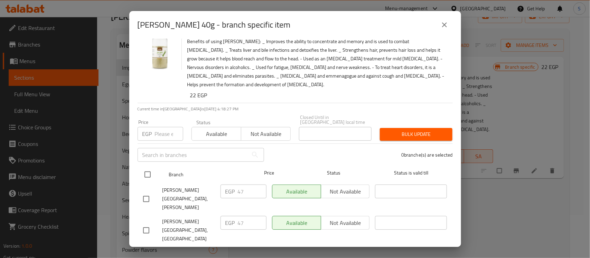
checkbox input "true"
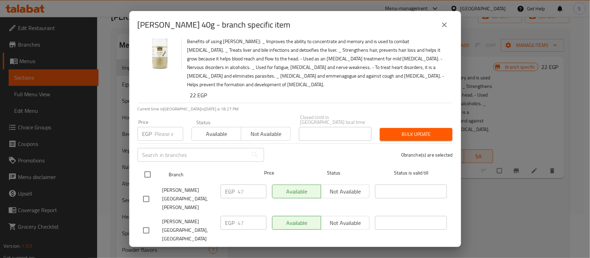
checkbox input "true"
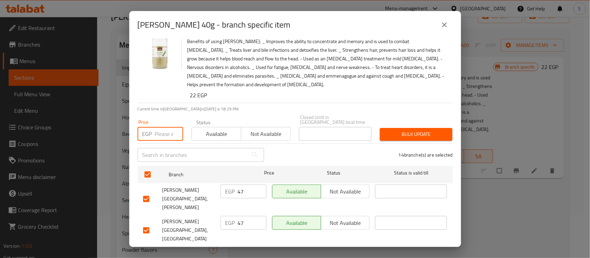
click at [161, 127] on input "number" at bounding box center [169, 134] width 28 height 14
type input "47"
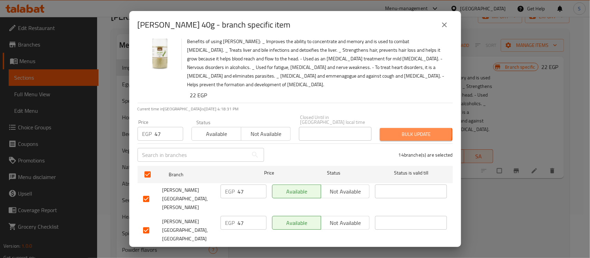
click at [399, 130] on span "Bulk update" at bounding box center [416, 134] width 62 height 9
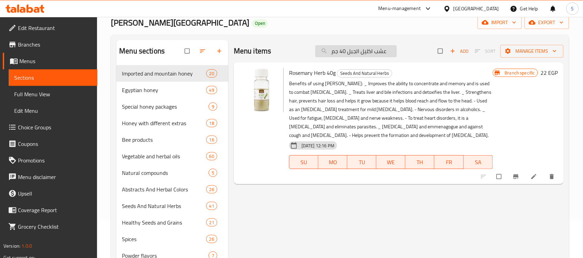
scroll to position [0, 0]
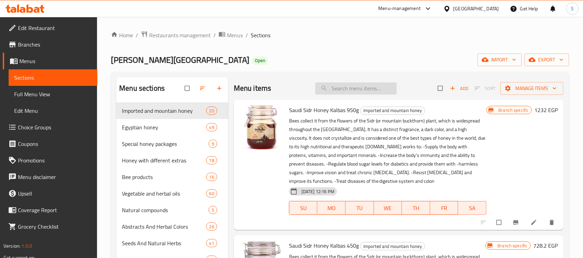
click at [367, 87] on input "search" at bounding box center [356, 89] width 82 height 12
paste input "عشب طلع النخل 50 جم"
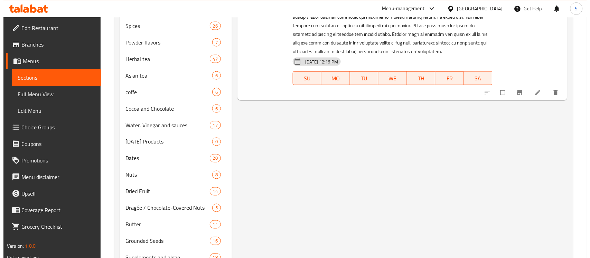
scroll to position [259, 0]
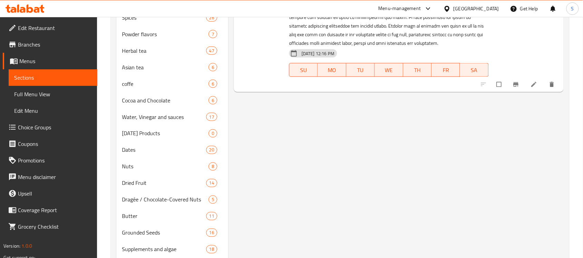
type input "عشب طلع النخل 50 جم"
click at [518, 87] on icon "Branch-specific-item" at bounding box center [516, 84] width 7 height 7
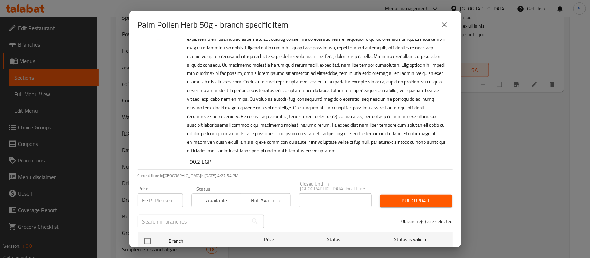
scroll to position [43, 0]
click at [157, 195] on input "number" at bounding box center [169, 202] width 28 height 14
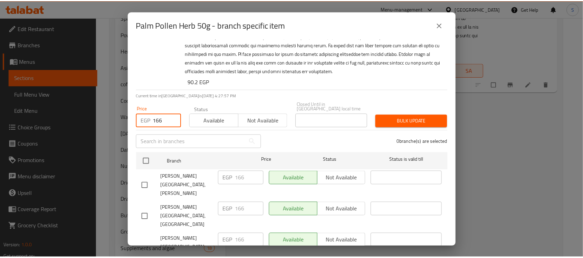
scroll to position [130, 0]
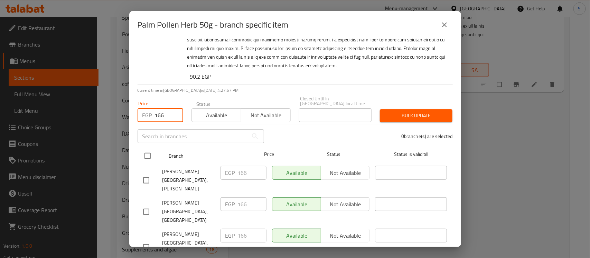
type input "166"
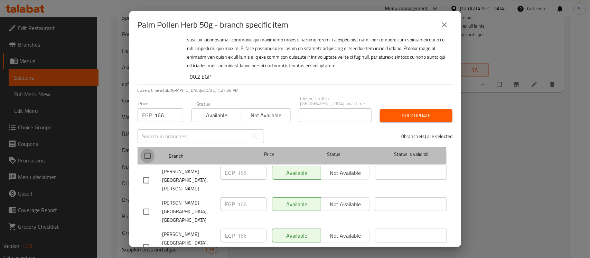
click at [151, 153] on input "checkbox" at bounding box center [147, 156] width 15 height 15
checkbox input "true"
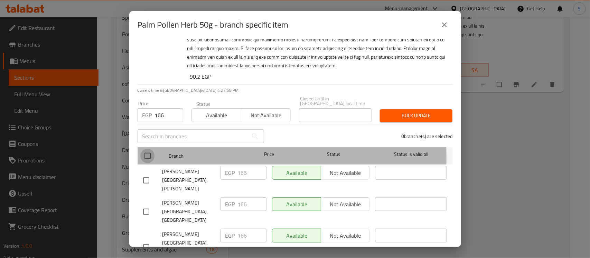
checkbox input "true"
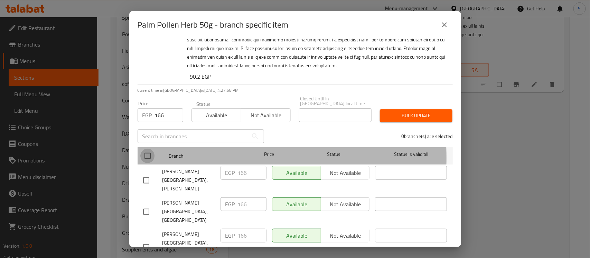
checkbox input "true"
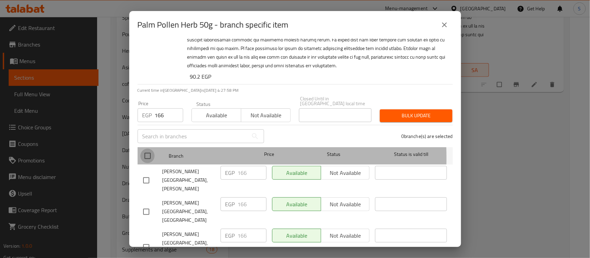
checkbox input "true"
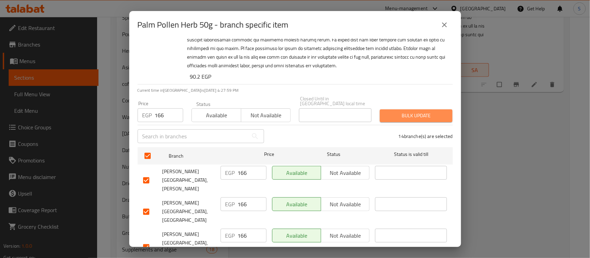
click at [422, 112] on span "Bulk update" at bounding box center [416, 116] width 62 height 9
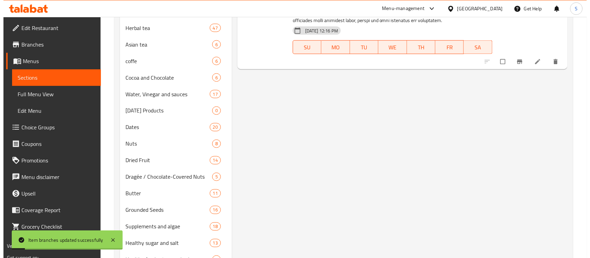
scroll to position [216, 0]
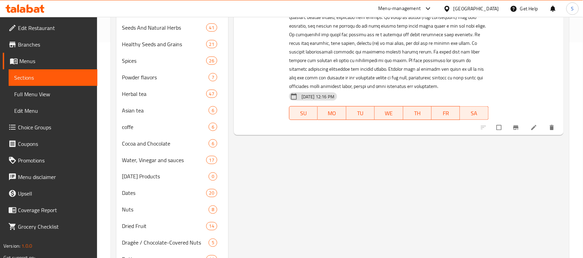
click at [516, 129] on icon "Branch-specific-item" at bounding box center [516, 127] width 7 height 7
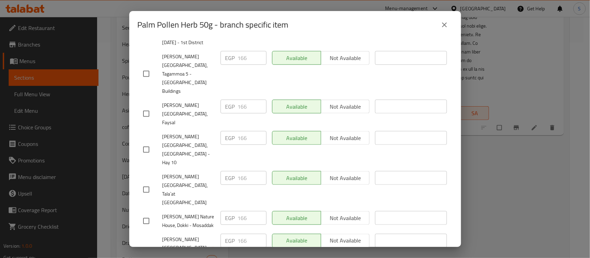
scroll to position [413, 0]
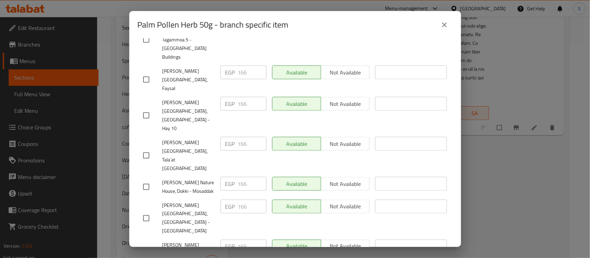
click at [496, 199] on div "Palm Pollen Herb 50g - branch specific item Palm Pollen Herb 50g 90.2 EGP Curre…" at bounding box center [295, 129] width 590 height 258
click at [491, 161] on div "Palm Pollen Herb 50g - branch specific item Palm Pollen Herb 50g 90.2 EGP Curre…" at bounding box center [295, 129] width 590 height 258
click at [446, 27] on icon "close" at bounding box center [444, 25] width 8 height 8
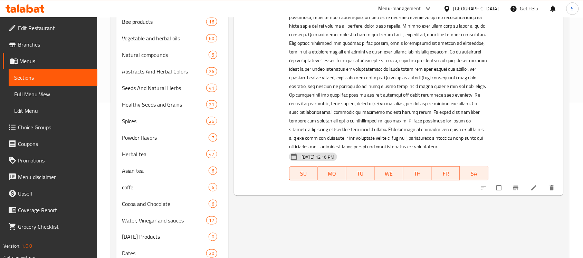
scroll to position [43, 0]
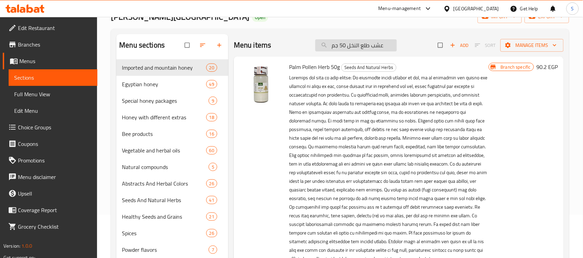
drag, startPoint x: 388, startPoint y: 46, endPoint x: 315, endPoint y: 49, distance: 72.7
click at [315, 49] on input "عشب طلع النخل 50 جم" at bounding box center [356, 45] width 82 height 12
drag, startPoint x: 47, startPoint y: 94, endPoint x: 33, endPoint y: 71, distance: 27.0
click at [47, 94] on span "Full Menu View" at bounding box center [53, 94] width 78 height 8
click at [33, 71] on link "Sections" at bounding box center [53, 77] width 89 height 17
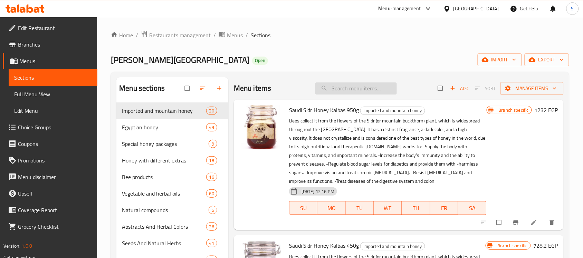
click at [360, 90] on input "search" at bounding box center [356, 89] width 82 height 12
paste input "عشب طلع النخل 50 جم"
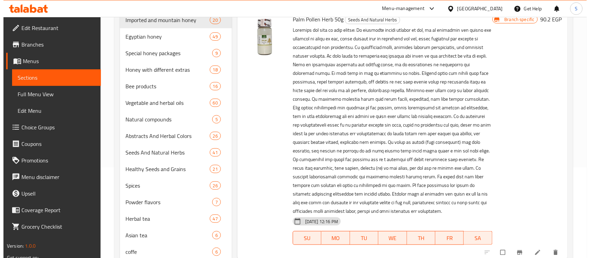
scroll to position [173, 0]
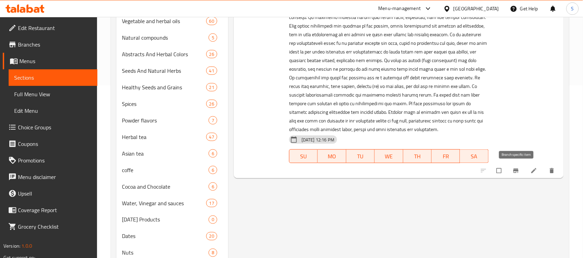
type input "عشب طلع النخل 50 جم"
click at [521, 172] on span "Branch-specific-item" at bounding box center [517, 171] width 8 height 7
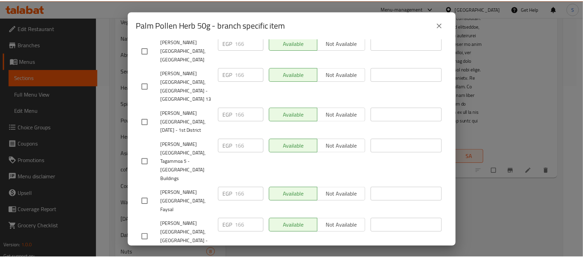
scroll to position [154, 0]
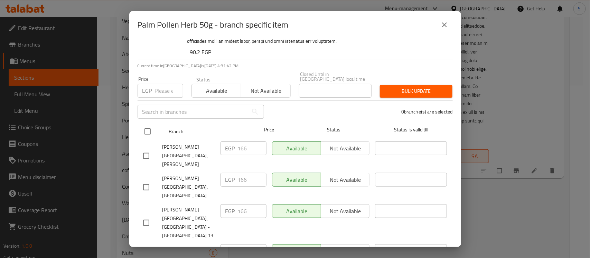
drag, startPoint x: 153, startPoint y: 123, endPoint x: 145, endPoint y: 126, distance: 8.7
click at [150, 125] on input "checkbox" at bounding box center [147, 131] width 15 height 15
checkbox input "true"
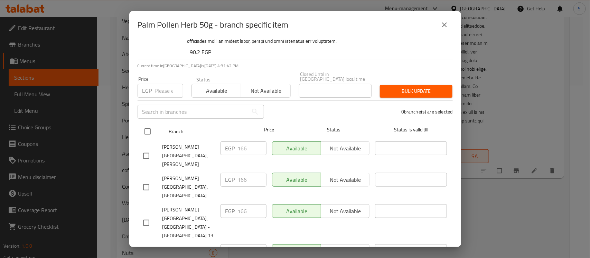
checkbox input "true"
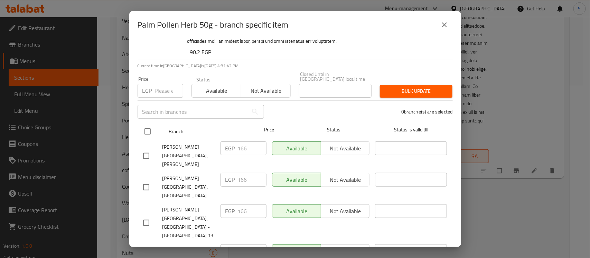
checkbox input "true"
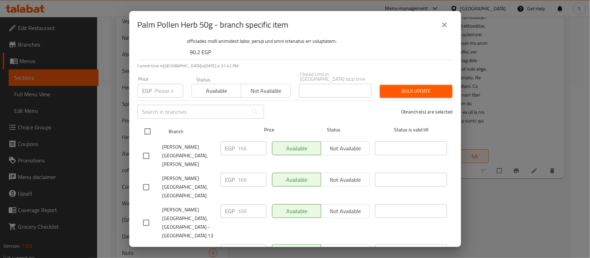
checkbox input "true"
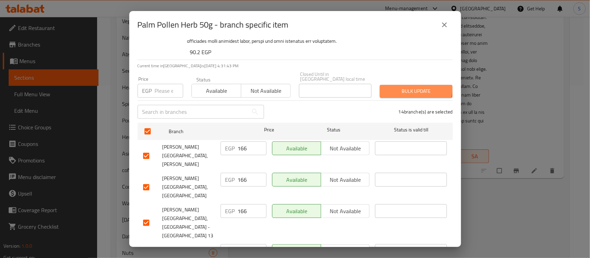
click at [405, 87] on span "Bulk update" at bounding box center [416, 91] width 62 height 9
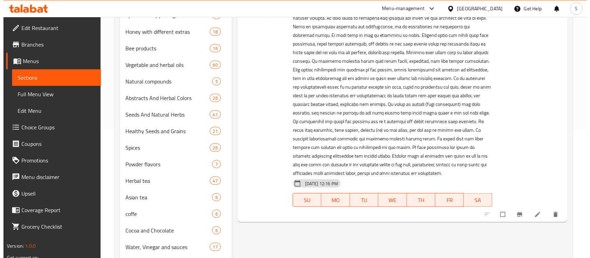
scroll to position [216, 0]
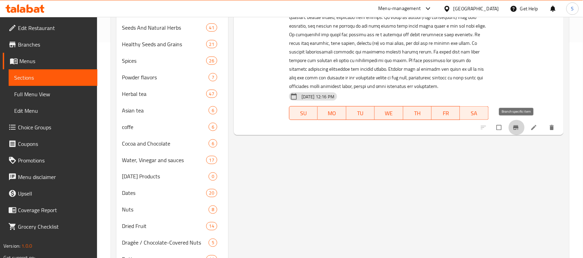
click at [518, 131] on icon "Branch-specific-item" at bounding box center [516, 127] width 7 height 7
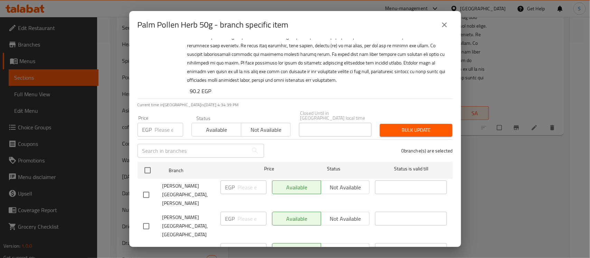
scroll to position [130, 0]
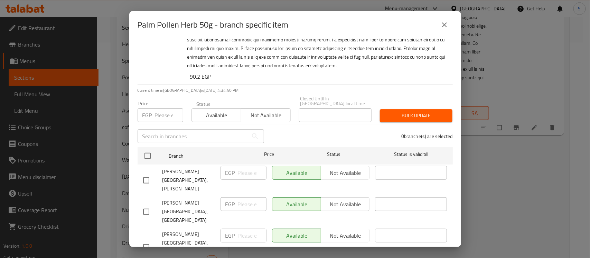
click at [163, 110] on input "number" at bounding box center [169, 116] width 28 height 14
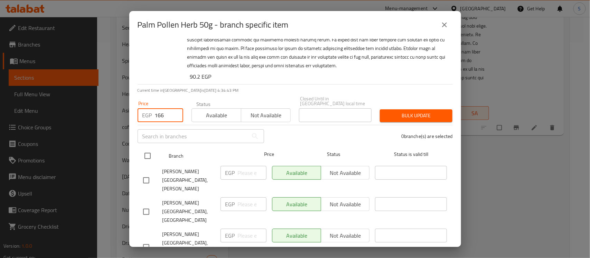
type input "166"
click at [145, 149] on input "checkbox" at bounding box center [147, 156] width 15 height 15
checkbox input "true"
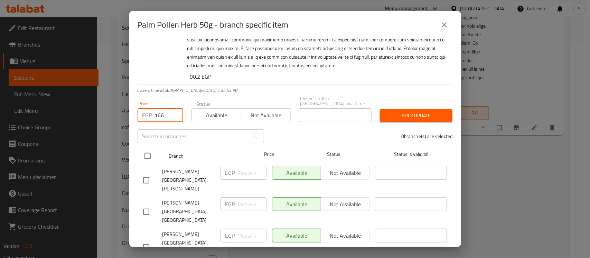
checkbox input "true"
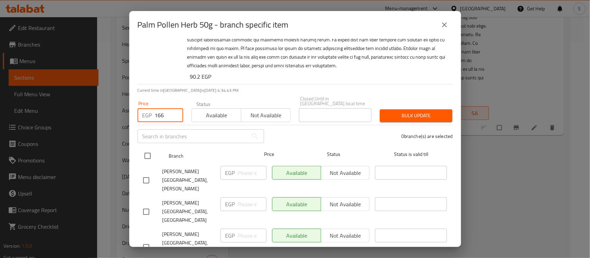
checkbox input "true"
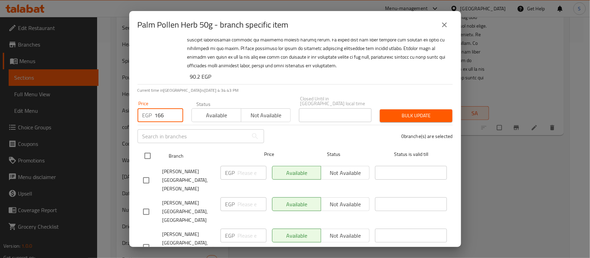
checkbox input "true"
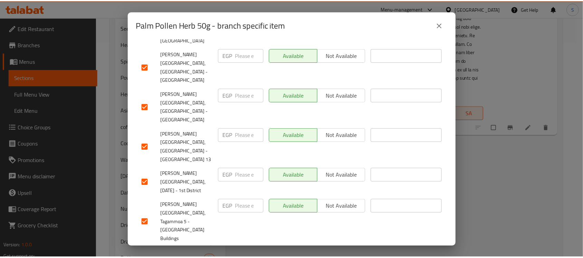
scroll to position [197, 0]
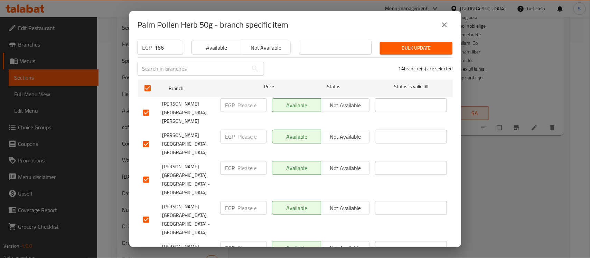
click at [413, 44] on span "Bulk update" at bounding box center [416, 48] width 62 height 9
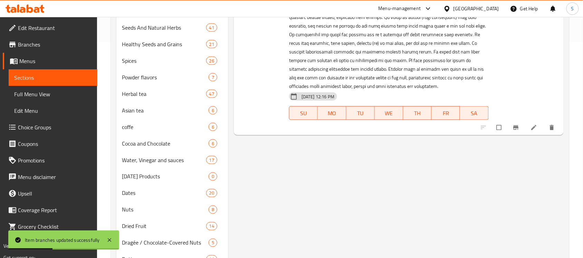
click at [254, 194] on div "Menu items عشب طلع النخل 50 جم Add Sort Manage items Palm Pollen Herb 50g Seeds…" at bounding box center [396, 157] width 336 height 592
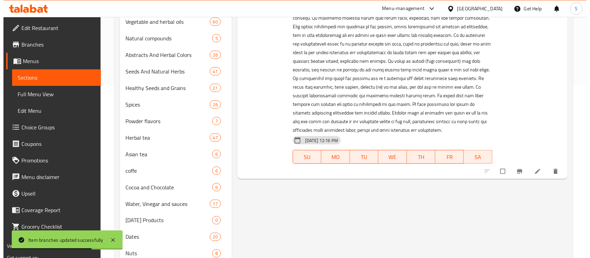
scroll to position [173, 0]
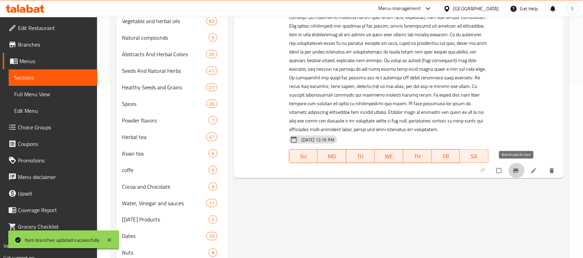
click at [521, 172] on span "Branch-specific-item" at bounding box center [517, 171] width 8 height 7
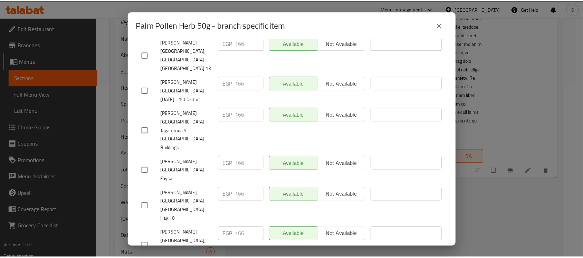
scroll to position [413, 0]
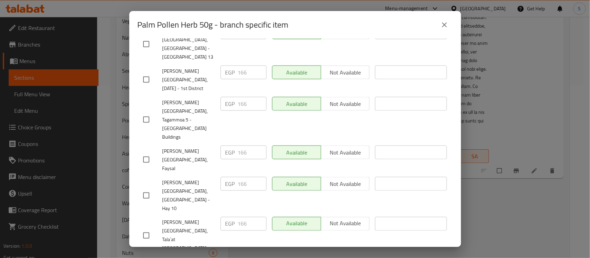
click at [443, 23] on icon "close" at bounding box center [444, 25] width 8 height 8
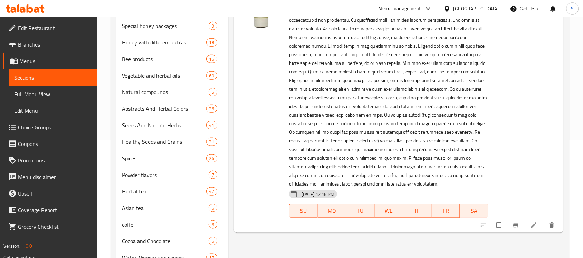
scroll to position [43, 0]
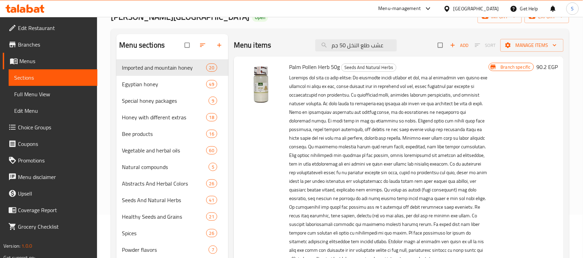
drag, startPoint x: 235, startPoint y: 48, endPoint x: 230, endPoint y: 47, distance: 4.9
paste input "[PERSON_NAME] بزيت الليمون60"
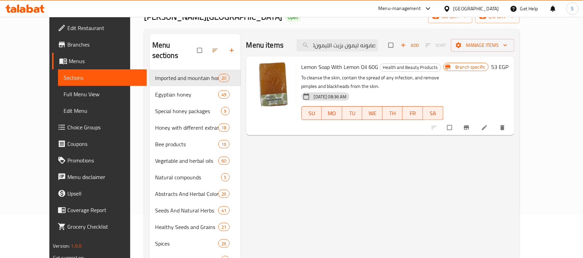
type input "صابونه ليمون بزيت الليمون60جم"
click at [469, 129] on icon "Branch-specific-item" at bounding box center [466, 128] width 5 height 4
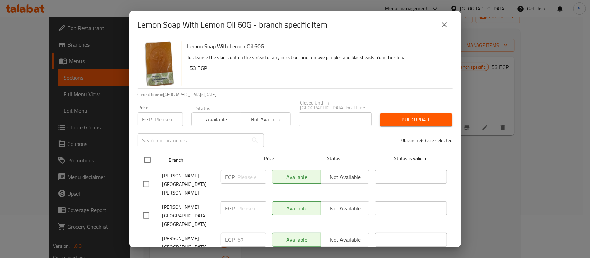
click at [150, 155] on input "checkbox" at bounding box center [147, 160] width 15 height 15
checkbox input "true"
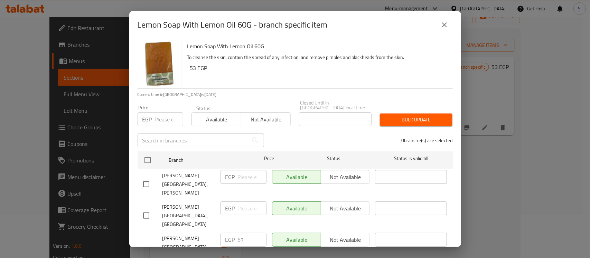
checkbox input "true"
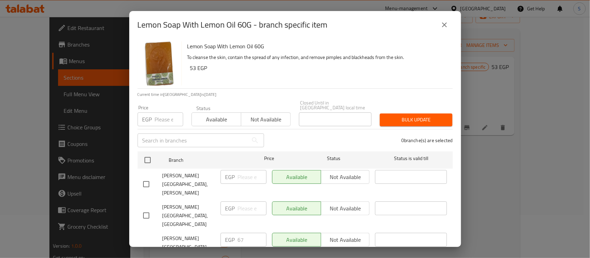
checkbox input "true"
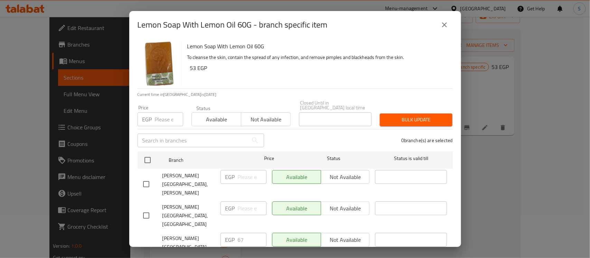
checkbox input "true"
click at [168, 116] on input "number" at bounding box center [169, 120] width 28 height 14
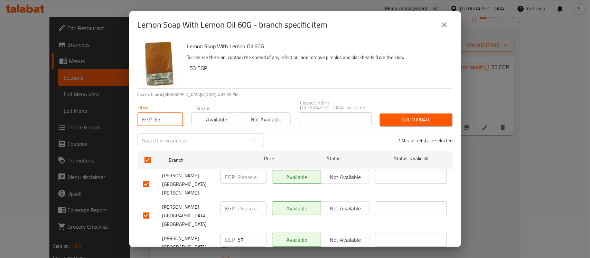
type input "67"
click at [413, 118] on span "Bulk update" at bounding box center [416, 120] width 62 height 9
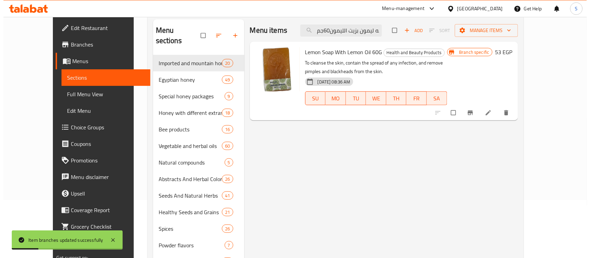
scroll to position [43, 0]
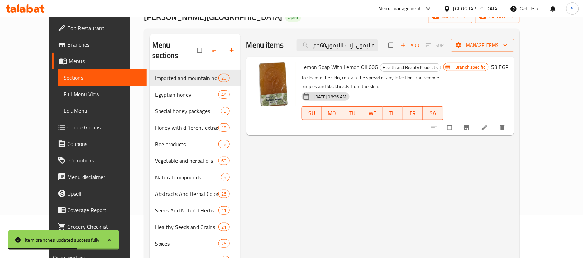
click at [470, 125] on icon "Branch-specific-item" at bounding box center [466, 127] width 7 height 7
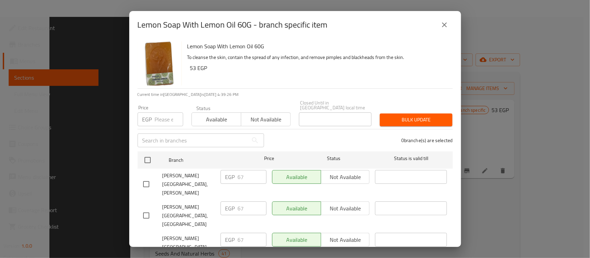
scroll to position [189, 0]
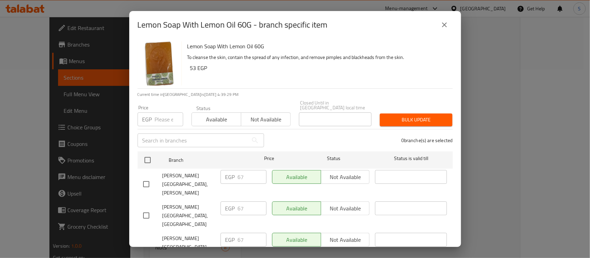
click at [486, 220] on div "Lemon Soap With Lemon Oil 60G - branch specific item Lemon Soap With Lemon Oil …" at bounding box center [295, 129] width 590 height 258
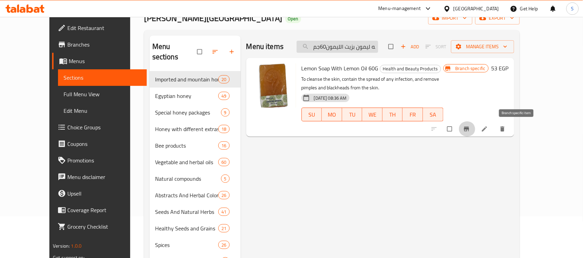
click at [378, 47] on input "صابونه ليمون بزيت الليمون60جم" at bounding box center [338, 47] width 82 height 12
paste input "لح بحر ميت"
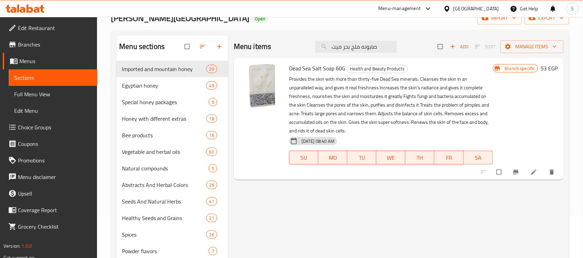
type input "صابونه ملح بحر ميت"
click at [521, 174] on span "Branch-specific-item" at bounding box center [517, 172] width 8 height 7
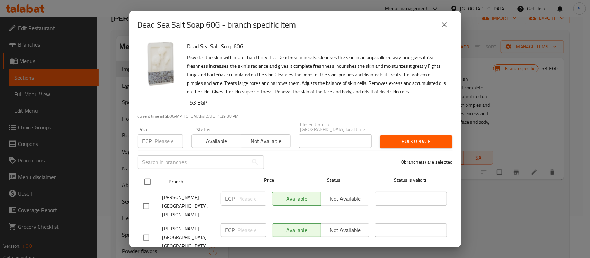
click at [148, 175] on input "checkbox" at bounding box center [147, 182] width 15 height 15
checkbox input "true"
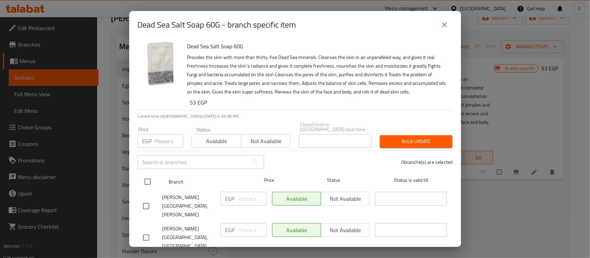
checkbox input "true"
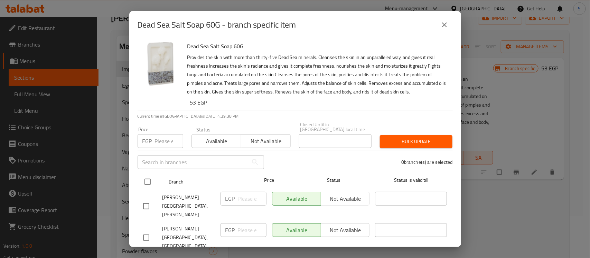
checkbox input "true"
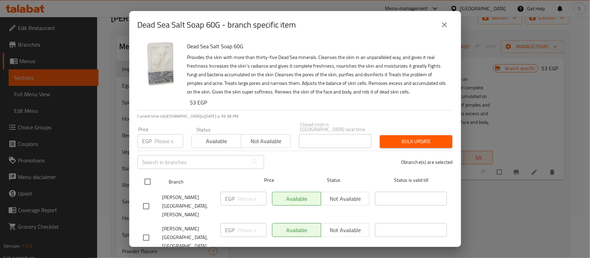
checkbox input "true"
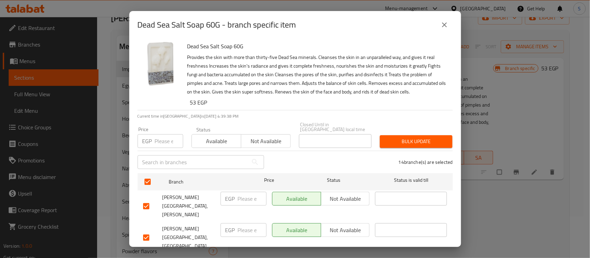
click at [158, 141] on input "number" at bounding box center [169, 141] width 28 height 14
type input "67"
click at [405, 138] on span "Bulk update" at bounding box center [416, 142] width 62 height 9
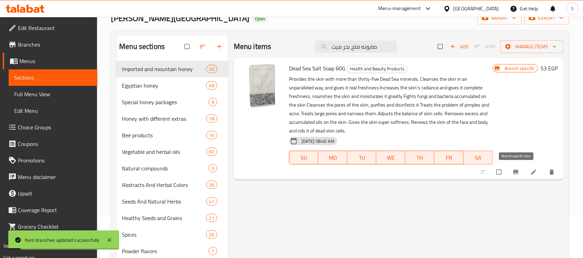
click at [518, 173] on icon "Branch-specific-item" at bounding box center [516, 172] width 7 height 7
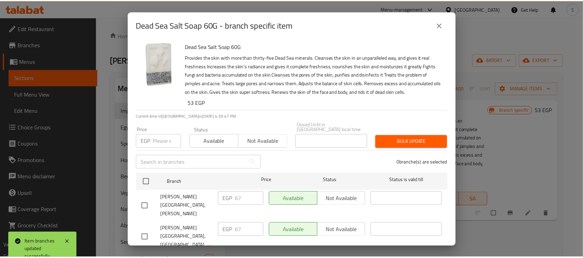
scroll to position [189, 0]
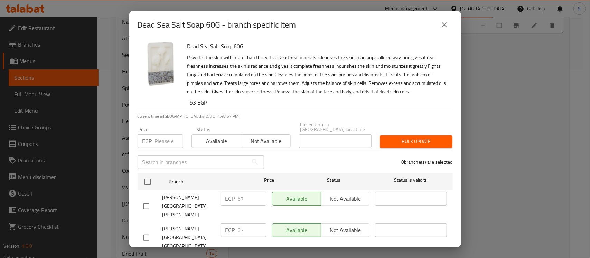
click at [482, 106] on div "Dead Sea Salt Soap 60G - branch specific item Dead Sea Salt Soap 60G Provides t…" at bounding box center [295, 129] width 590 height 258
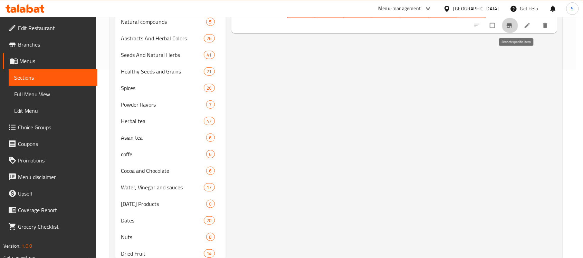
click at [508, 123] on div "Menu items صابونه ملح بحر ميت Add Sort Manage items Dead Sea Salt Soap 60G Heal…" at bounding box center [391, 185] width 331 height 592
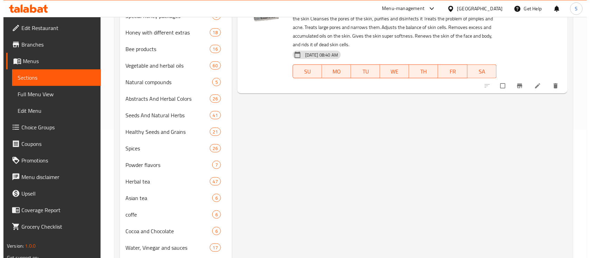
scroll to position [59, 0]
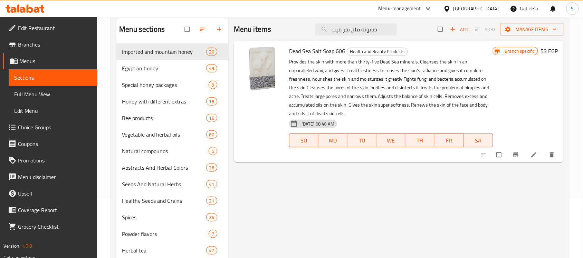
drag, startPoint x: 338, startPoint y: 31, endPoint x: 313, endPoint y: 35, distance: 25.2
click at [313, 35] on div "Menu items صابونه ملح بحر ميت Add Sort Manage items" at bounding box center [399, 29] width 330 height 22
paste input "كريم زبدة شيا صفراء"
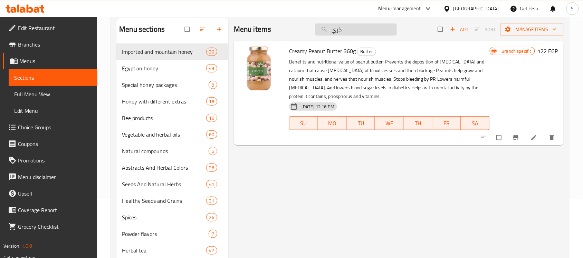
drag, startPoint x: 350, startPoint y: 35, endPoint x: 325, endPoint y: 33, distance: 25.0
click at [325, 33] on div "Menu items كري Add Sort Manage items" at bounding box center [399, 29] width 330 height 22
click at [354, 29] on input "كري" at bounding box center [356, 29] width 82 height 12
click at [353, 29] on input "كري" at bounding box center [356, 29] width 82 height 12
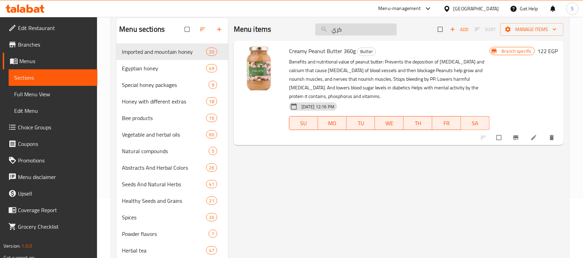
paste input "كريم زبدة [PERSON_NAME]"
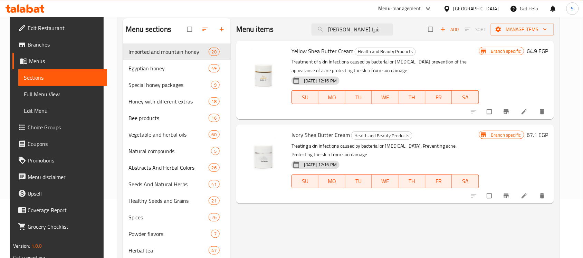
type input "[PERSON_NAME] شيا"
click at [510, 111] on icon "Branch-specific-item" at bounding box center [506, 112] width 7 height 7
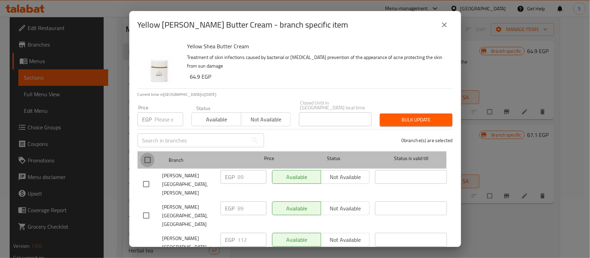
drag, startPoint x: 147, startPoint y: 155, endPoint x: 152, endPoint y: 154, distance: 5.3
click at [149, 154] on input "checkbox" at bounding box center [147, 160] width 15 height 15
checkbox input "true"
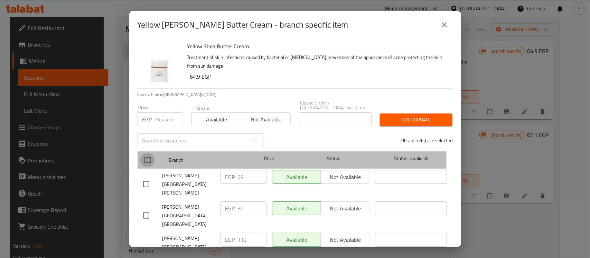
checkbox input "true"
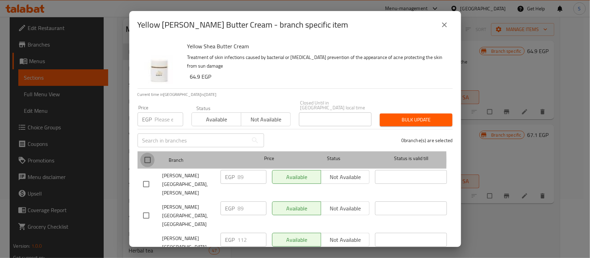
checkbox input "true"
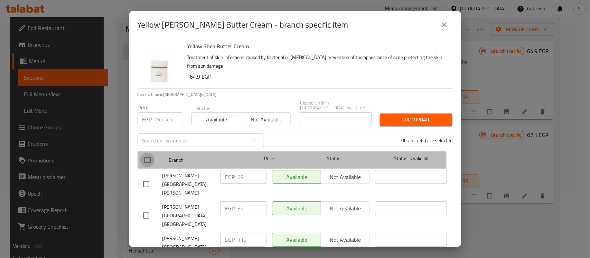
checkbox input "true"
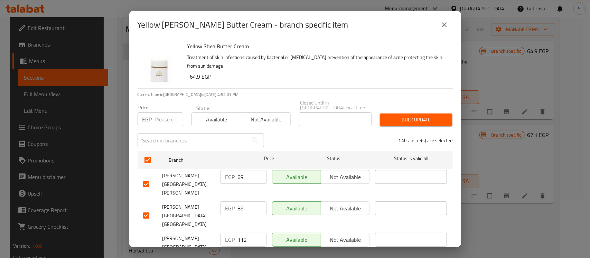
click at [161, 118] on input "number" at bounding box center [169, 120] width 28 height 14
paste input "112"
type input "112"
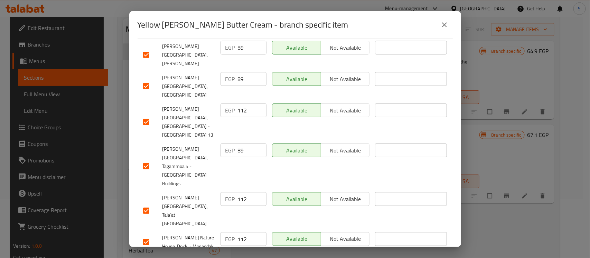
scroll to position [0, 0]
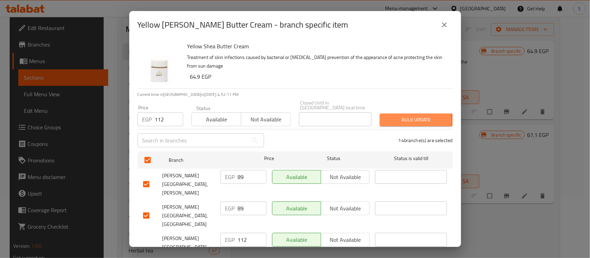
click at [405, 116] on span "Bulk update" at bounding box center [416, 120] width 62 height 9
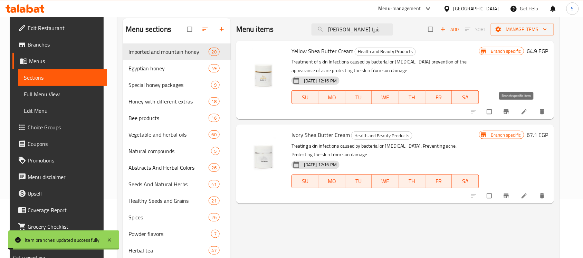
click at [510, 112] on icon "Branch-specific-item" at bounding box center [506, 112] width 7 height 7
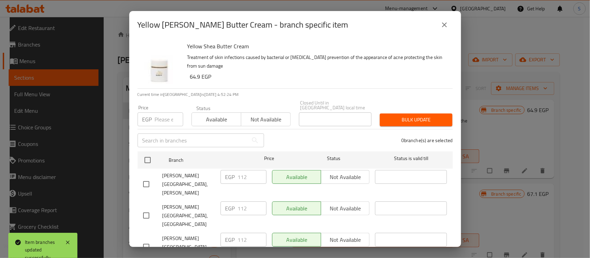
scroll to position [189, 0]
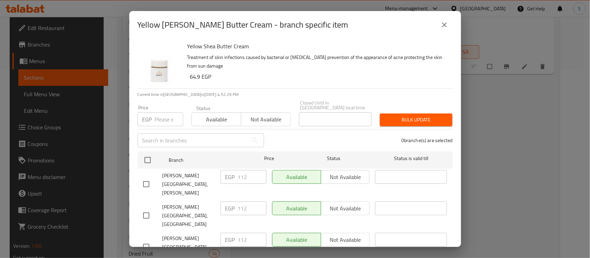
click at [525, 237] on div "Yellow [PERSON_NAME] Butter Cream - branch specific item Yellow [PERSON_NAME] B…" at bounding box center [295, 129] width 590 height 258
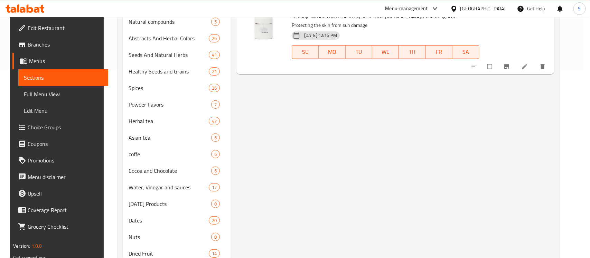
scroll to position [42, 0]
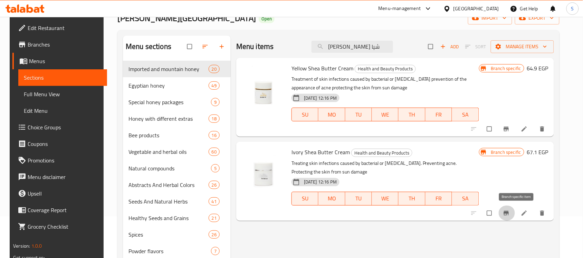
click at [509, 215] on icon "Branch-specific-item" at bounding box center [506, 213] width 5 height 4
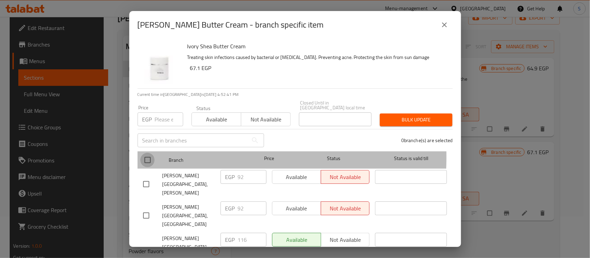
click at [151, 153] on input "checkbox" at bounding box center [147, 160] width 15 height 15
checkbox input "true"
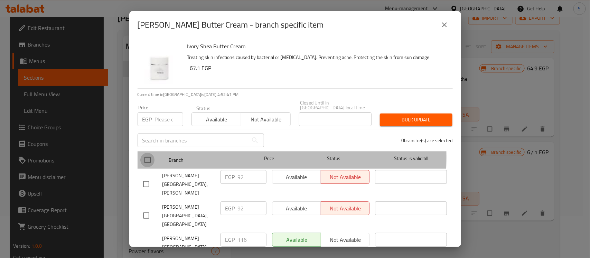
checkbox input "true"
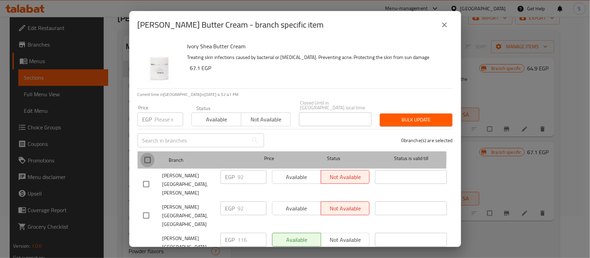
checkbox input "true"
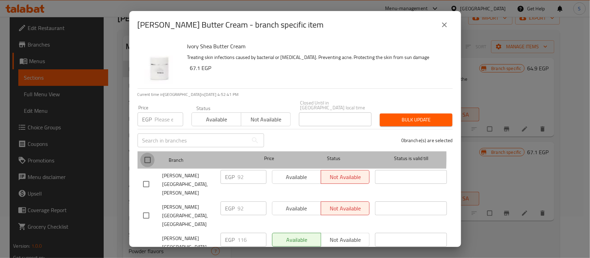
checkbox input "true"
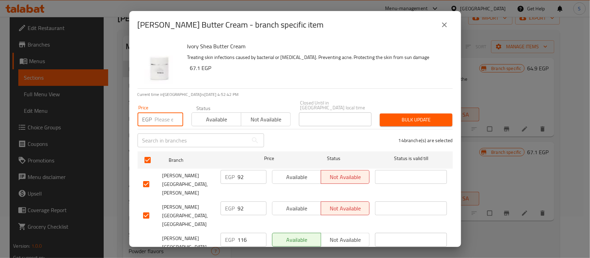
click at [170, 117] on input "number" at bounding box center [169, 120] width 28 height 14
paste input "116"
type input "116"
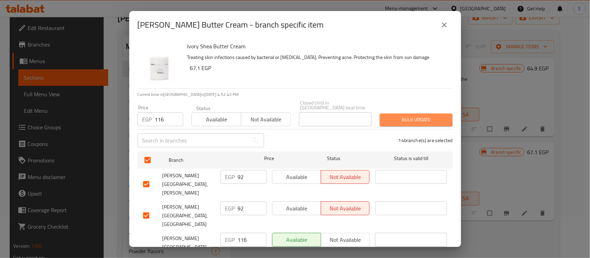
click at [410, 116] on span "Bulk update" at bounding box center [416, 120] width 62 height 9
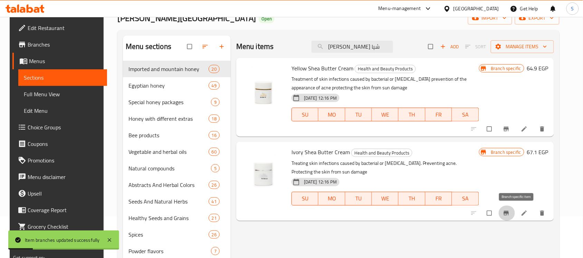
click at [509, 213] on icon "Branch-specific-item" at bounding box center [506, 213] width 5 height 4
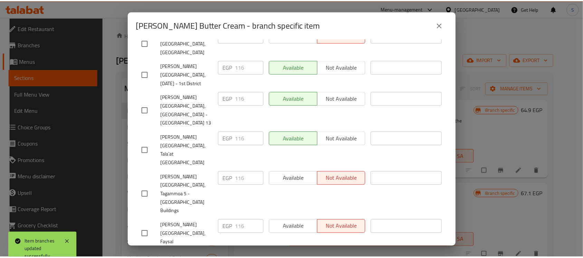
scroll to position [189, 0]
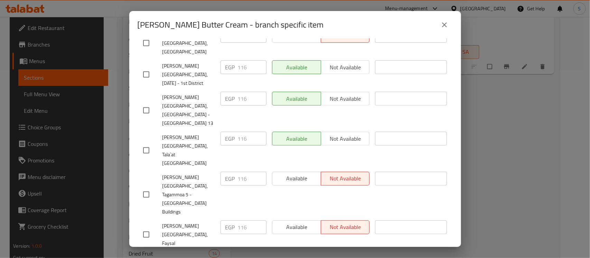
click at [562, 144] on div "[PERSON_NAME] Butter Cream - branch specific item [PERSON_NAME] Butter Cream Tr…" at bounding box center [295, 129] width 590 height 258
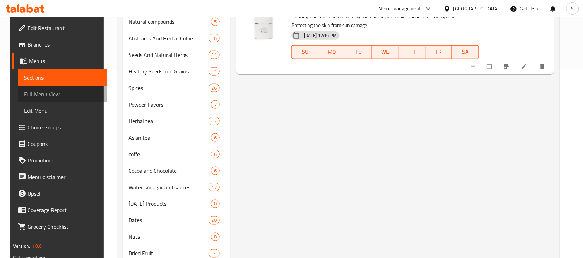
click at [52, 87] on link "Full Menu View" at bounding box center [62, 94] width 89 height 17
click at [41, 80] on span "Sections" at bounding box center [63, 78] width 78 height 8
click at [41, 78] on span "Sections" at bounding box center [63, 78] width 78 height 8
click at [42, 98] on span "Full Menu View" at bounding box center [63, 94] width 78 height 8
click at [27, 111] on span "Edit Menu" at bounding box center [63, 111] width 78 height 8
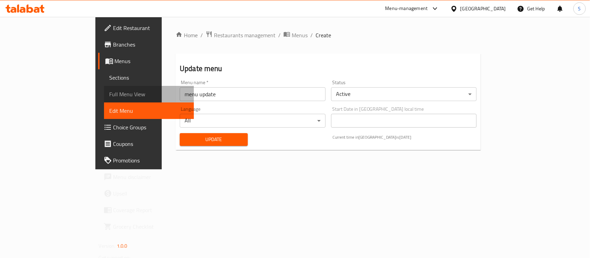
click at [110, 94] on span "Full Menu View" at bounding box center [149, 94] width 79 height 8
click at [110, 81] on span "Sections" at bounding box center [149, 78] width 79 height 8
click at [110, 78] on span "Sections" at bounding box center [149, 78] width 79 height 8
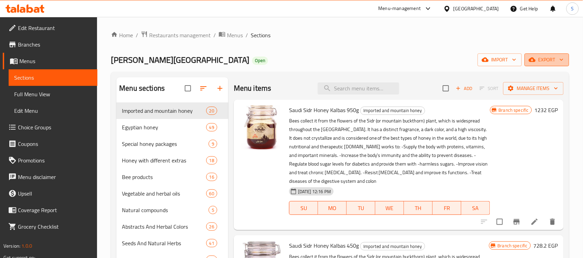
click at [549, 60] on span "export" at bounding box center [547, 60] width 34 height 9
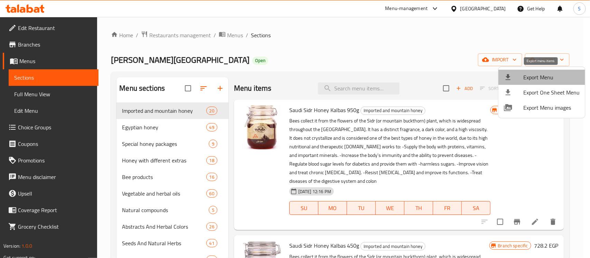
click at [544, 80] on span "Export Menu" at bounding box center [551, 77] width 56 height 8
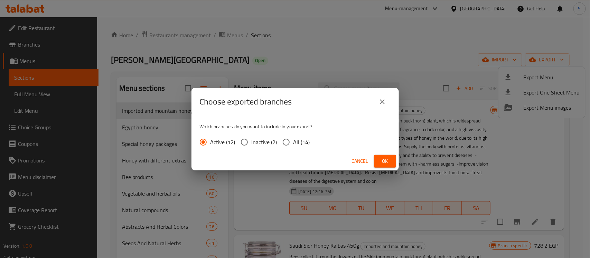
click at [306, 142] on span "All (14)" at bounding box center [301, 142] width 17 height 8
click at [293, 142] on input "All (14)" at bounding box center [286, 142] width 15 height 15
radio input "true"
click at [391, 162] on button "Ok" at bounding box center [385, 161] width 22 height 13
